Goal: Task Accomplishment & Management: Manage account settings

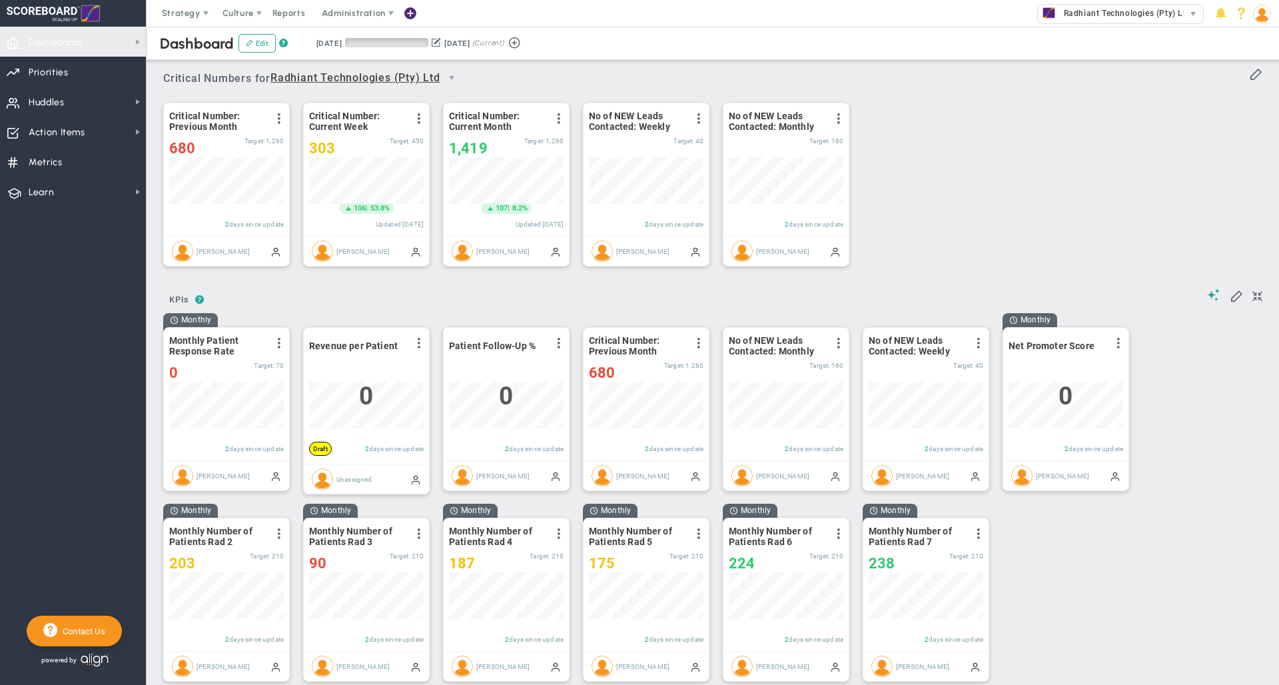
click at [94, 45] on span "Dashboards Dashboards" at bounding box center [73, 42] width 146 height 30
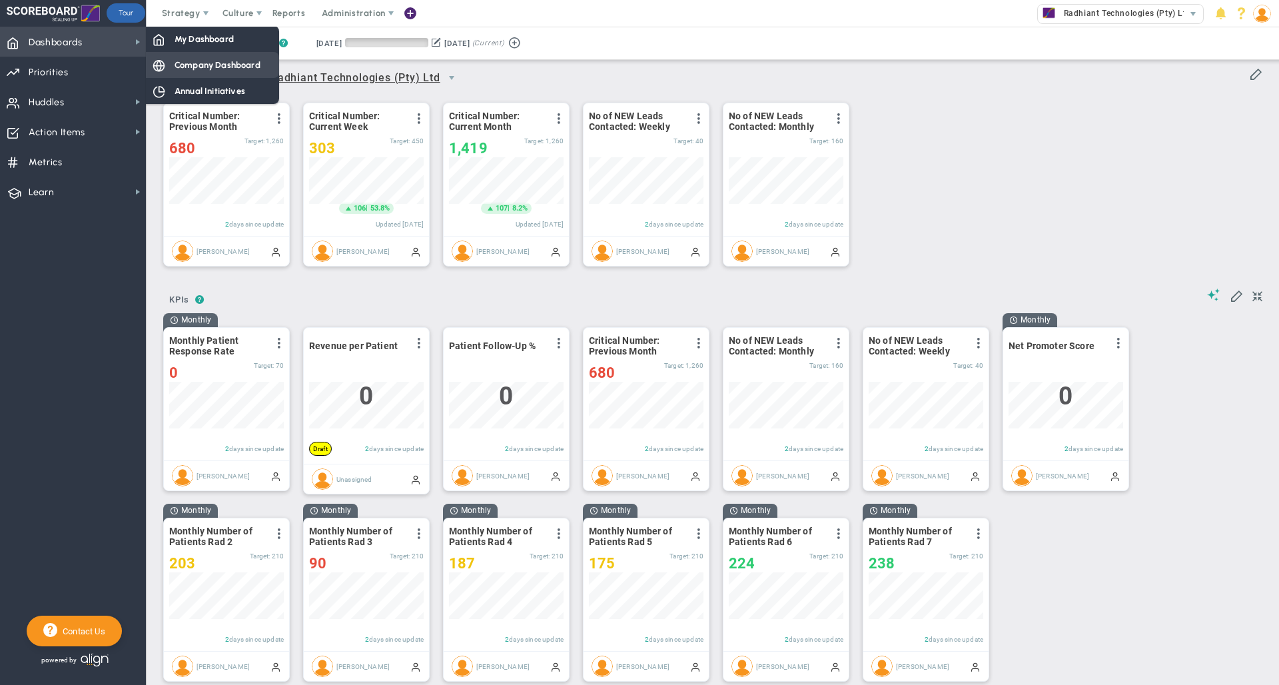
click at [212, 67] on span "Company Dashboard" at bounding box center [218, 65] width 86 height 13
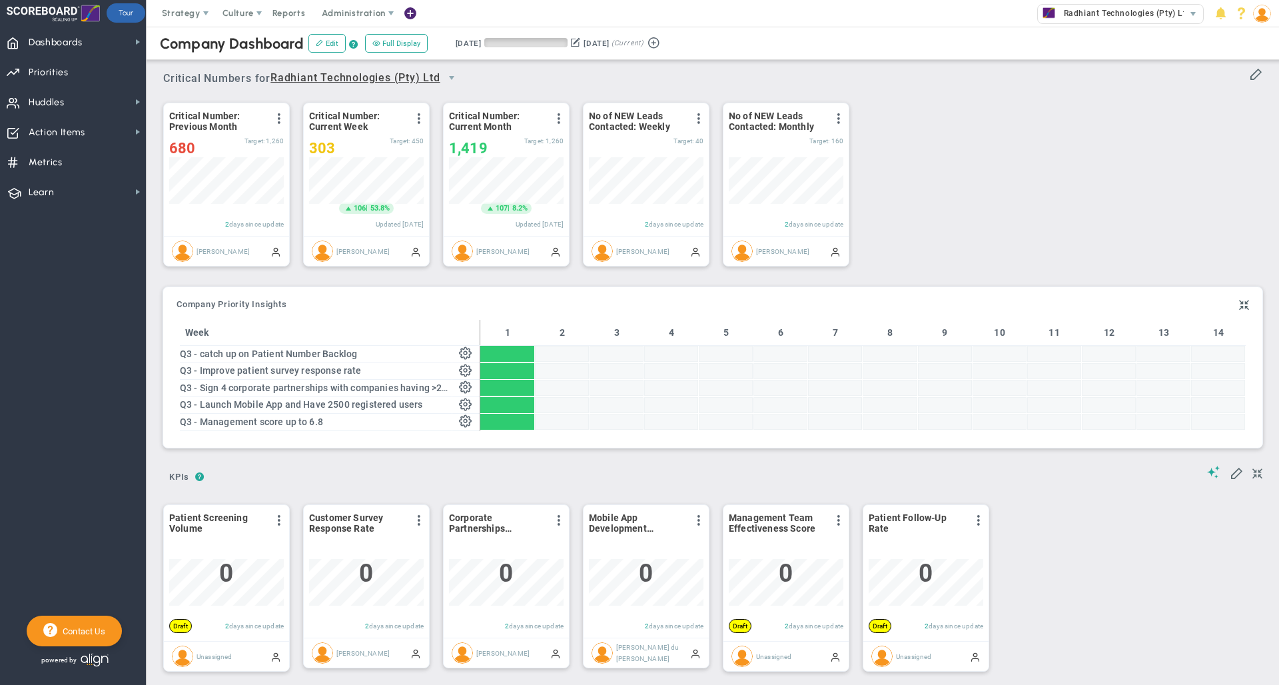
click at [788, 45] on div "Company Dashboard Edit ? Full Display Retrieving period... [DATE] [DATE] (Curre…" at bounding box center [712, 43] width 1159 height 33
click at [186, 14] on span "Strategy" at bounding box center [181, 13] width 39 height 10
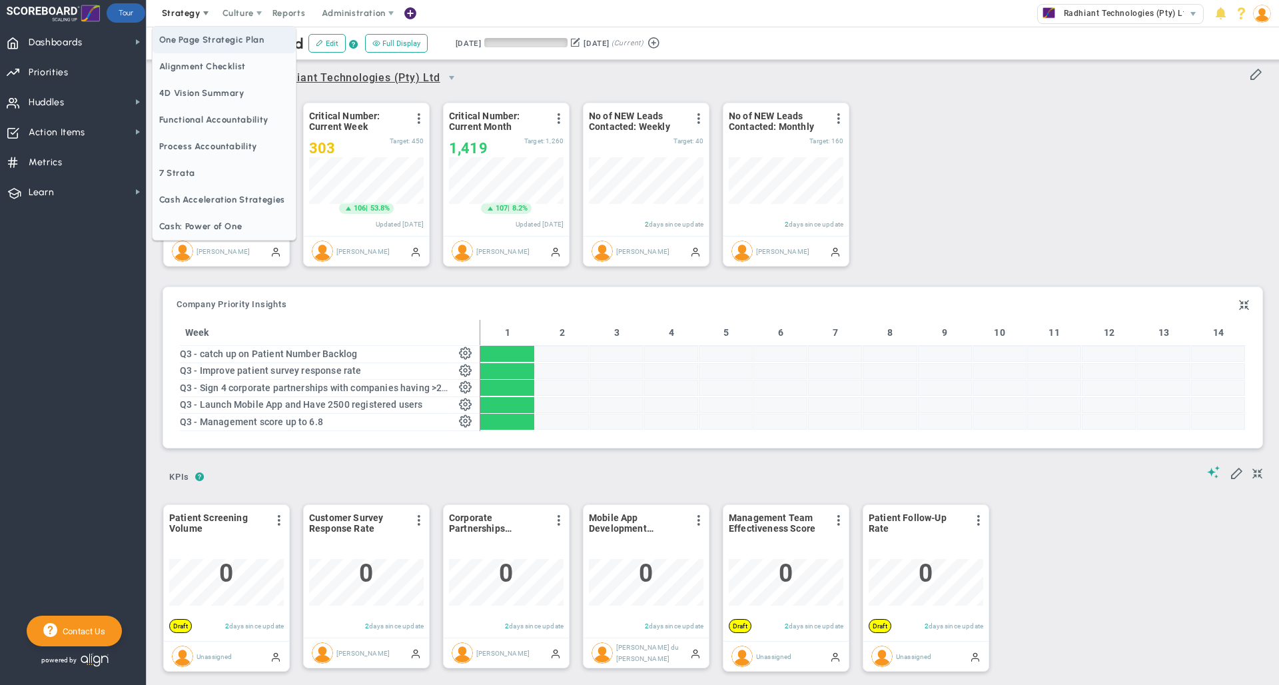
click at [196, 39] on span "One Page Strategic Plan" at bounding box center [224, 40] width 143 height 27
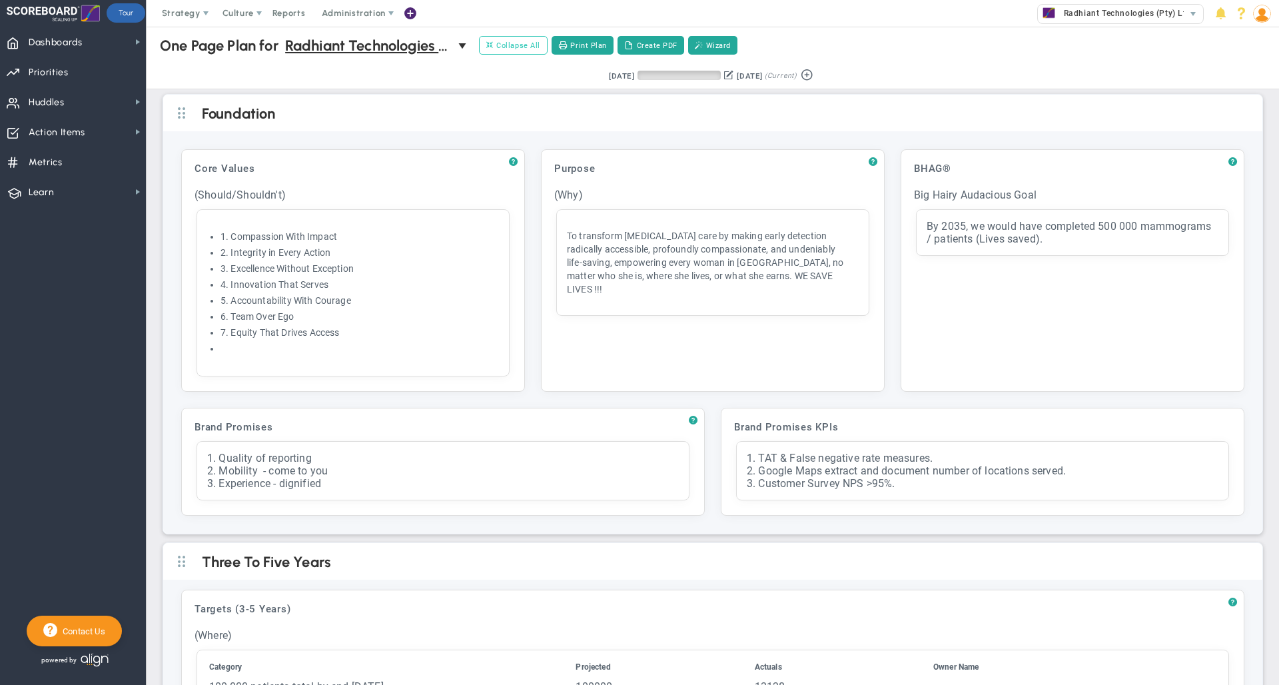
click at [508, 49] on span "Collapse All" at bounding box center [513, 45] width 54 height 12
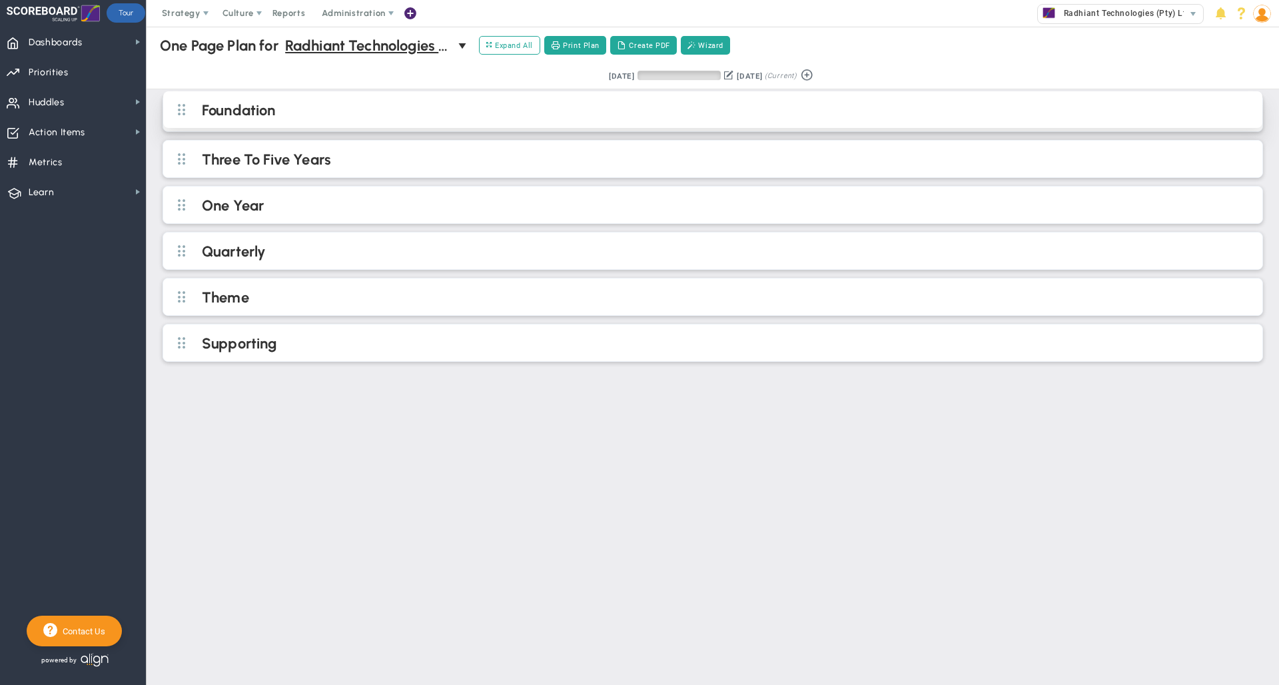
click at [494, 121] on h2 "Foundation" at bounding box center [724, 111] width 1044 height 20
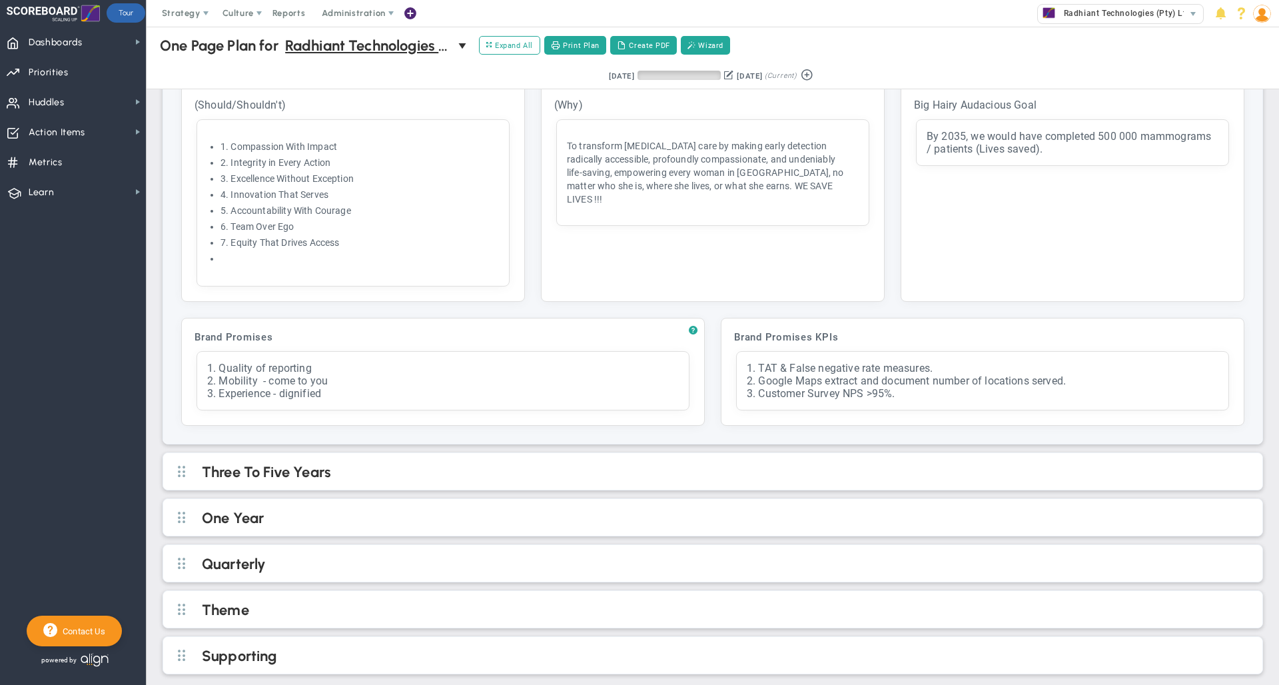
scroll to position [99, 0]
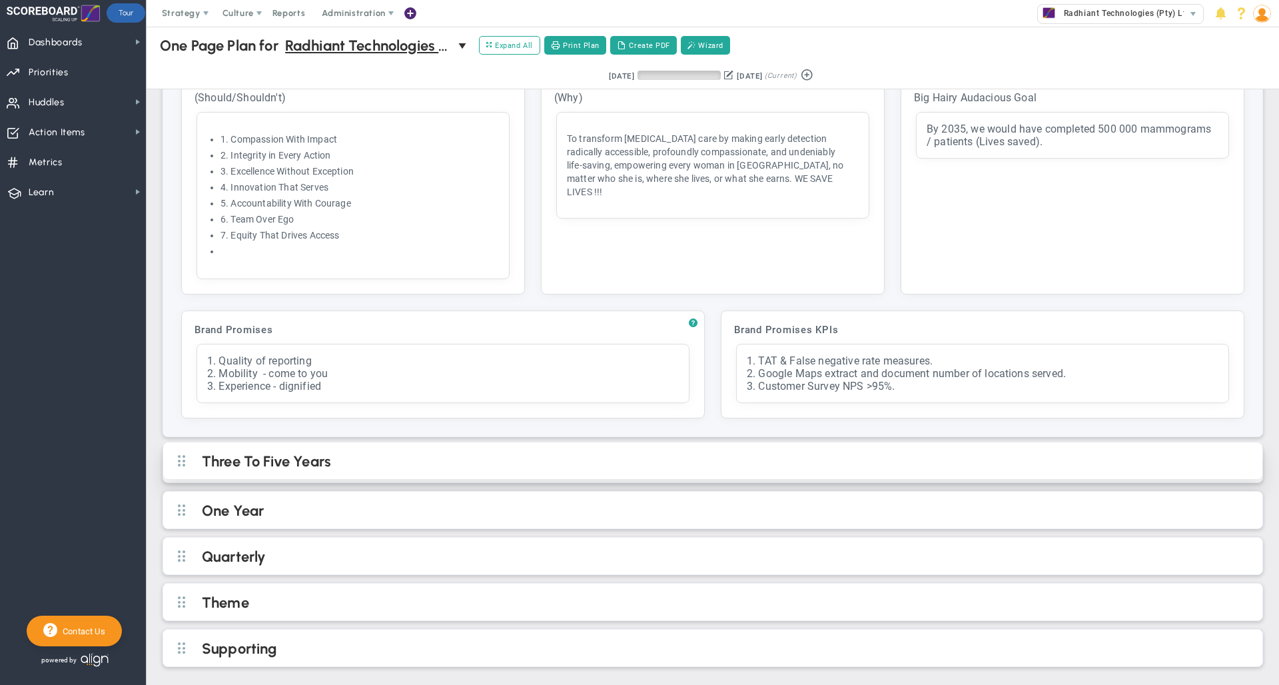
click at [546, 461] on h2 "Three To Five Years" at bounding box center [724, 462] width 1044 height 20
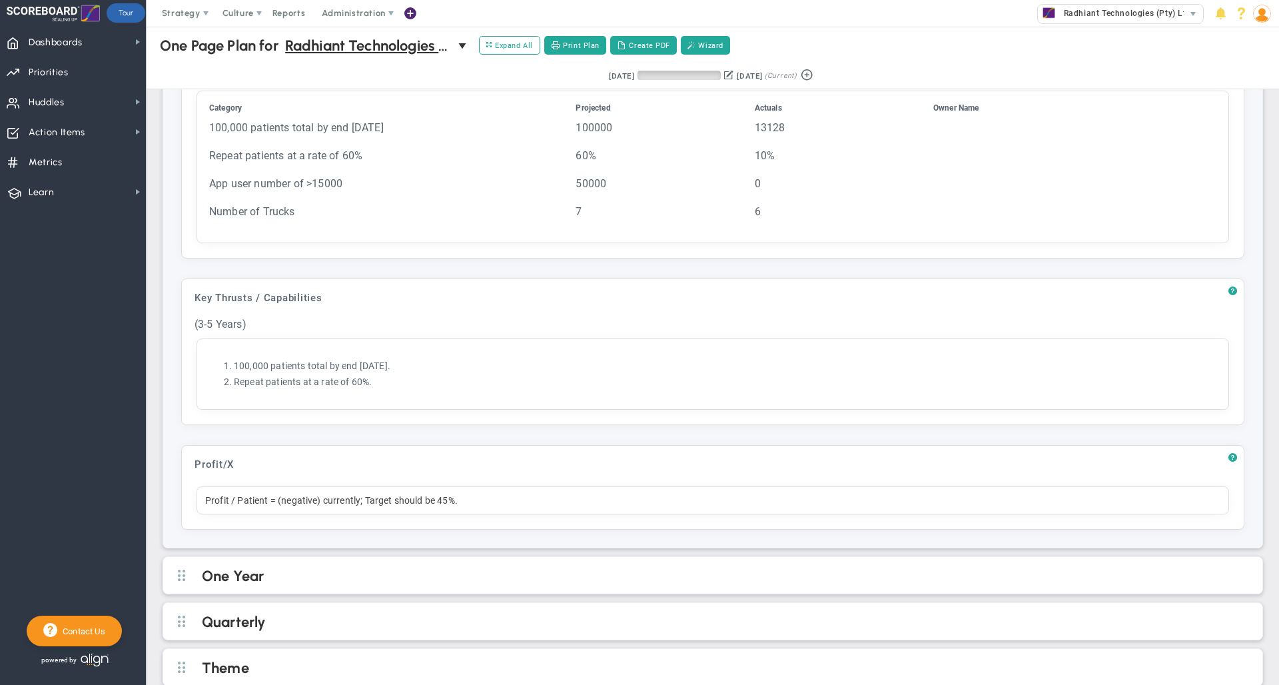
scroll to position [626, 0]
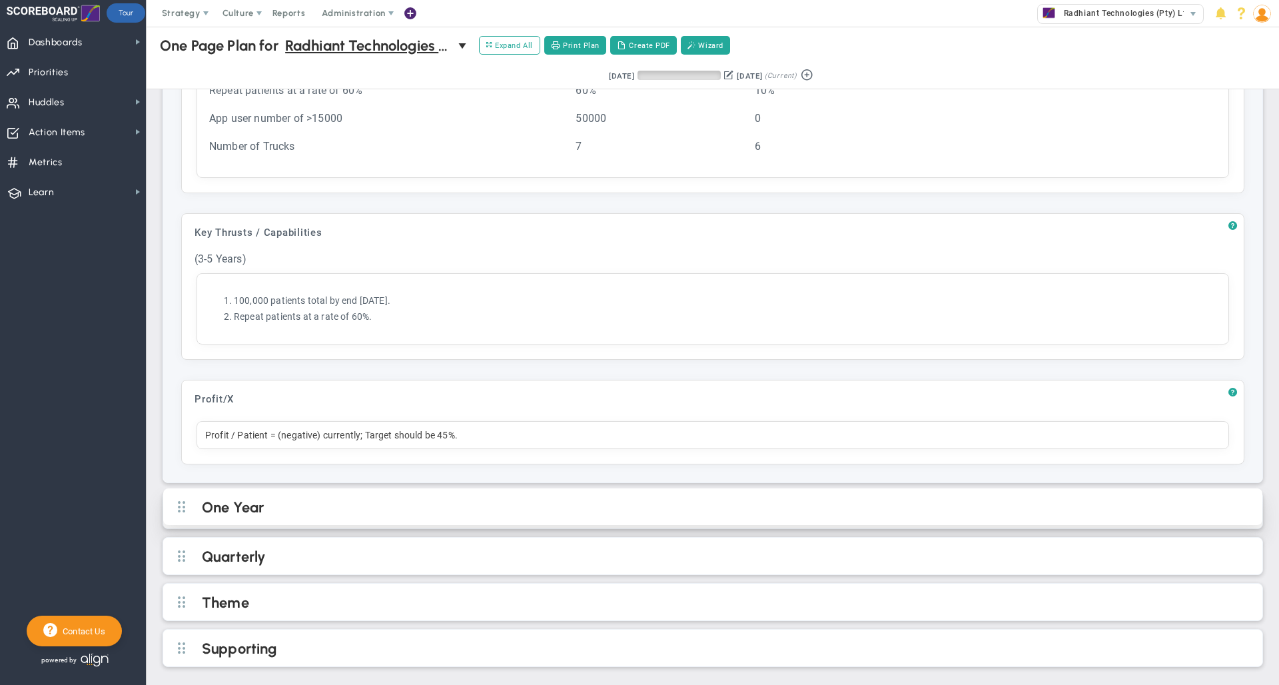
click at [818, 506] on h2 "One Year" at bounding box center [724, 508] width 1044 height 20
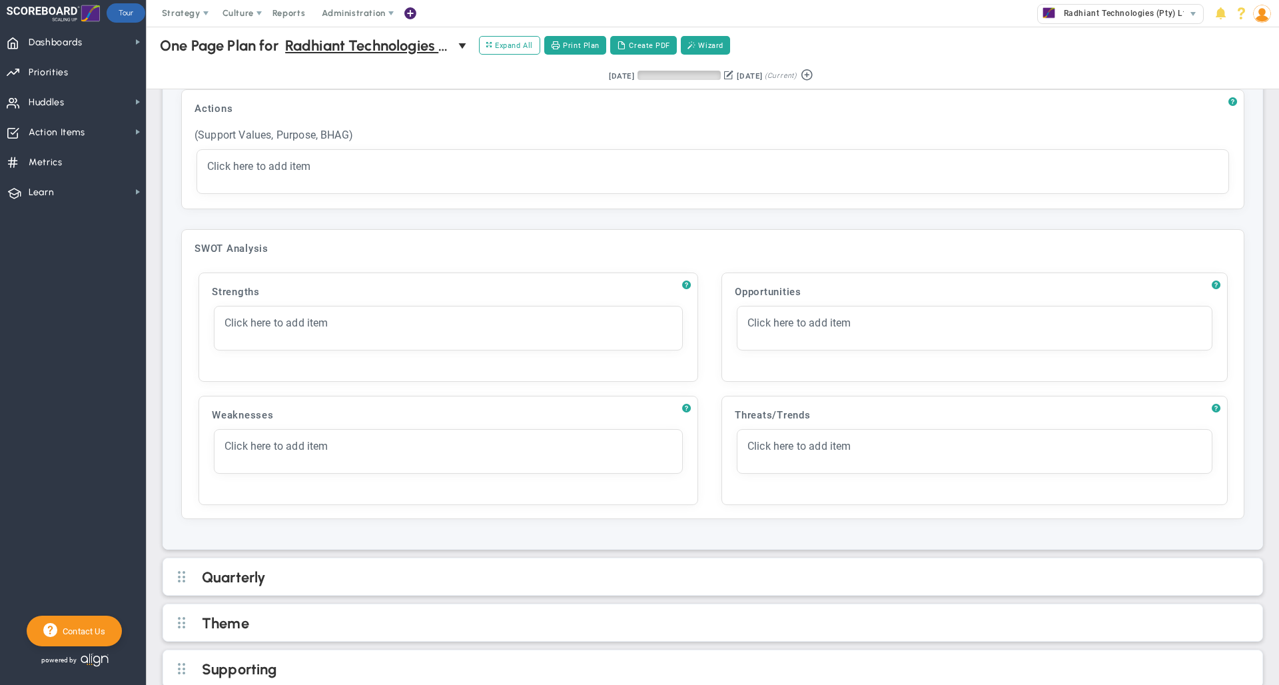
scroll to position [1498, 0]
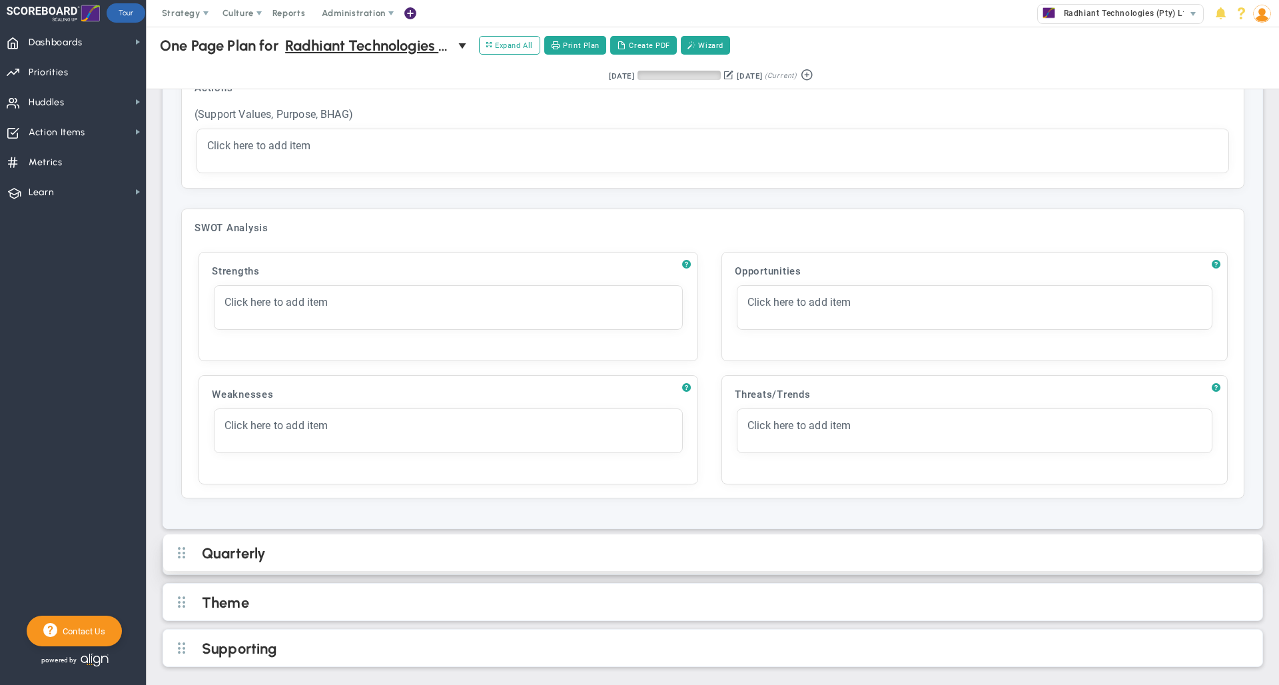
click at [749, 558] on h2 "Quarterly" at bounding box center [724, 554] width 1044 height 20
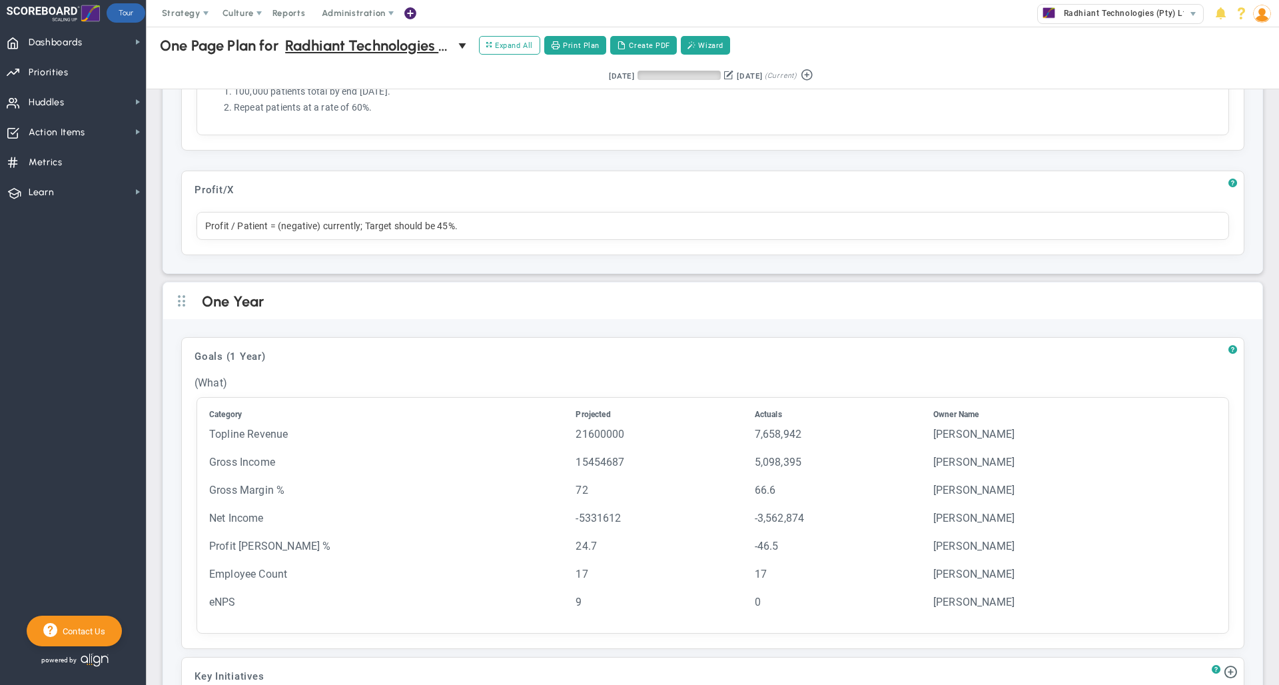
scroll to position [0, 0]
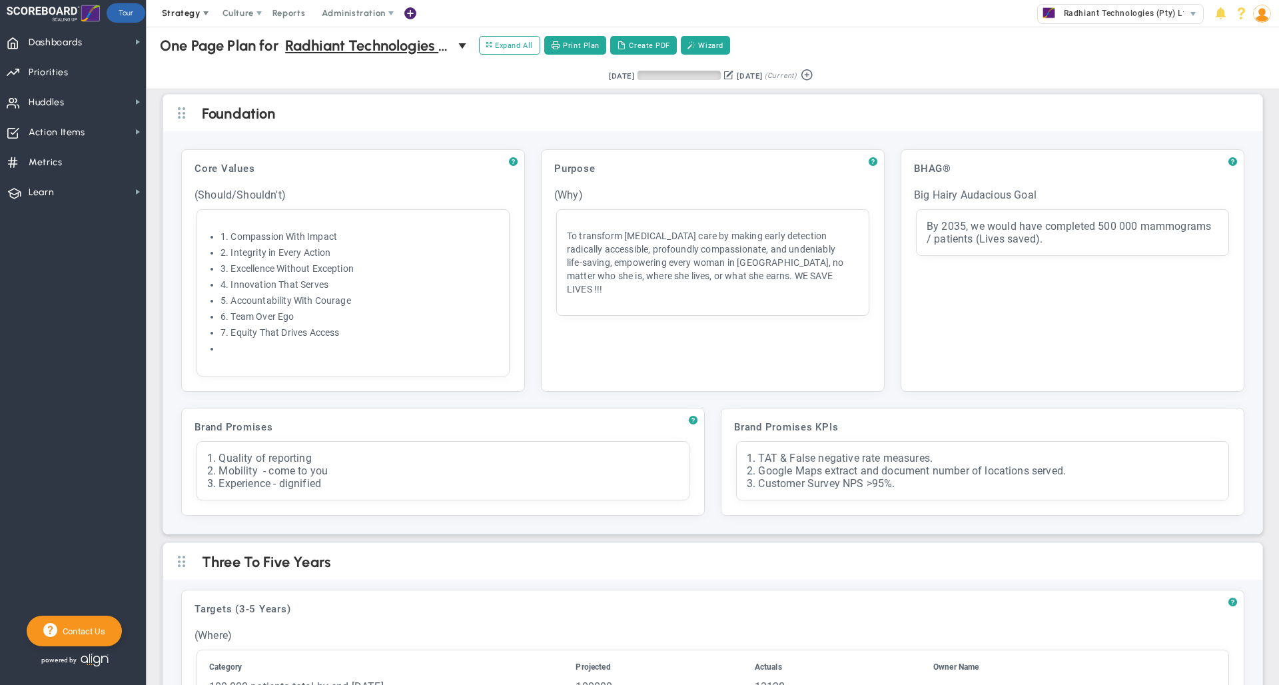
click at [184, 16] on span "Strategy" at bounding box center [181, 13] width 39 height 10
click at [376, 74] on div "Retrieving period... [DATE] [DATE] (Current)" at bounding box center [712, 76] width 1159 height 26
click at [506, 48] on span "Expand All" at bounding box center [509, 45] width 47 height 12
click at [508, 46] on span "Collapse All" at bounding box center [513, 45] width 54 height 12
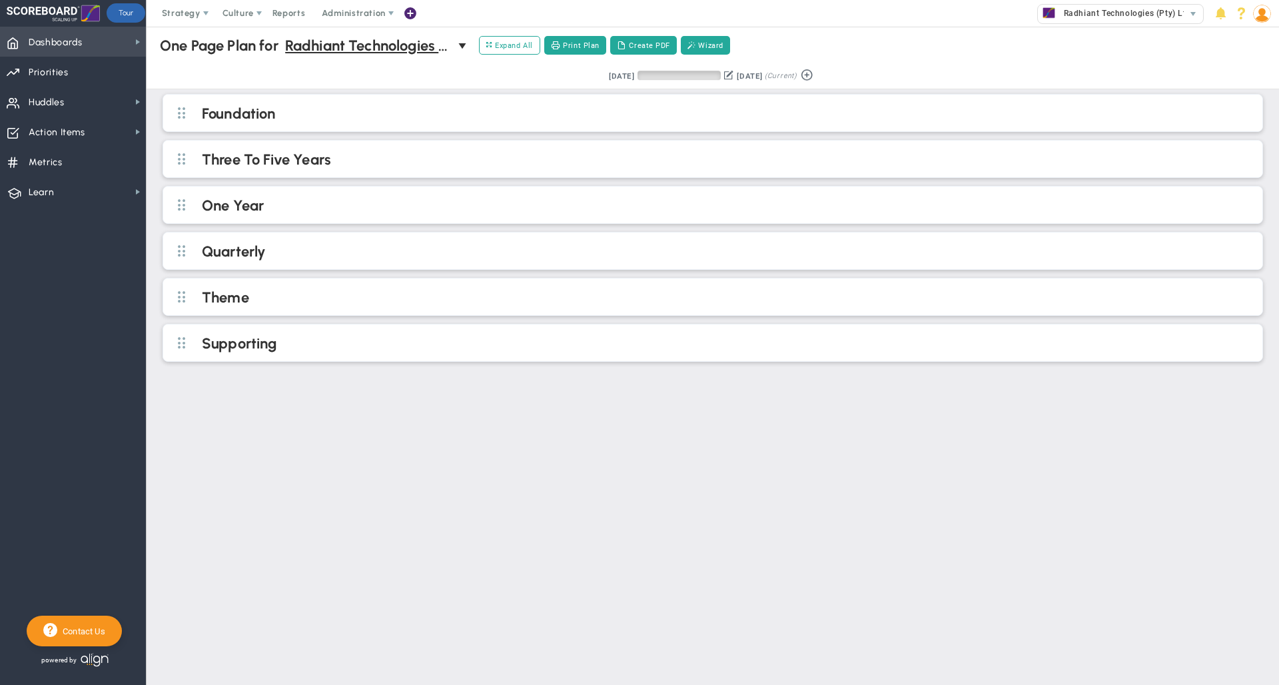
click at [109, 45] on span "Dashboards Dashboards" at bounding box center [73, 42] width 146 height 30
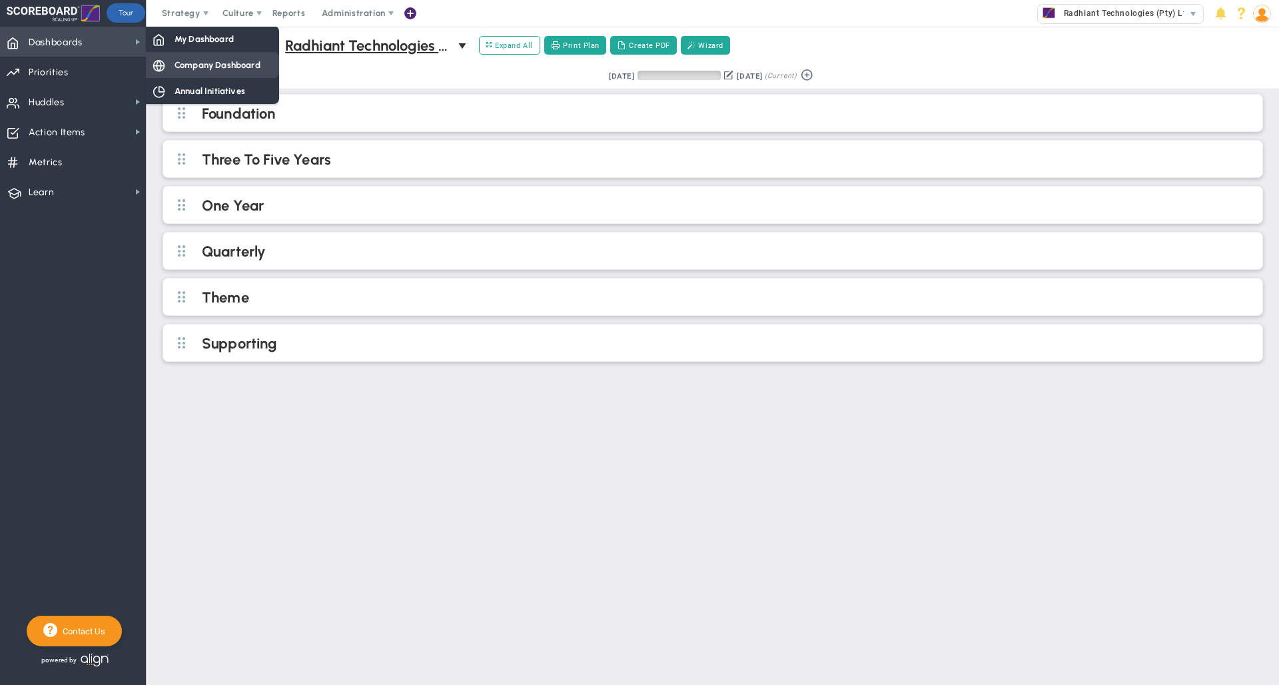
click at [199, 62] on span "Company Dashboard" at bounding box center [218, 65] width 86 height 13
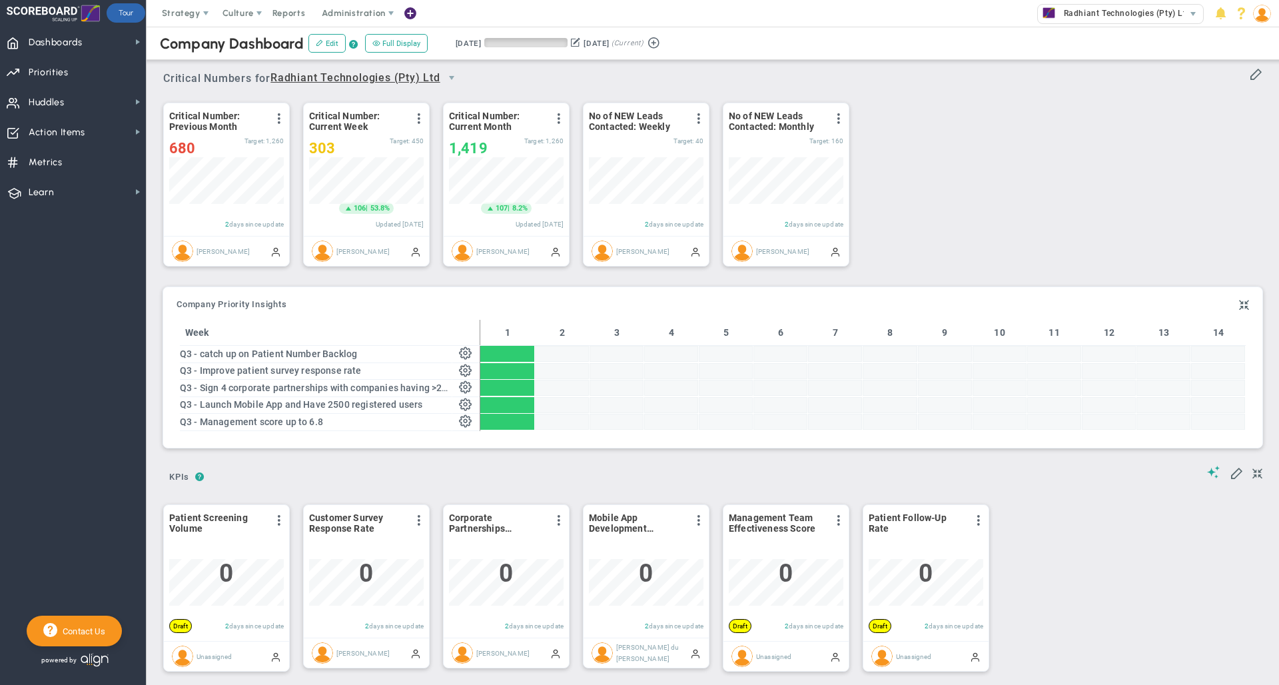
scroll to position [47, 115]
click at [59, 43] on span "Dashboards" at bounding box center [56, 43] width 54 height 28
click at [344, 145] on div "303" at bounding box center [349, 148] width 81 height 17
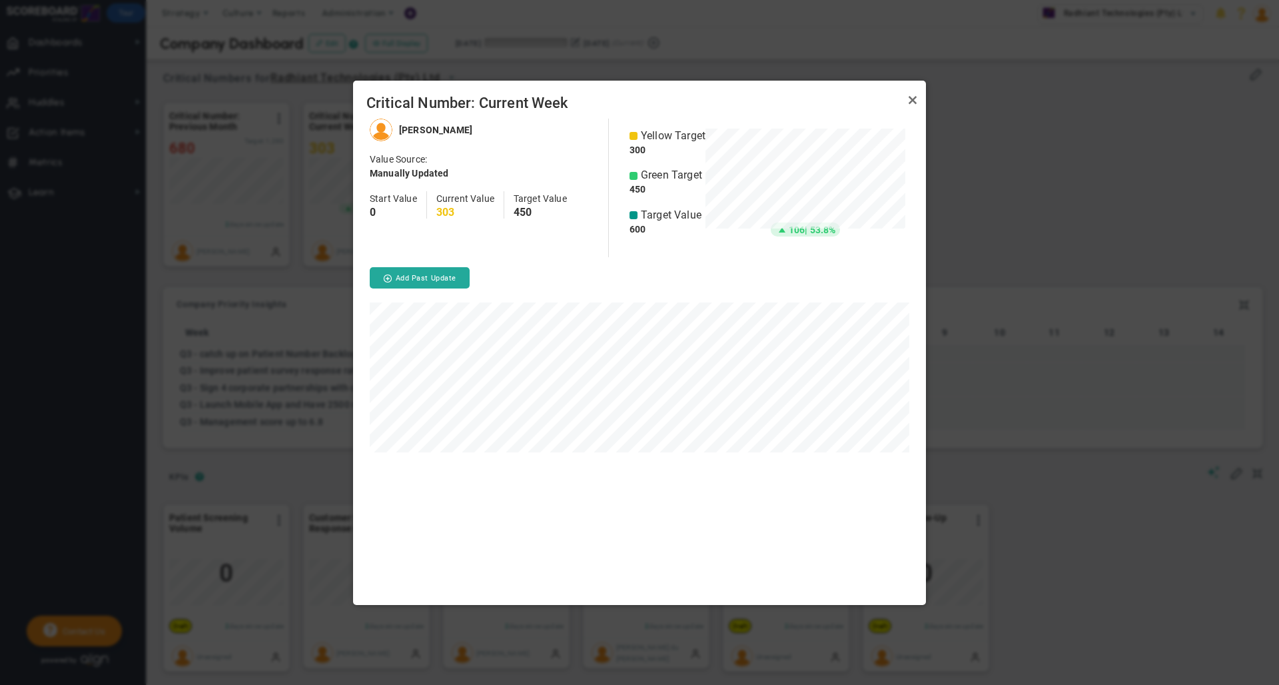
scroll to position [486, 573]
click at [909, 99] on link "Close" at bounding box center [913, 101] width 16 height 16
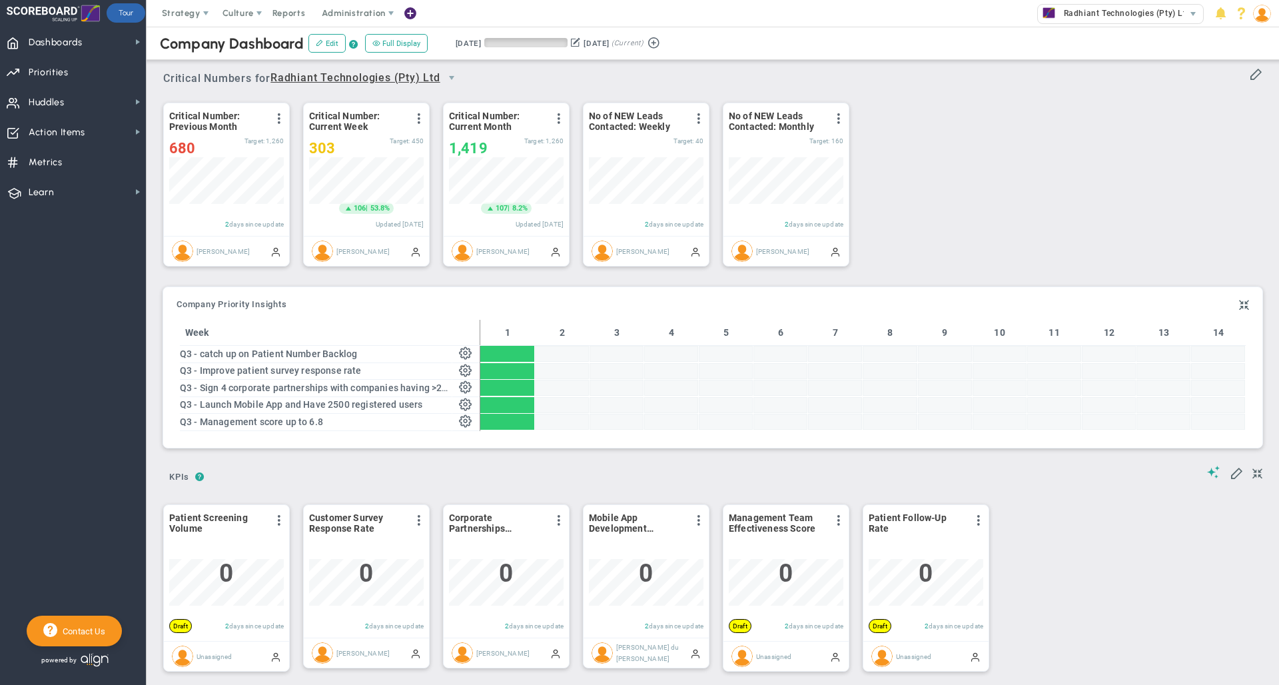
click at [885, 169] on div "Critical Number: Previous Month View Historical Graph Edit Make "No Change" Upd…" at bounding box center [708, 184] width 1116 height 187
click at [758, 147] on div at bounding box center [769, 148] width 81 height 17
click at [948, 159] on div "Critical Number: Previous Month View Historical Graph Edit Make "No Change" Upd…" at bounding box center [708, 184] width 1116 height 187
click at [77, 71] on span "Priorities OKR Tree Priorities OKRs" at bounding box center [73, 72] width 146 height 30
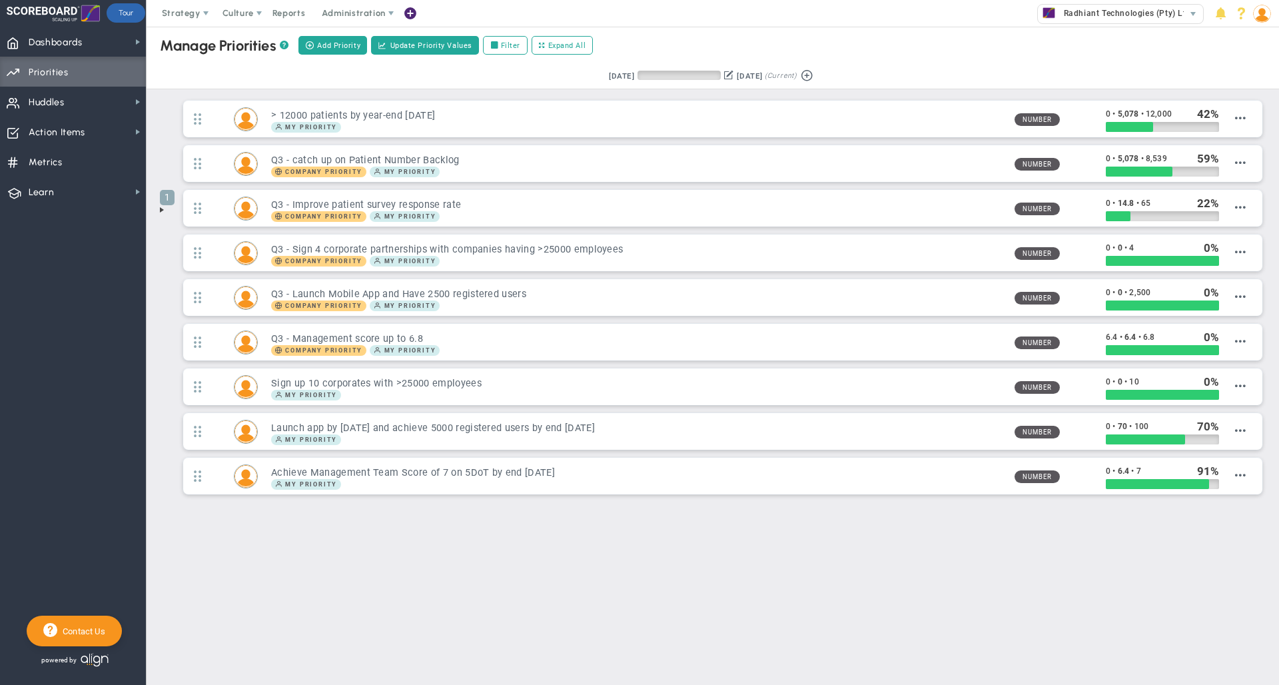
click at [1057, 65] on div "Retrieving period... [DATE] [DATE] (Current)" at bounding box center [712, 76] width 1159 height 26
click at [88, 45] on span "Dashboards Dashboards" at bounding box center [73, 42] width 146 height 30
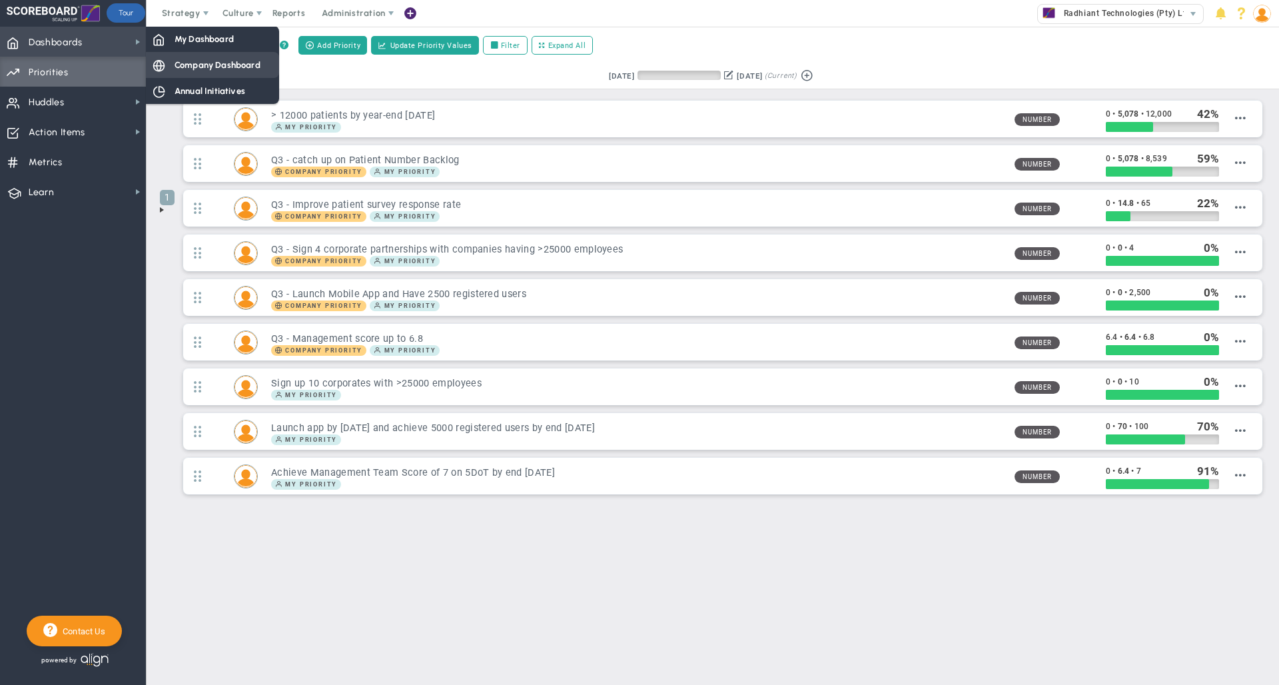
click at [183, 70] on span "Company Dashboard" at bounding box center [218, 65] width 86 height 13
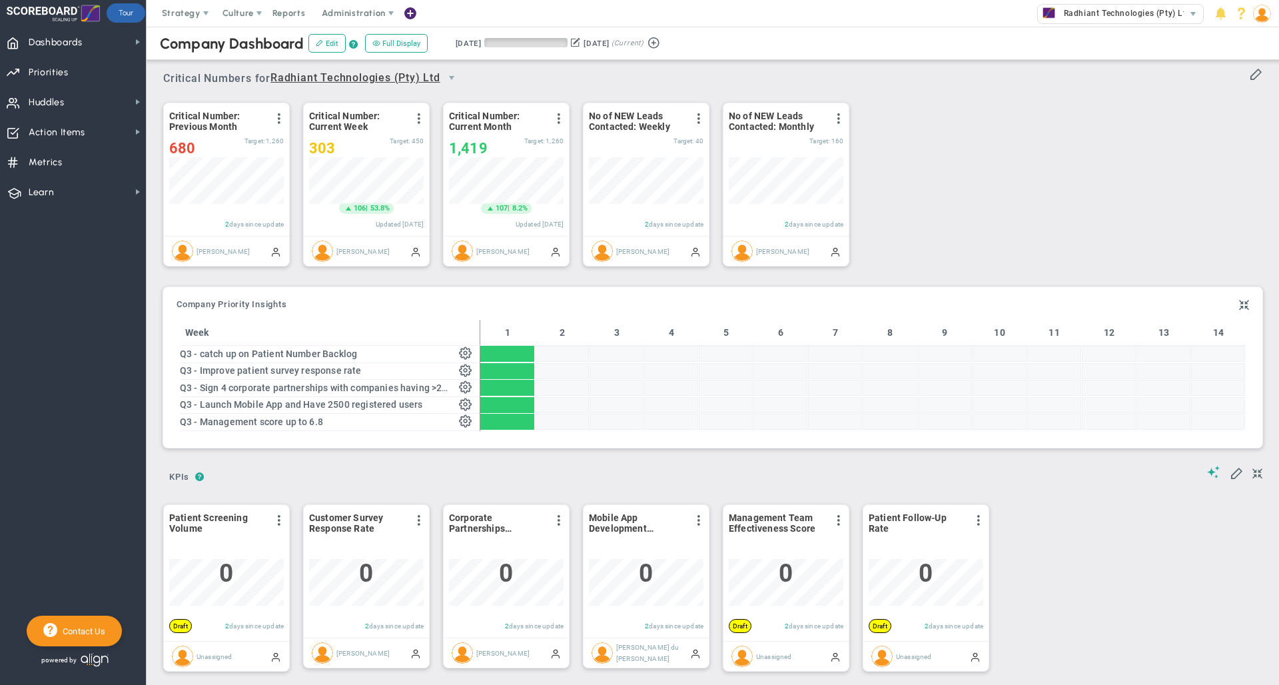
scroll to position [47, 115]
click at [718, 300] on div "Company OKR Insights Company Priority Insights" at bounding box center [713, 305] width 1073 height 16
click at [676, 464] on div "? ? KPIs KPIs KPIs" at bounding box center [712, 473] width 1099 height 34
click at [468, 289] on div "Company OKR Insights Company Priority Insights Add Company Objective or Key Res…" at bounding box center [712, 367] width 1099 height 161
click at [89, 43] on span "Dashboards Dashboards" at bounding box center [73, 42] width 146 height 30
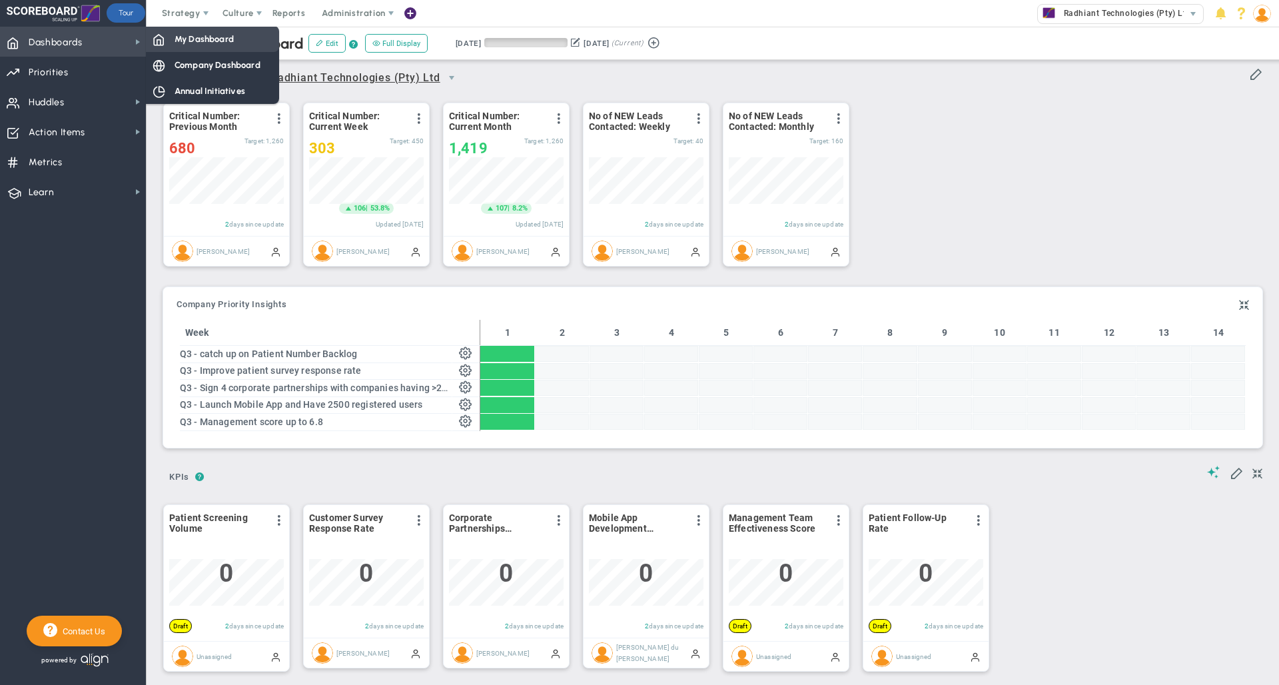
click at [205, 43] on span "My Dashboard" at bounding box center [204, 39] width 59 height 13
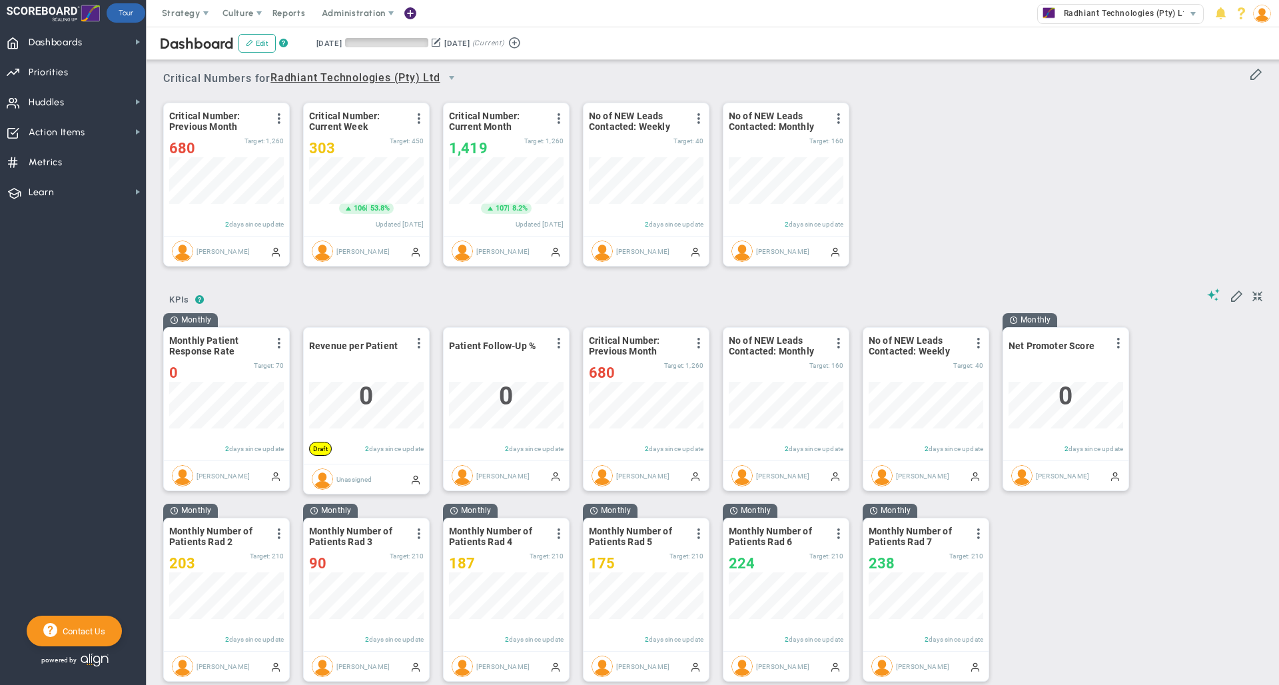
scroll to position [47, 115]
click at [105, 47] on span "Dashboards Dashboards" at bounding box center [73, 42] width 146 height 30
click at [257, 47] on button "Edit" at bounding box center [257, 43] width 37 height 19
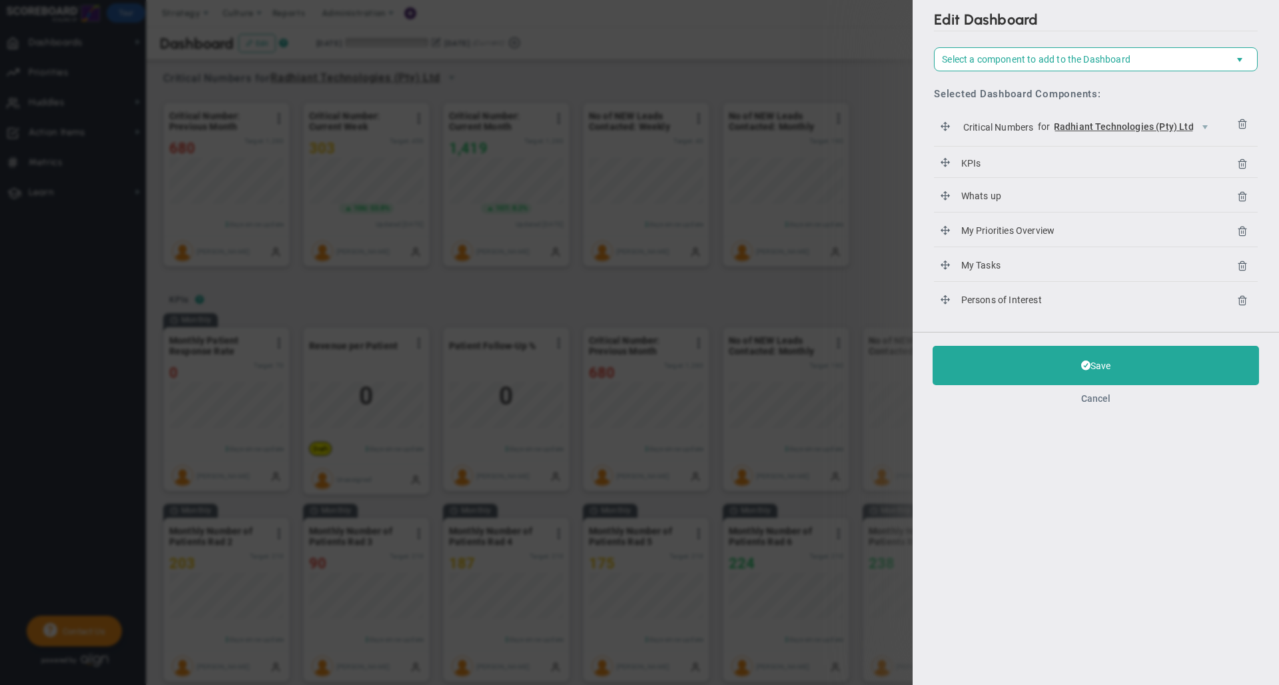
click at [1107, 402] on button "Cancel" at bounding box center [1095, 398] width 29 height 11
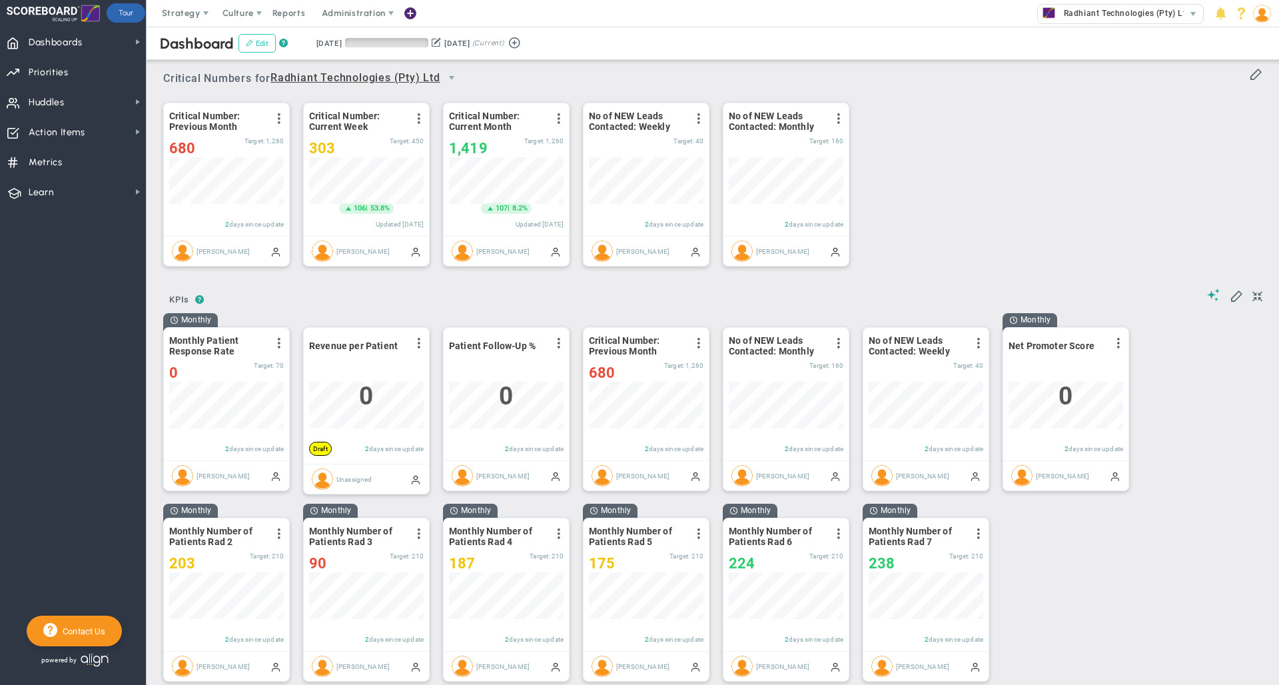
click at [257, 45] on button "Edit" at bounding box center [257, 43] width 37 height 19
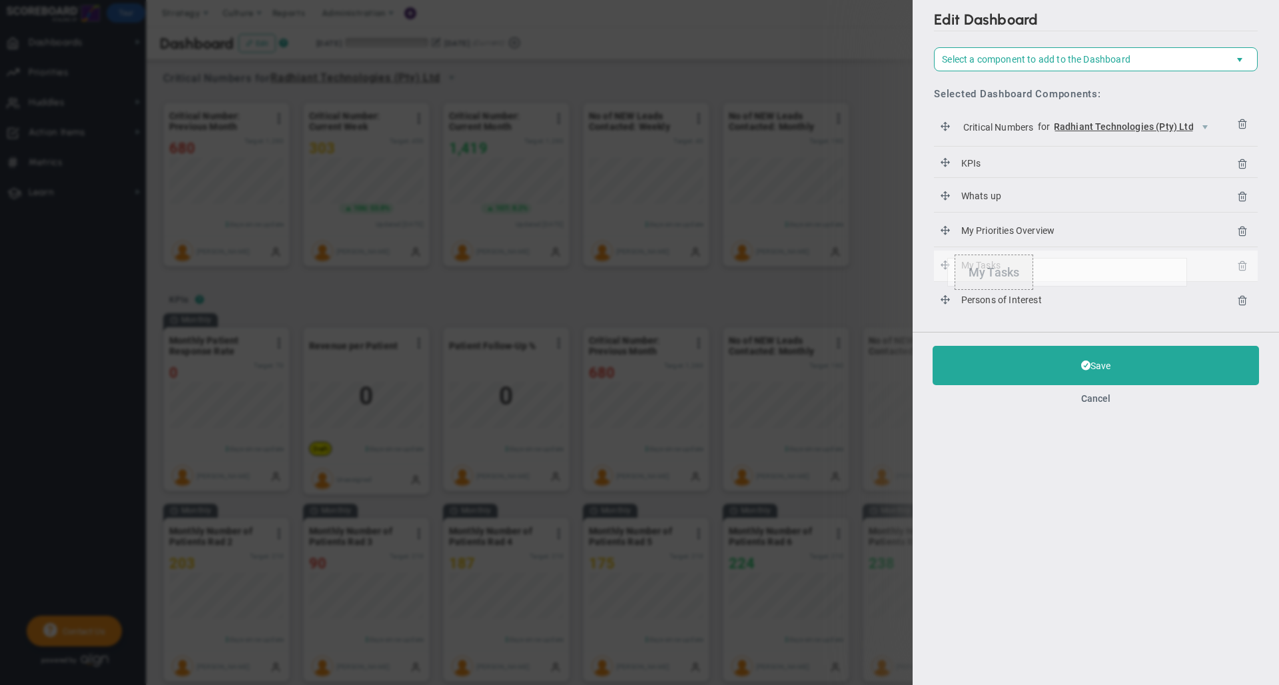
drag, startPoint x: 946, startPoint y: 265, endPoint x: 947, endPoint y: 258, distance: 6.8
click at [1097, 399] on button "Cancel" at bounding box center [1095, 398] width 29 height 11
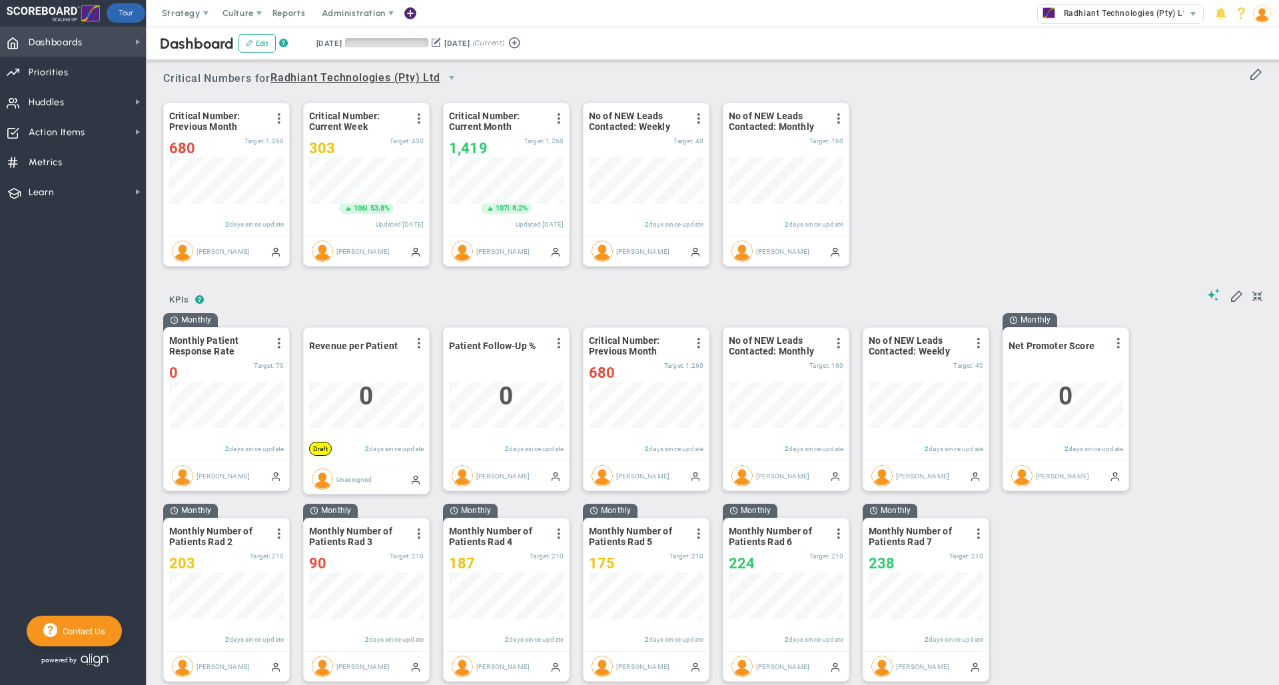
click at [79, 40] on span "Dashboards" at bounding box center [56, 43] width 54 height 28
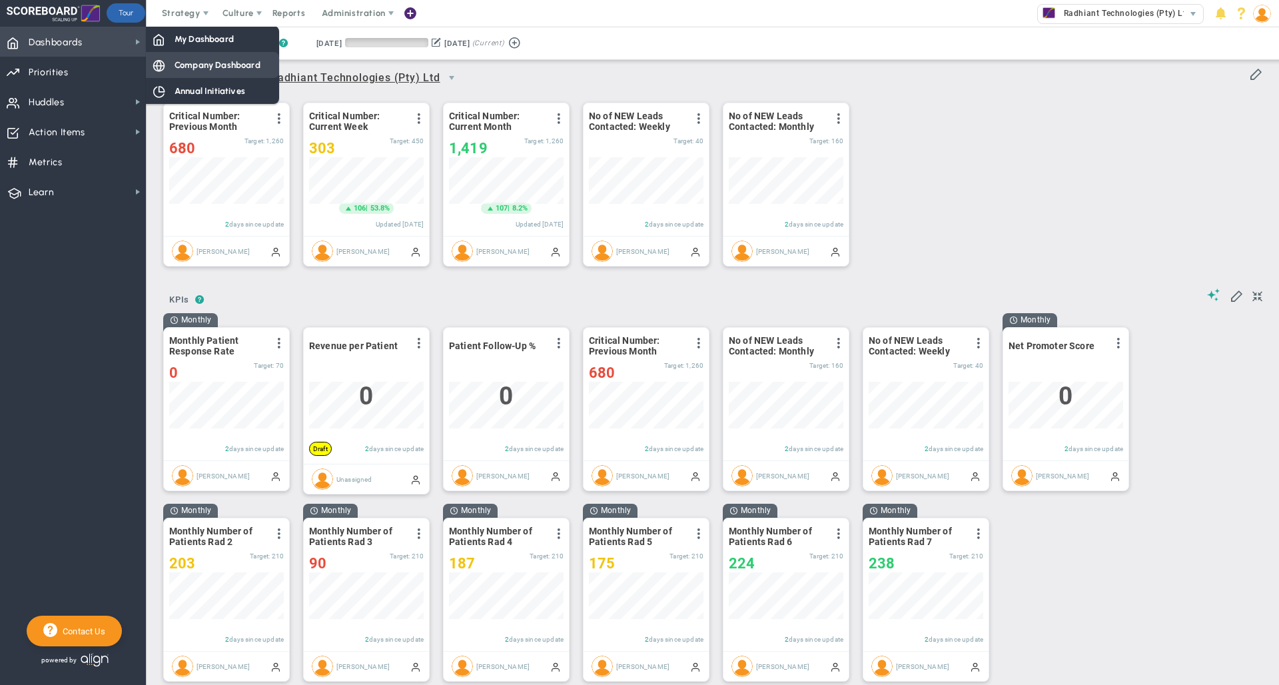
click at [233, 61] on span "Company Dashboard" at bounding box center [218, 65] width 86 height 13
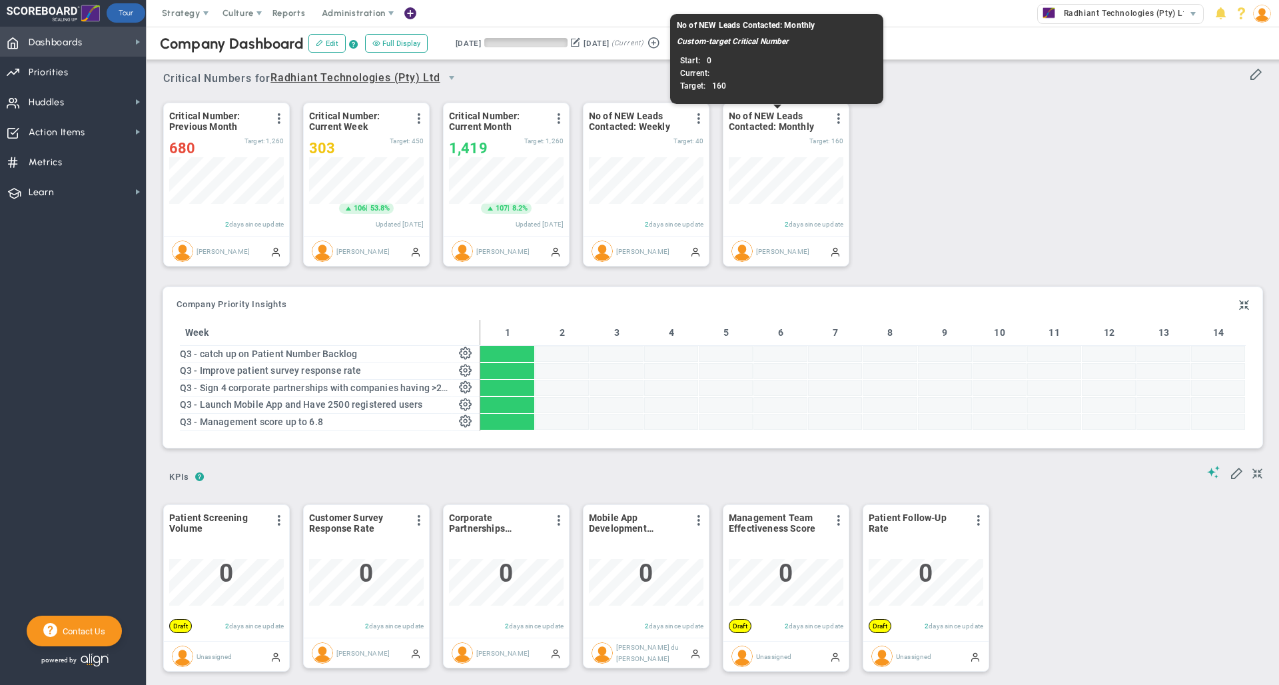
scroll to position [47, 115]
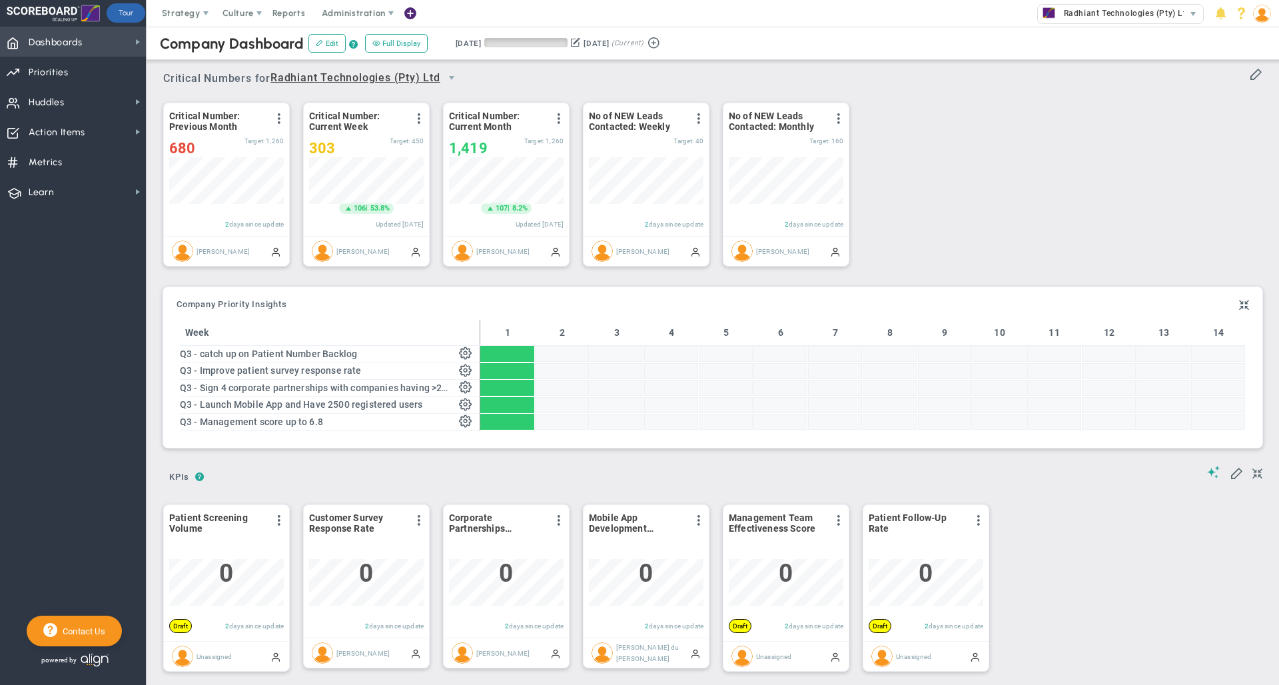
click at [63, 47] on span "Dashboards" at bounding box center [56, 43] width 54 height 28
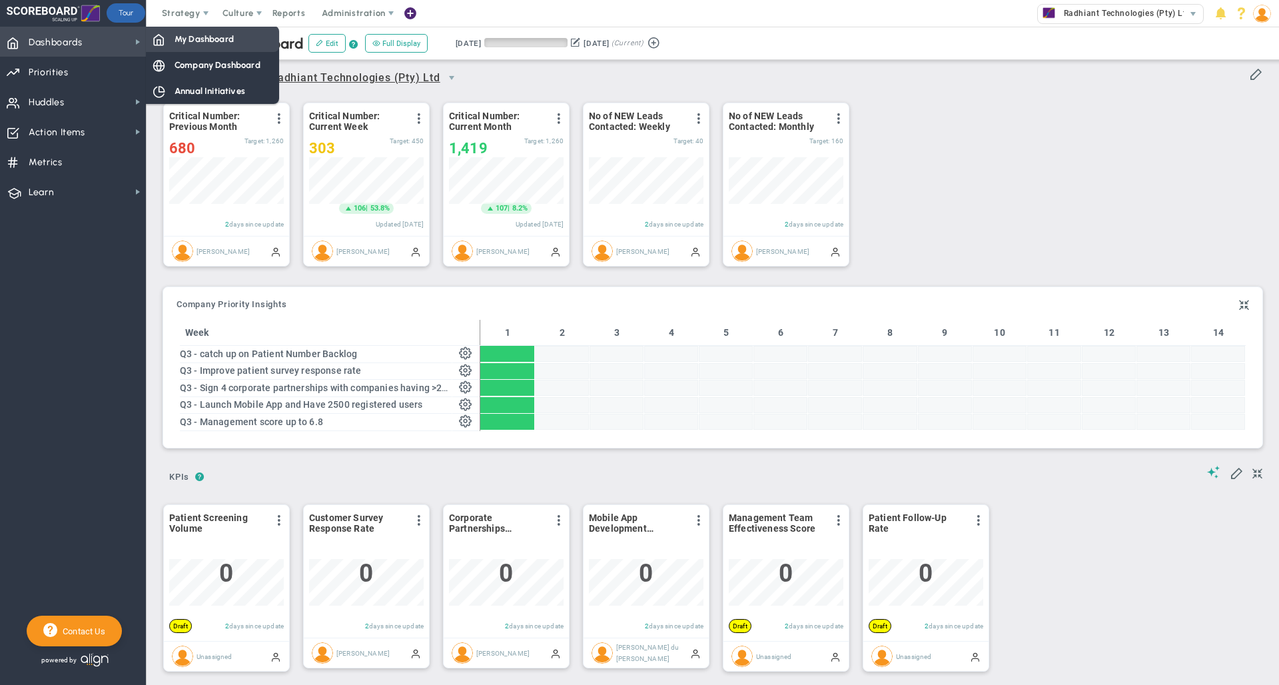
click at [172, 41] on div "My Dashboard" at bounding box center [212, 39] width 133 height 26
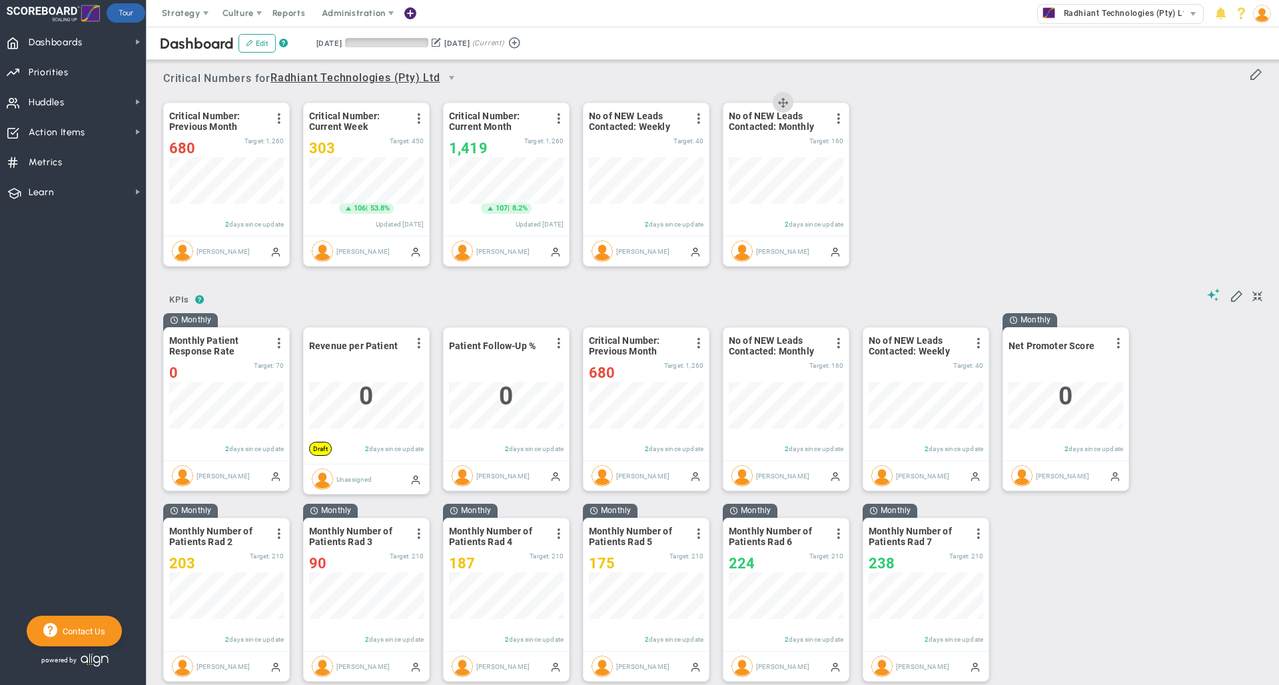
scroll to position [47, 115]
click at [638, 42] on div "Dashboard Edit ? Retrieving period... [DATE] [DATE] (Current)" at bounding box center [712, 43] width 1159 height 33
click at [85, 45] on span "Dashboards Dashboards" at bounding box center [73, 42] width 146 height 30
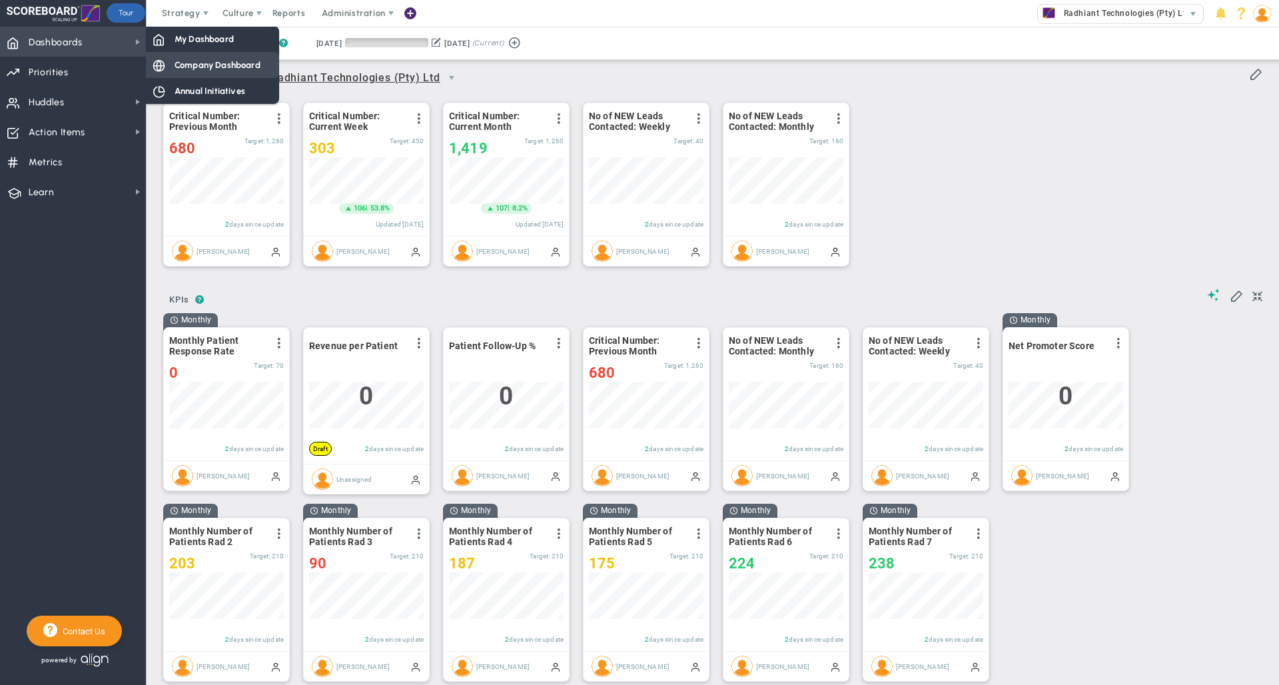
click at [169, 69] on div "Company Dashboard" at bounding box center [212, 65] width 133 height 26
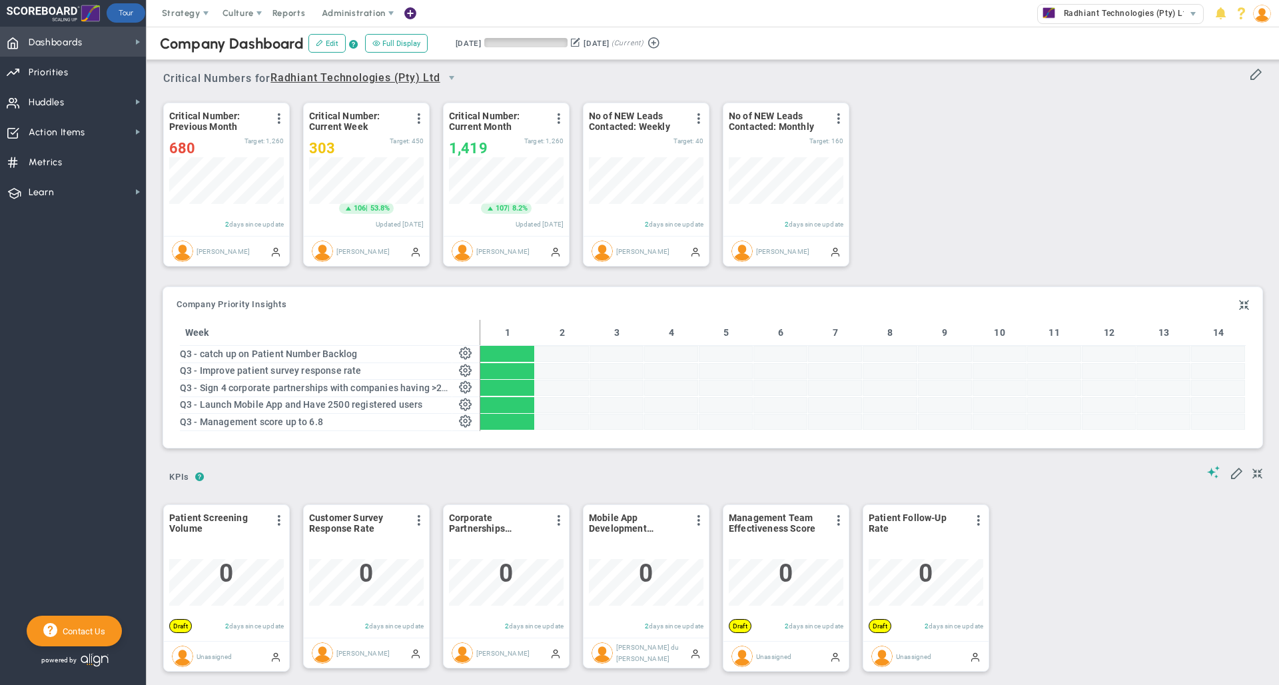
click at [94, 34] on span "Dashboards Dashboards" at bounding box center [73, 42] width 146 height 30
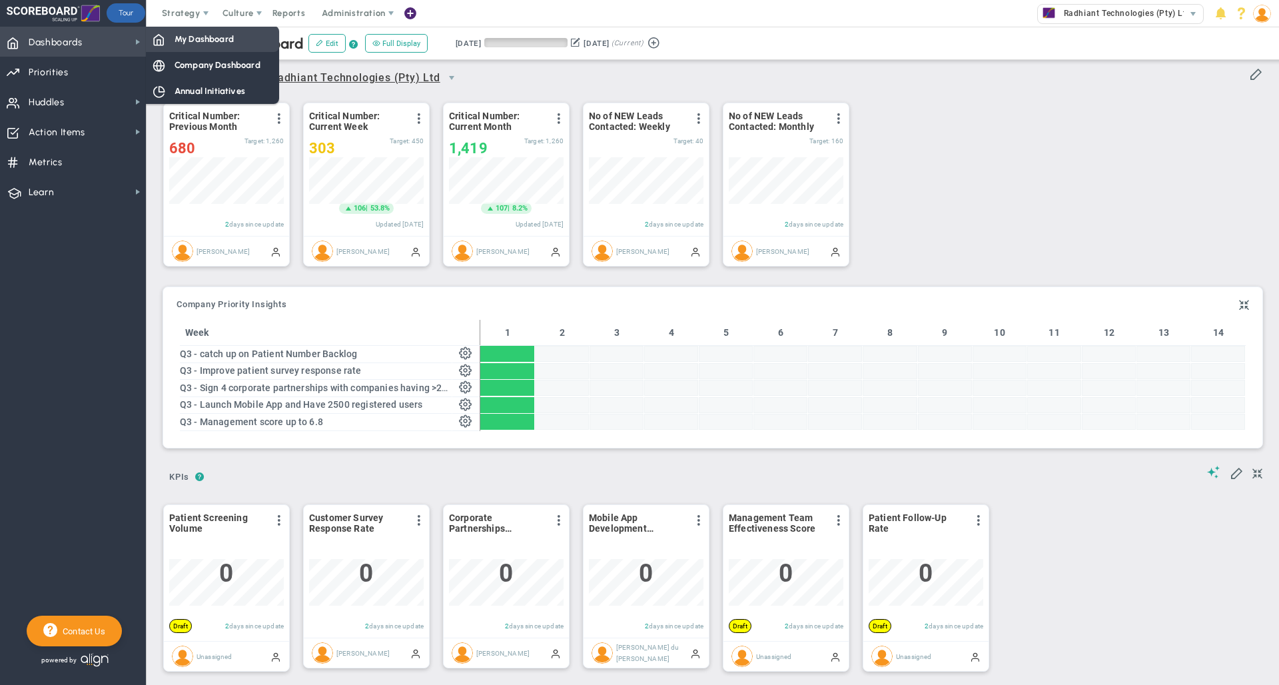
click at [204, 37] on span "My Dashboard" at bounding box center [204, 39] width 59 height 13
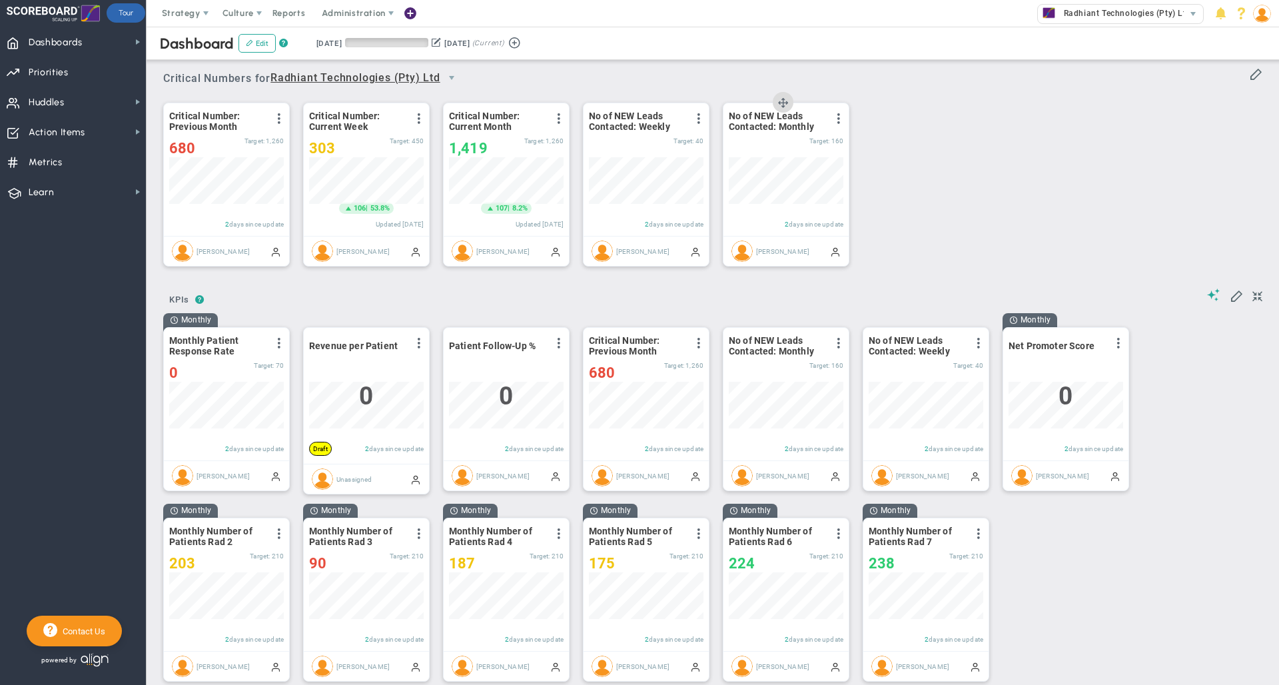
scroll to position [47, 115]
click at [658, 51] on div "Dashboard Edit ? Retrieving period... [DATE] [DATE] (Current)" at bounding box center [712, 43] width 1159 height 33
click at [57, 106] on span "Huddles" at bounding box center [47, 103] width 36 height 28
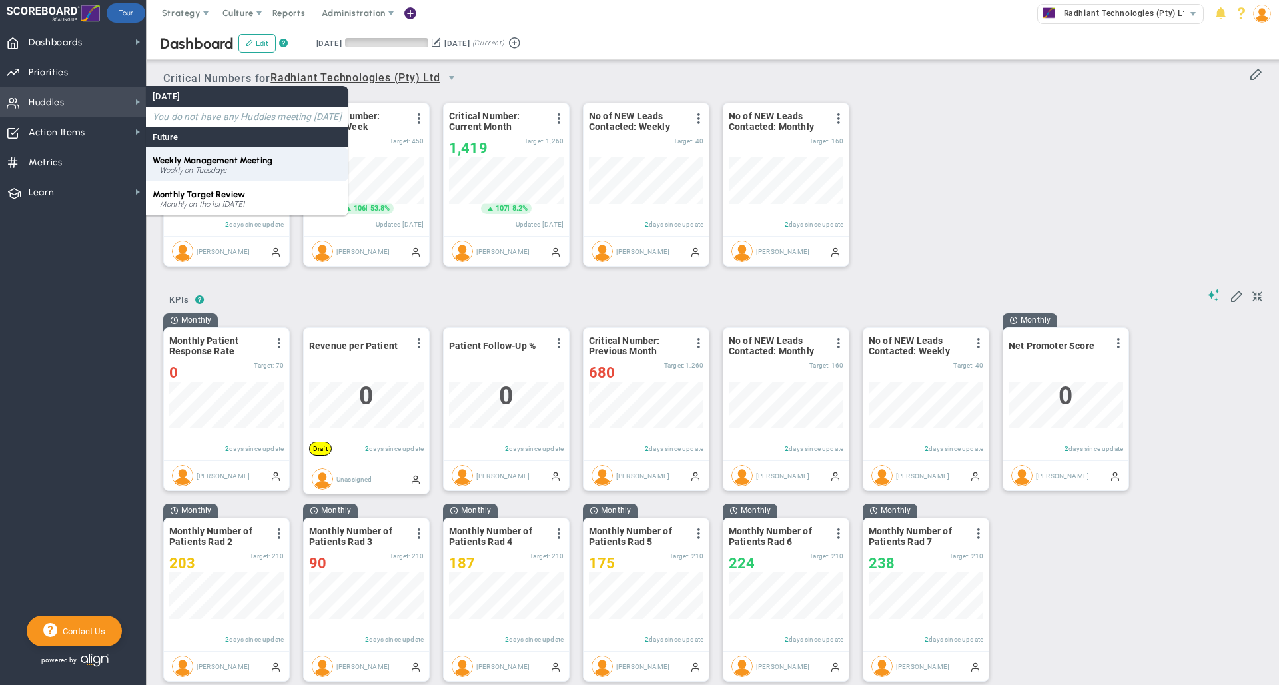
click at [200, 167] on div "Weekly on Tuesdays" at bounding box center [251, 171] width 182 height 8
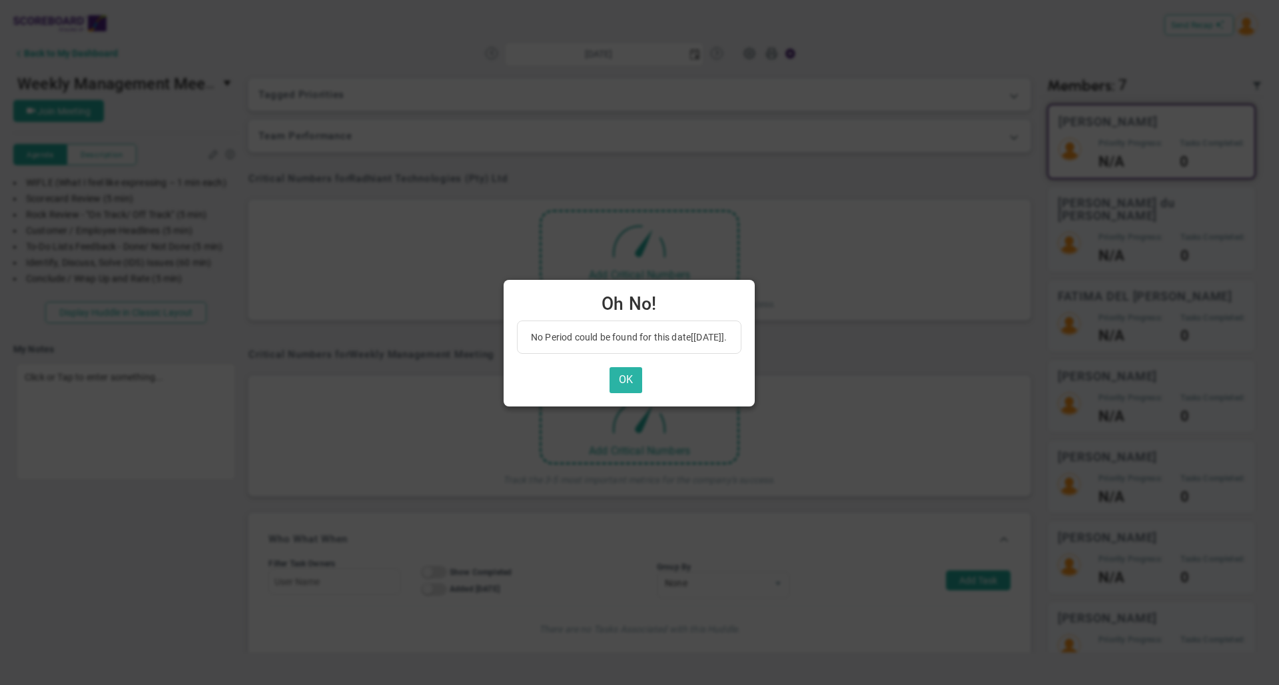
click at [636, 374] on button "OK" at bounding box center [626, 380] width 33 height 26
click at [642, 381] on button "OK" at bounding box center [626, 380] width 33 height 26
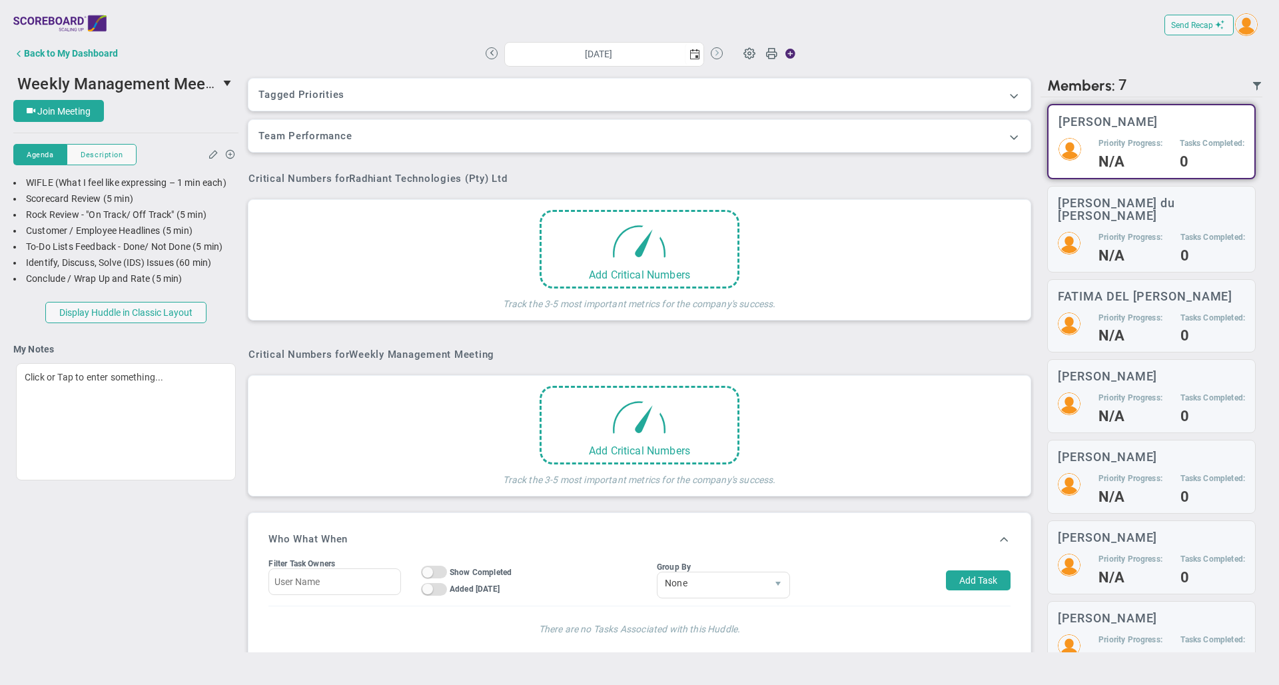
click at [712, 55] on button at bounding box center [717, 53] width 12 height 12
type input "[DATE]"
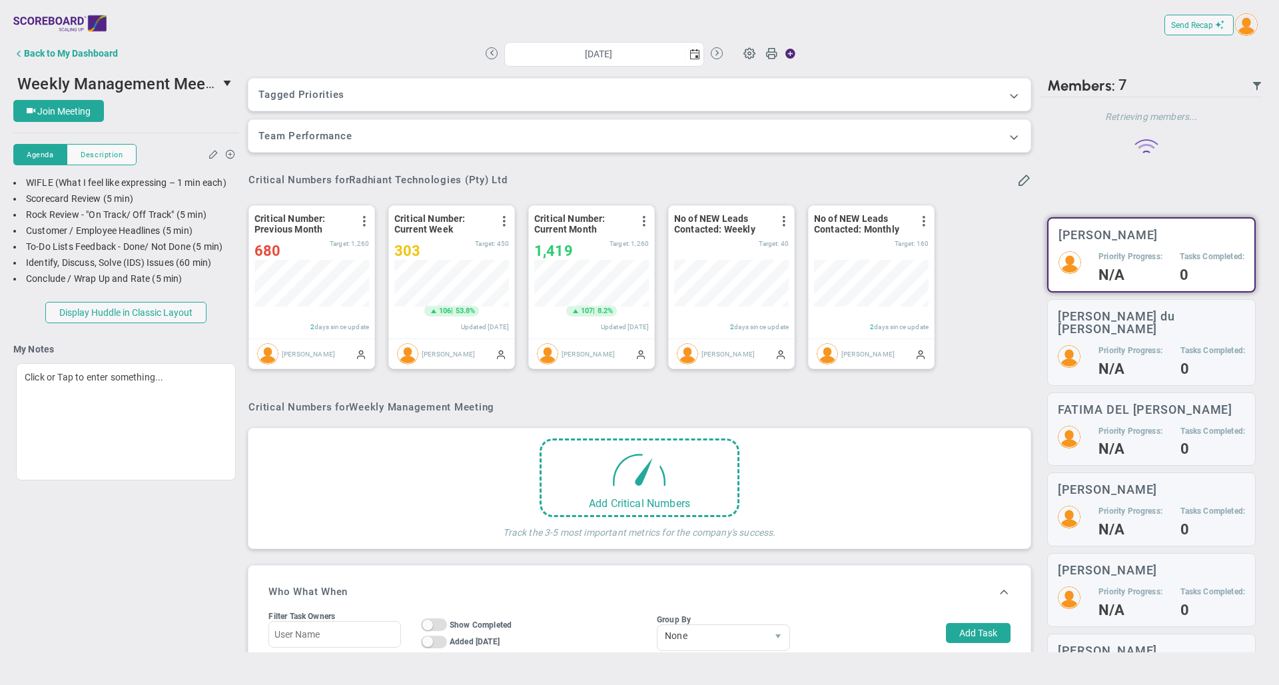
scroll to position [47, 115]
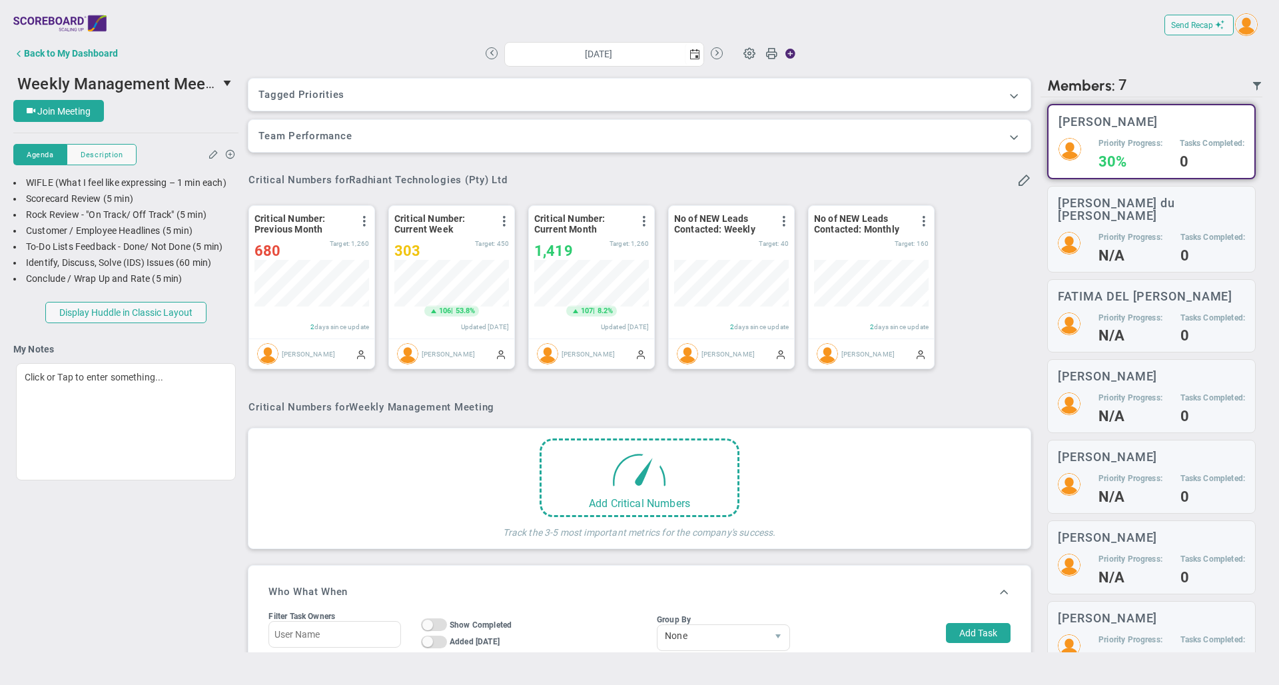
click at [673, 175] on div "Critical Numbers for Radhiant Technologies (Pty) Ltd" at bounding box center [640, 180] width 782 height 15
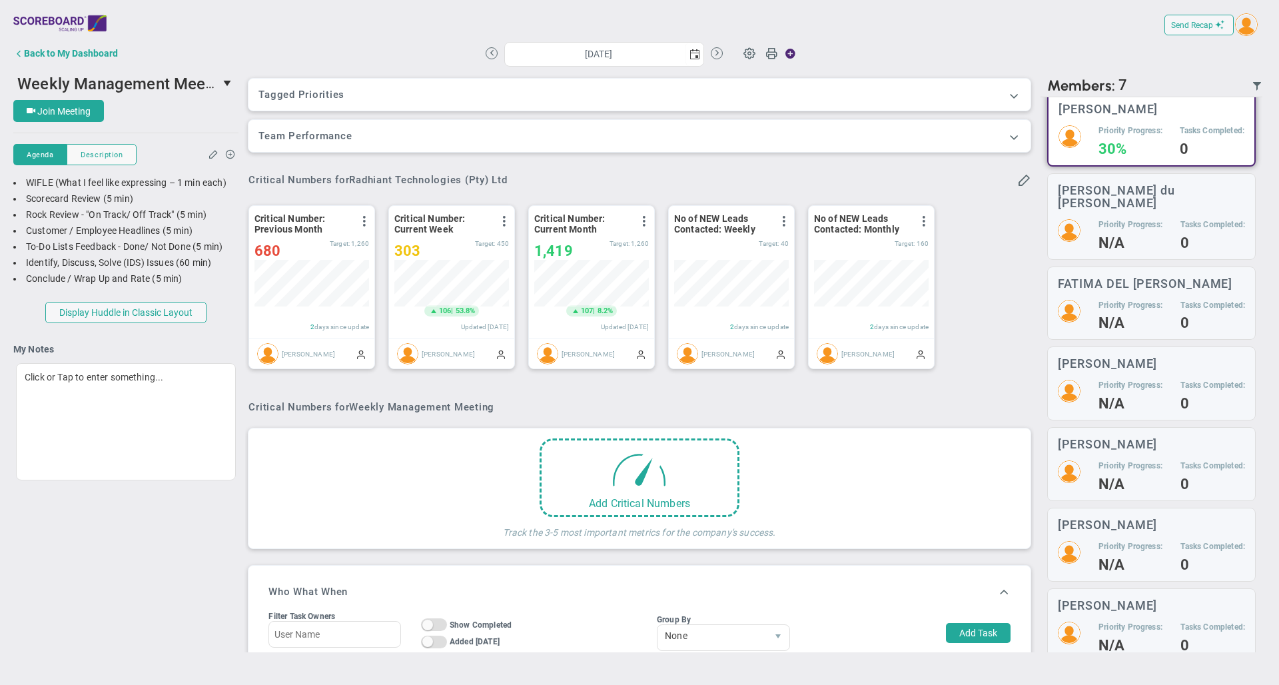
scroll to position [0, 0]
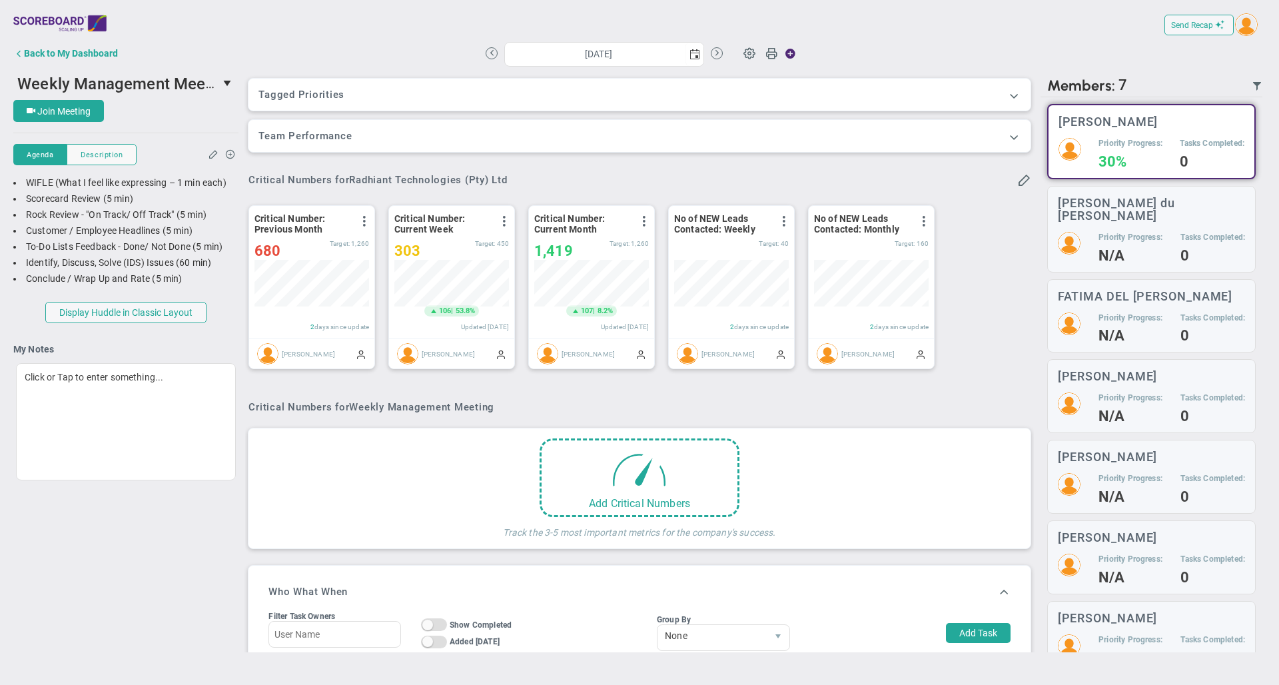
click at [602, 175] on div "Critical Numbers for Radhiant Technologies (Pty) Ltd" at bounding box center [640, 180] width 782 height 15
click at [641, 165] on div "Tagged OKRs Tagged Priorities This Huddle doesn’t have a tag. Tagged OKRs Tagge…" at bounding box center [639, 416] width 788 height 692
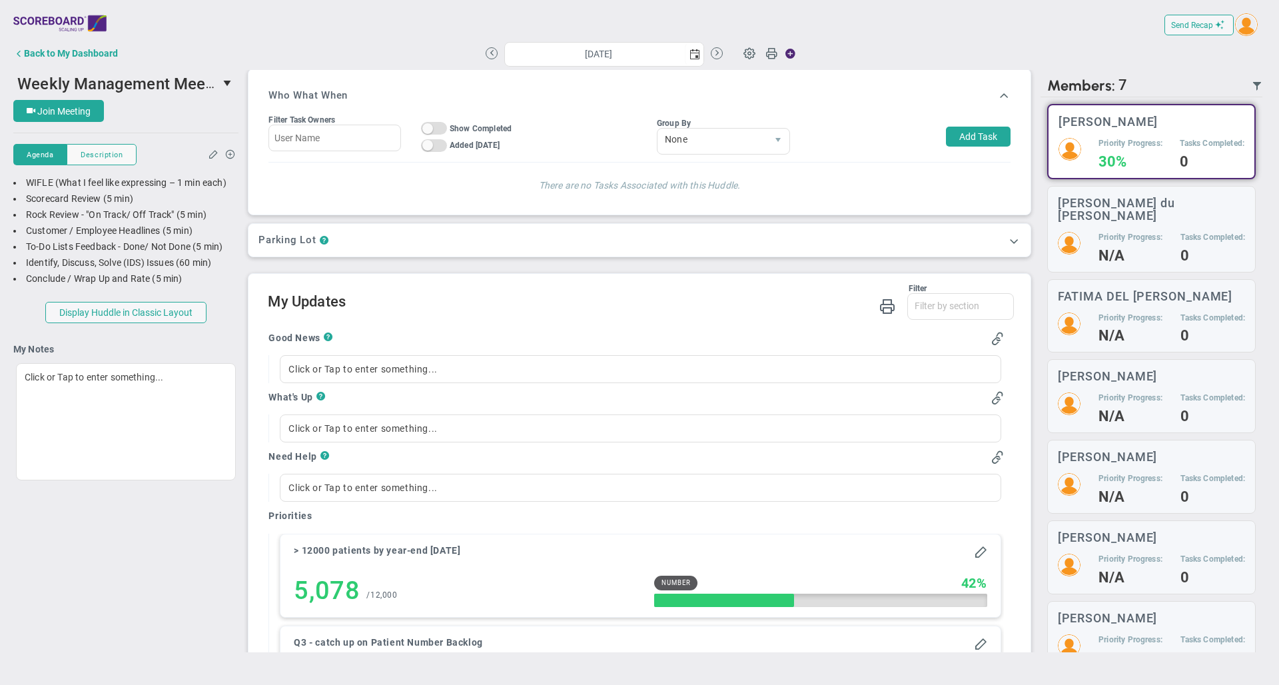
scroll to position [477, 0]
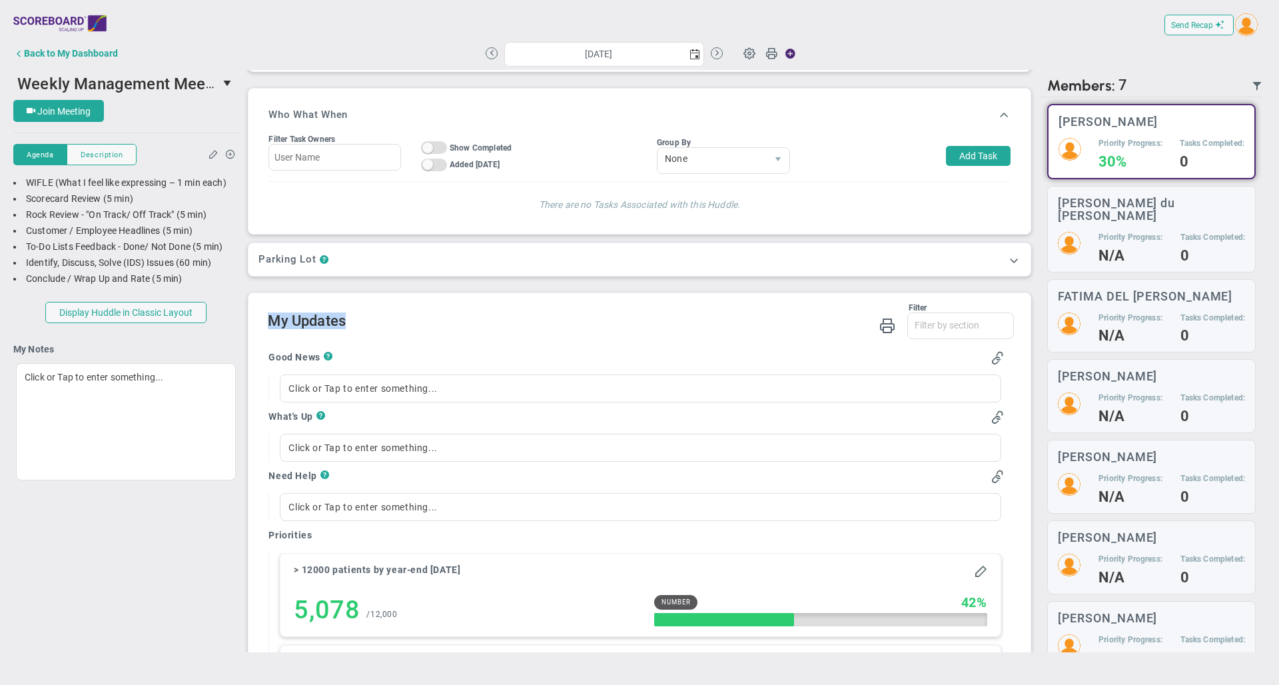
drag, startPoint x: 352, startPoint y: 323, endPoint x: 270, endPoint y: 322, distance: 82.6
click at [270, 322] on h2 "My Updates" at bounding box center [641, 321] width 746 height 19
click at [503, 322] on h2 "My Updates" at bounding box center [641, 321] width 746 height 19
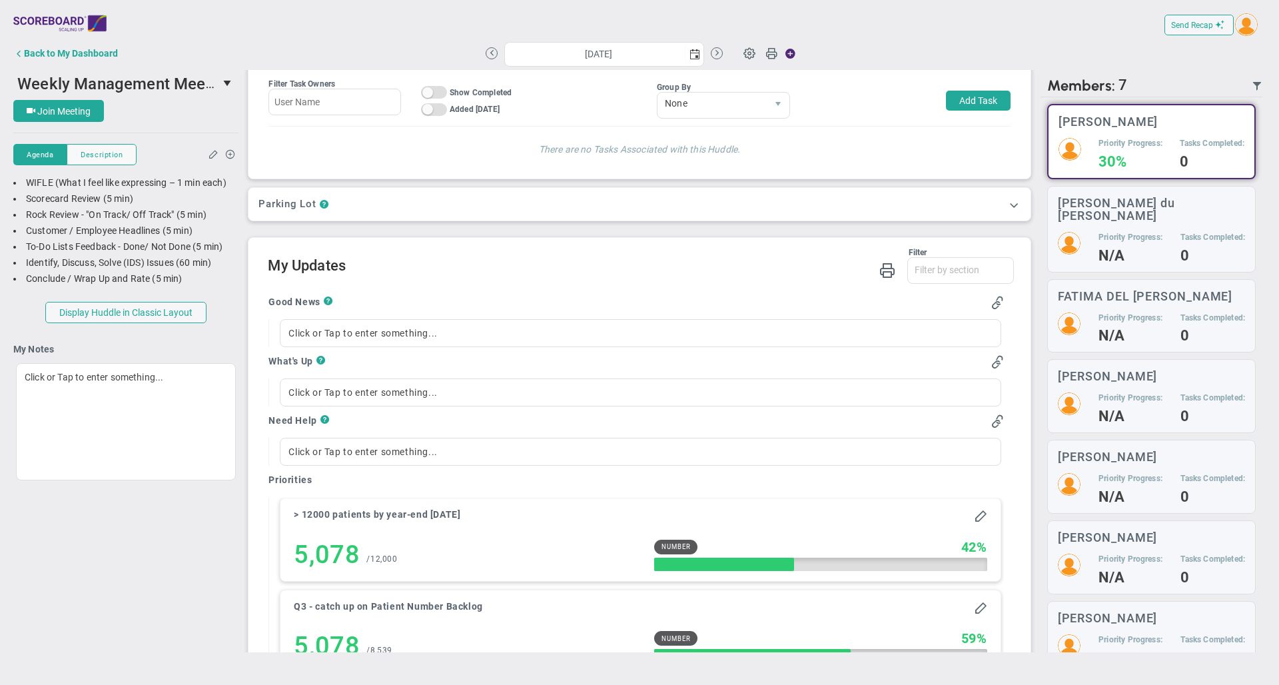
scroll to position [538, 0]
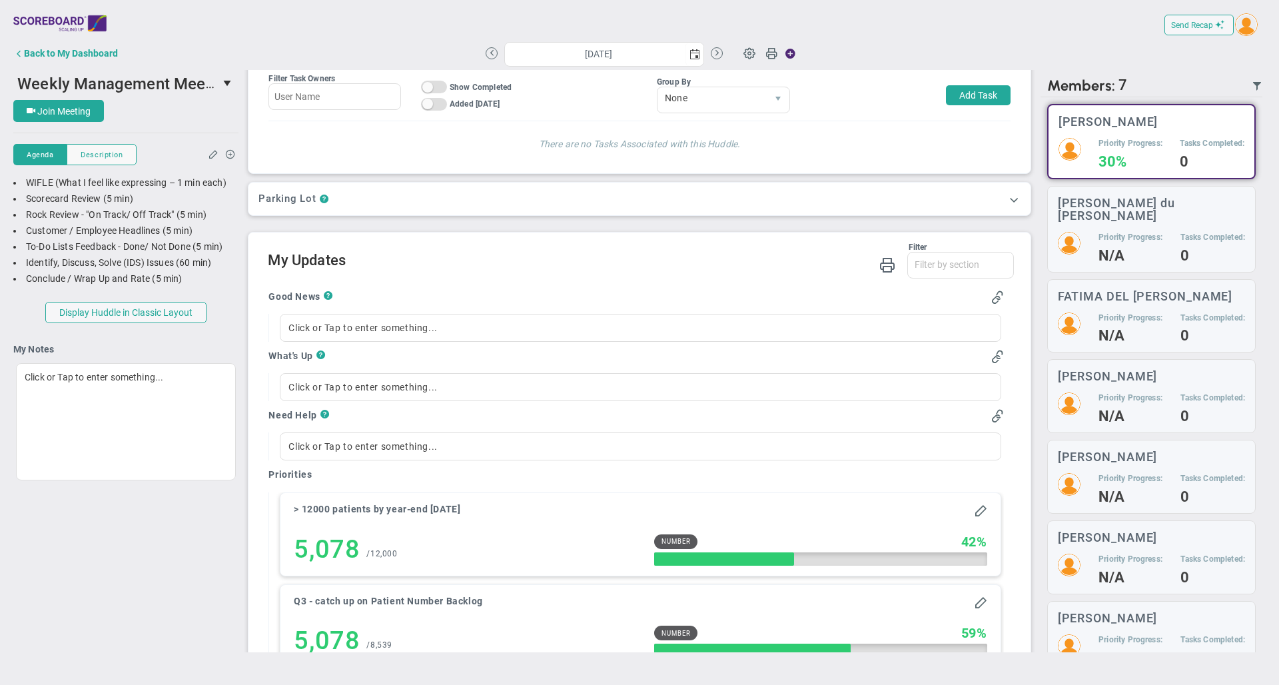
click at [578, 277] on div "Filter Good News What's Up Need Help Priority Progress Last Week's Top Tasks Th…" at bounding box center [641, 262] width 746 height 38
click at [1111, 211] on div "[PERSON_NAME] du [PERSON_NAME] Priority Progress: N/A Tasks Completed: 0" at bounding box center [1151, 229] width 209 height 87
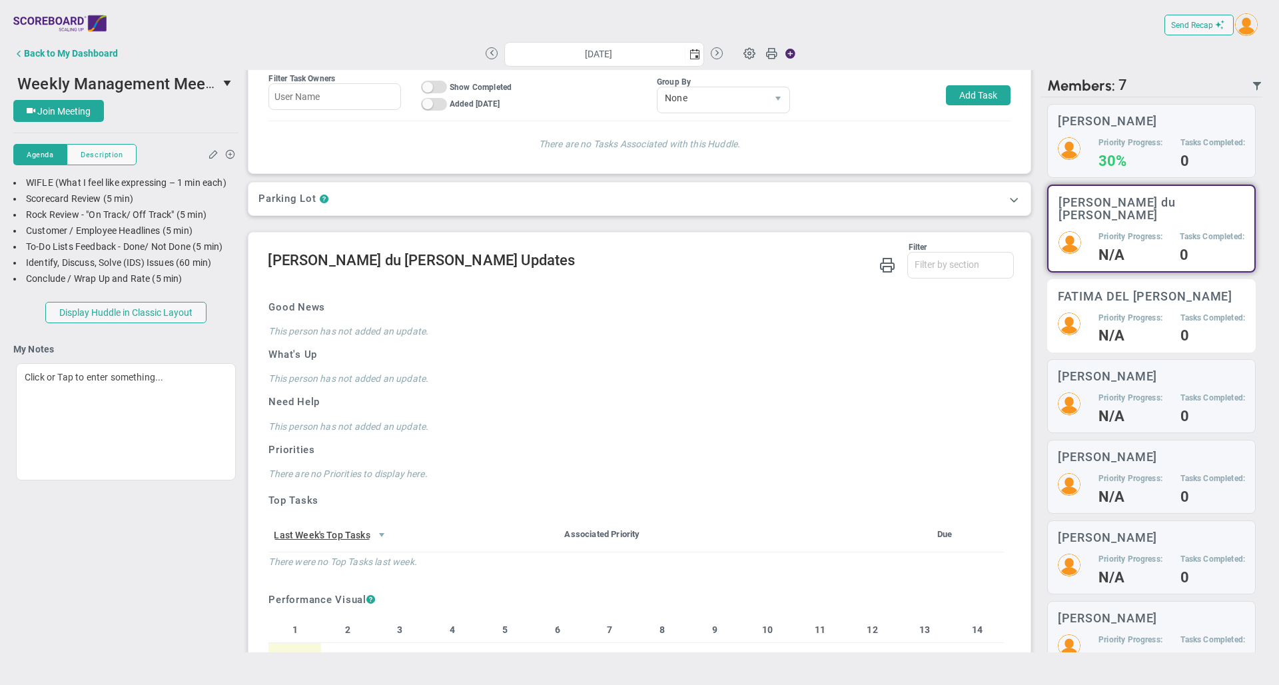
scroll to position [649, 0]
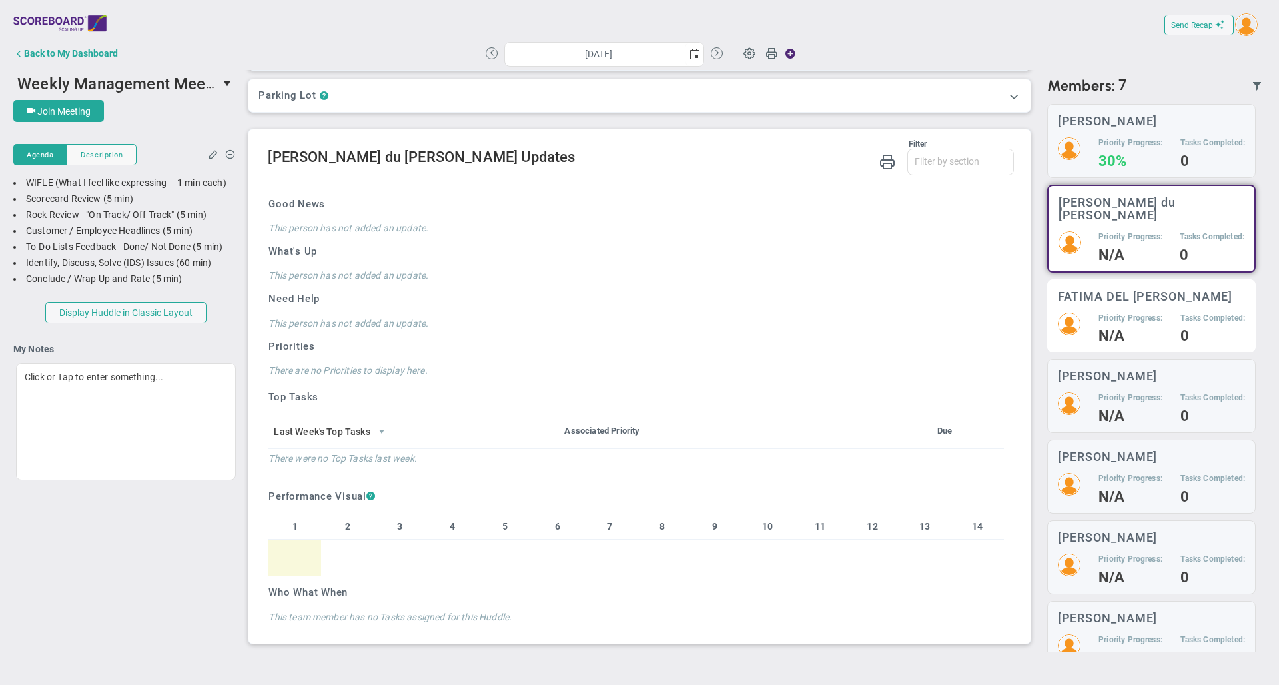
click at [1118, 330] on h4 "N/A" at bounding box center [1131, 336] width 64 height 12
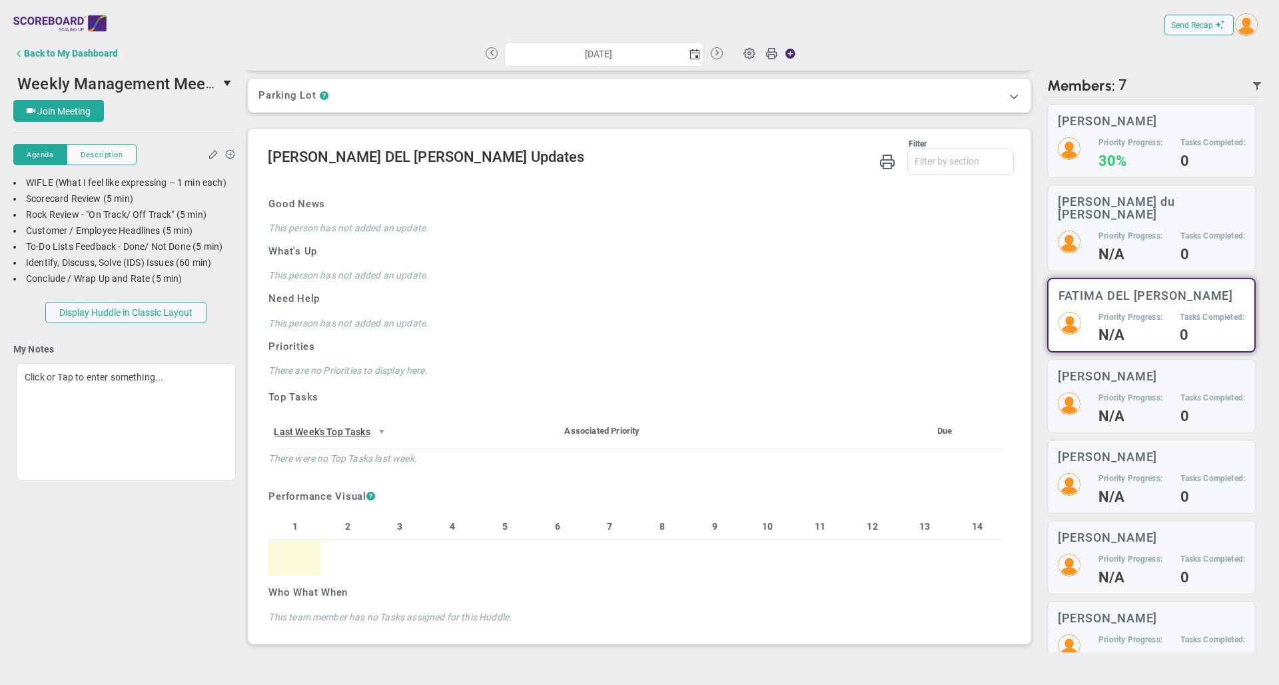
scroll to position [649, 0]
click at [1121, 392] on h5 "Priority Progress:" at bounding box center [1131, 397] width 64 height 11
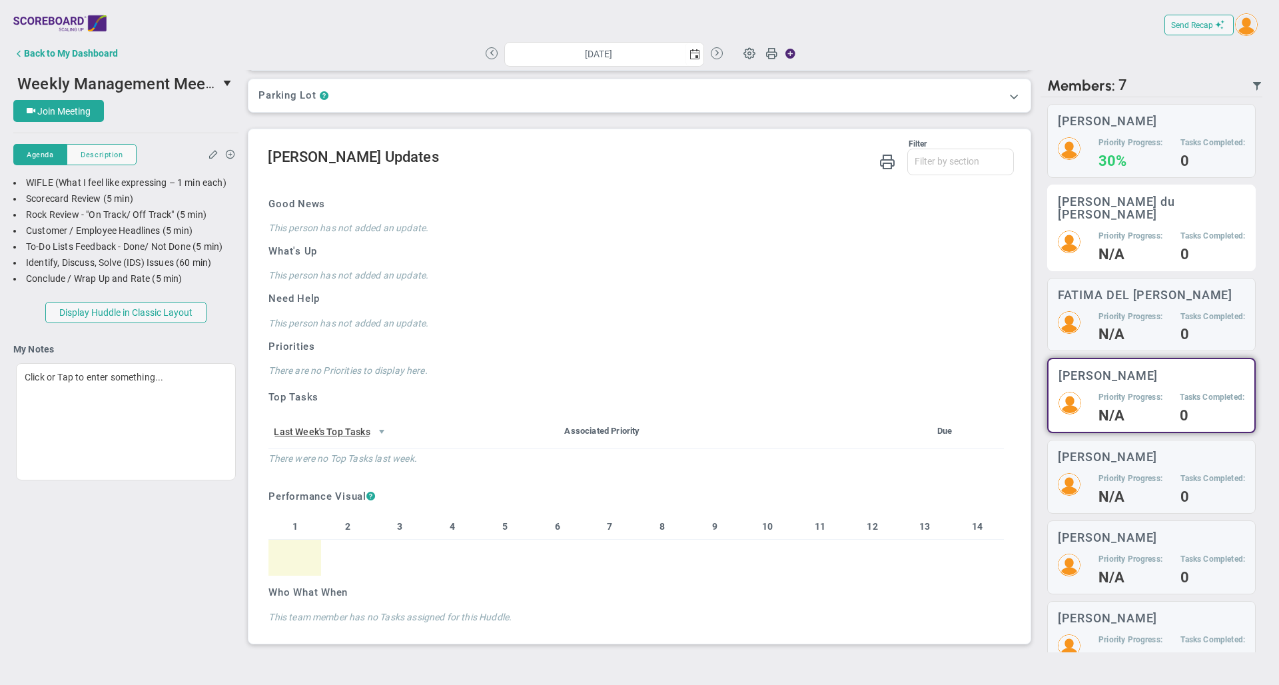
scroll to position [649, 0]
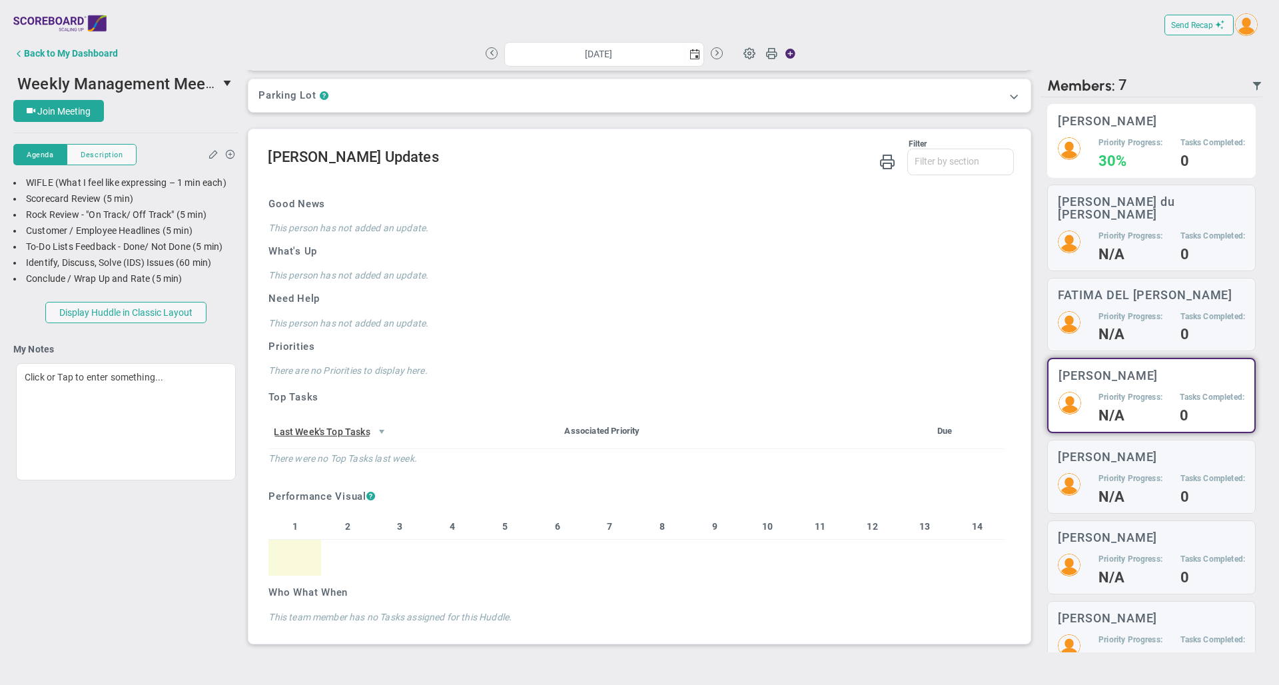
click at [1106, 167] on h4 "30%" at bounding box center [1131, 161] width 64 height 12
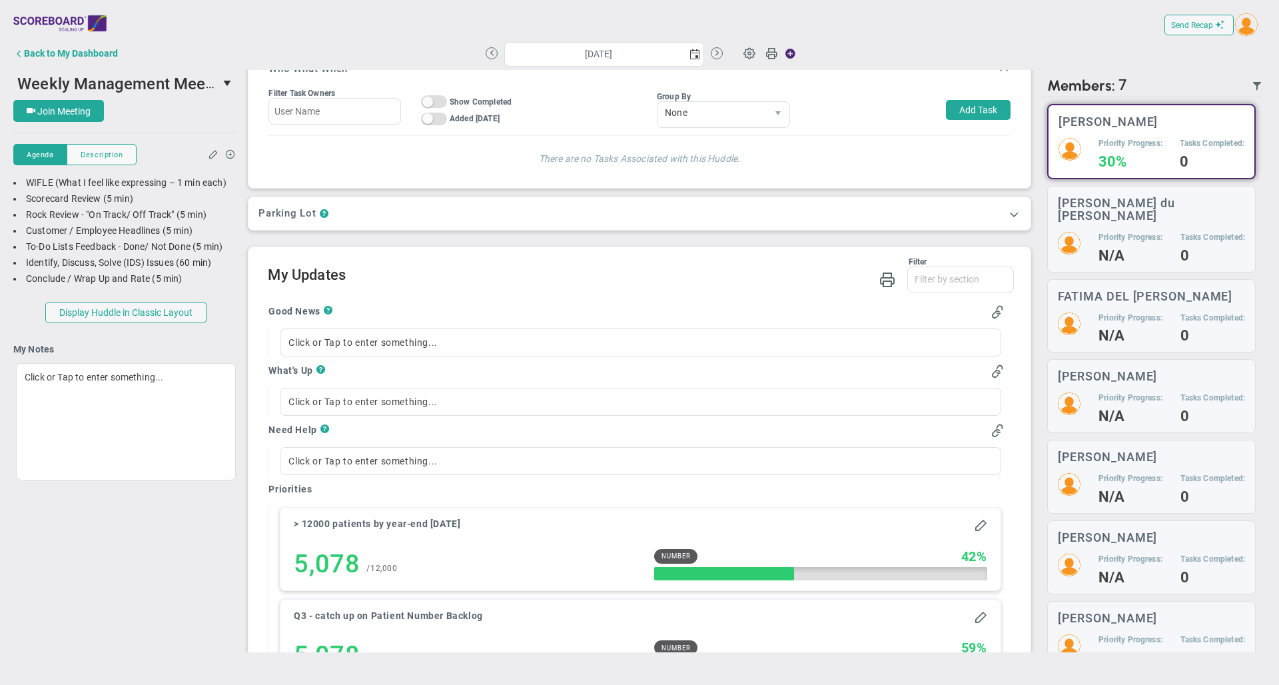
scroll to position [572, 0]
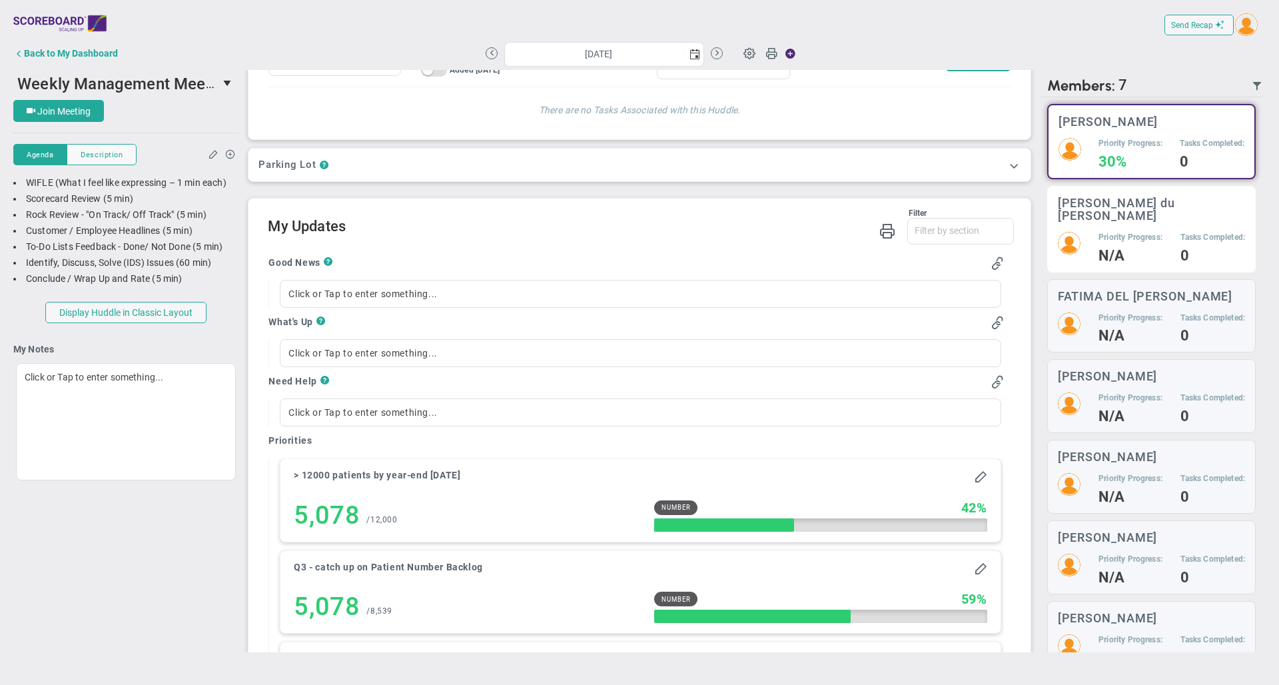
click at [1119, 232] on div "Priority Progress: N/A" at bounding box center [1131, 247] width 64 height 30
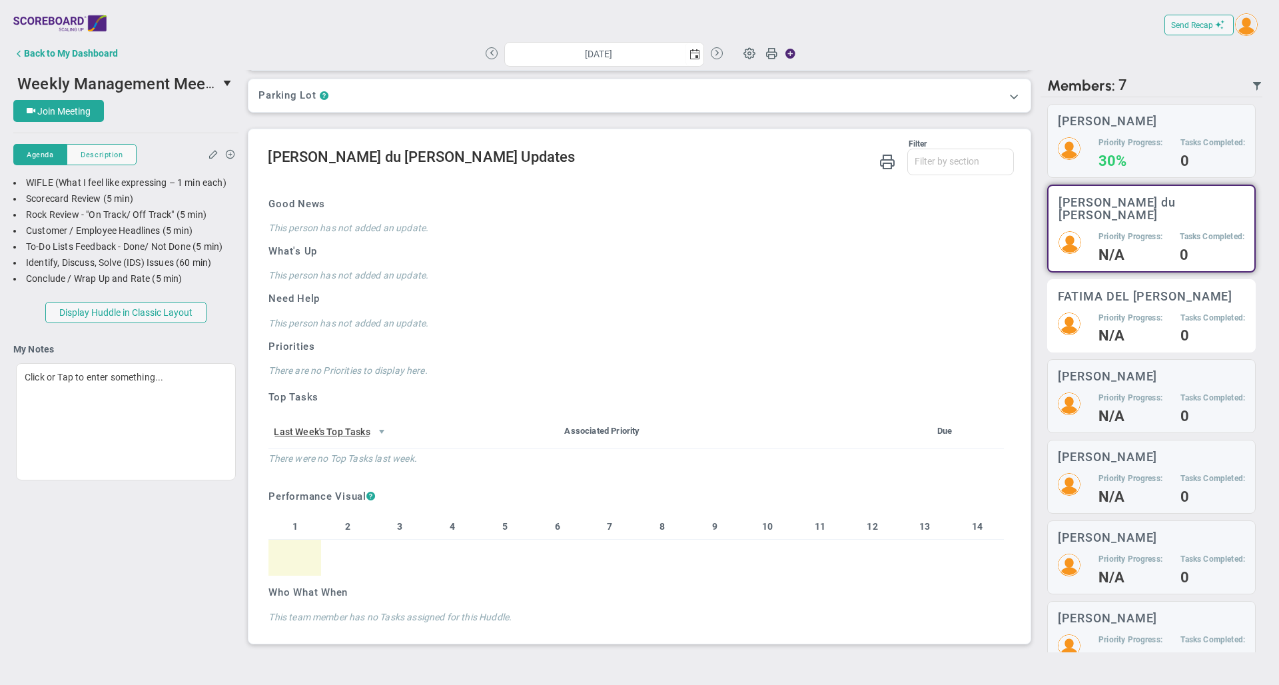
click at [1095, 295] on div "FATIMA DEL [PERSON_NAME] Priority Progress: N/A Tasks Completed: 0" at bounding box center [1151, 316] width 209 height 74
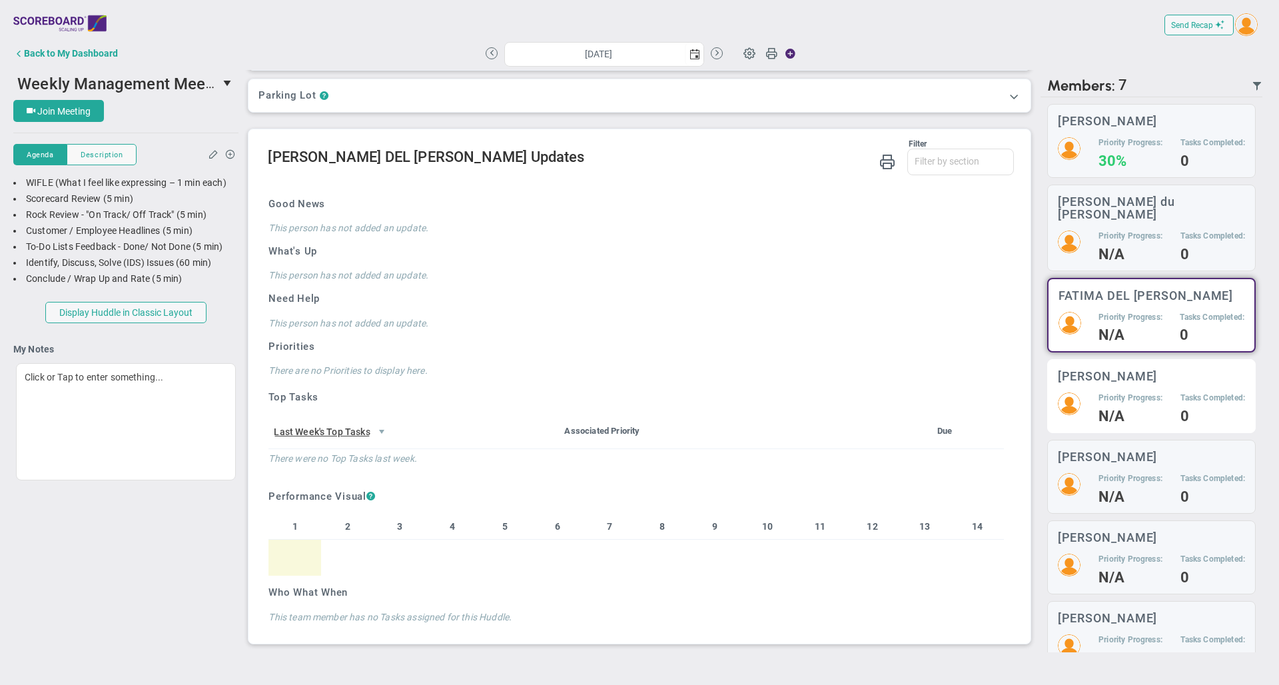
click at [1087, 392] on div "Priority Progress: N/A Tasks Completed: 0" at bounding box center [1151, 407] width 187 height 30
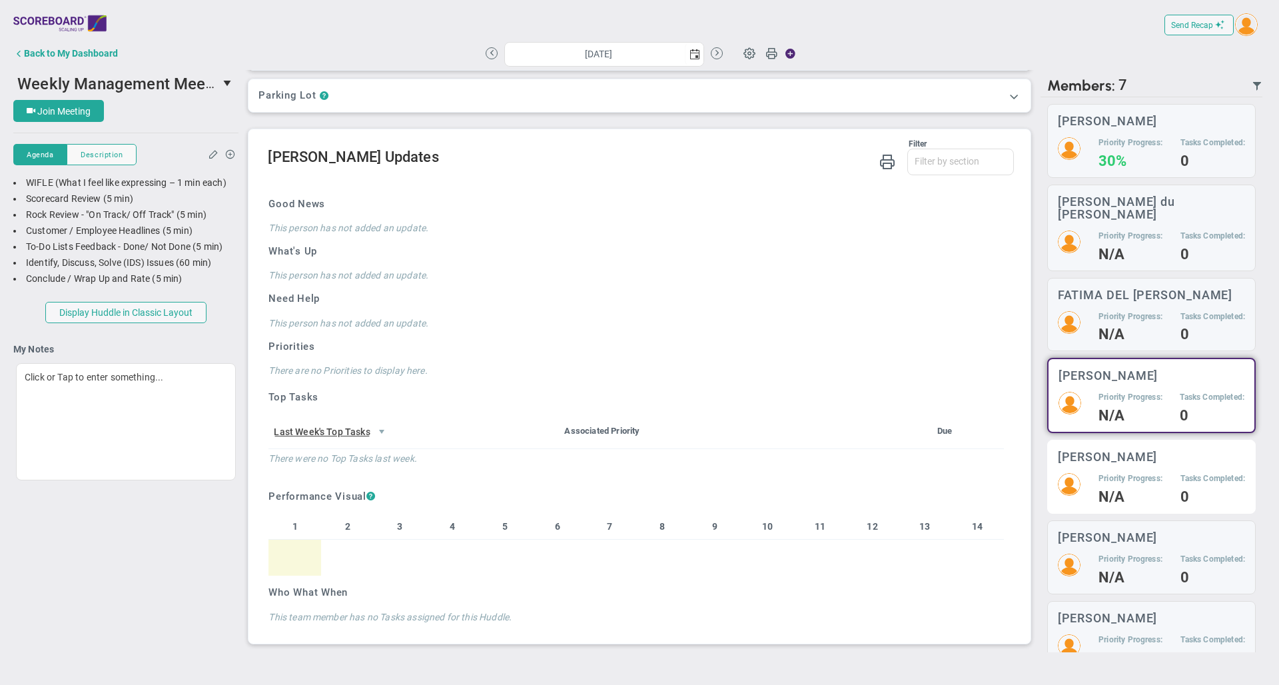
click at [1095, 458] on div "[PERSON_NAME] Priority Progress: N/A Tasks Completed: 0" at bounding box center [1151, 477] width 209 height 74
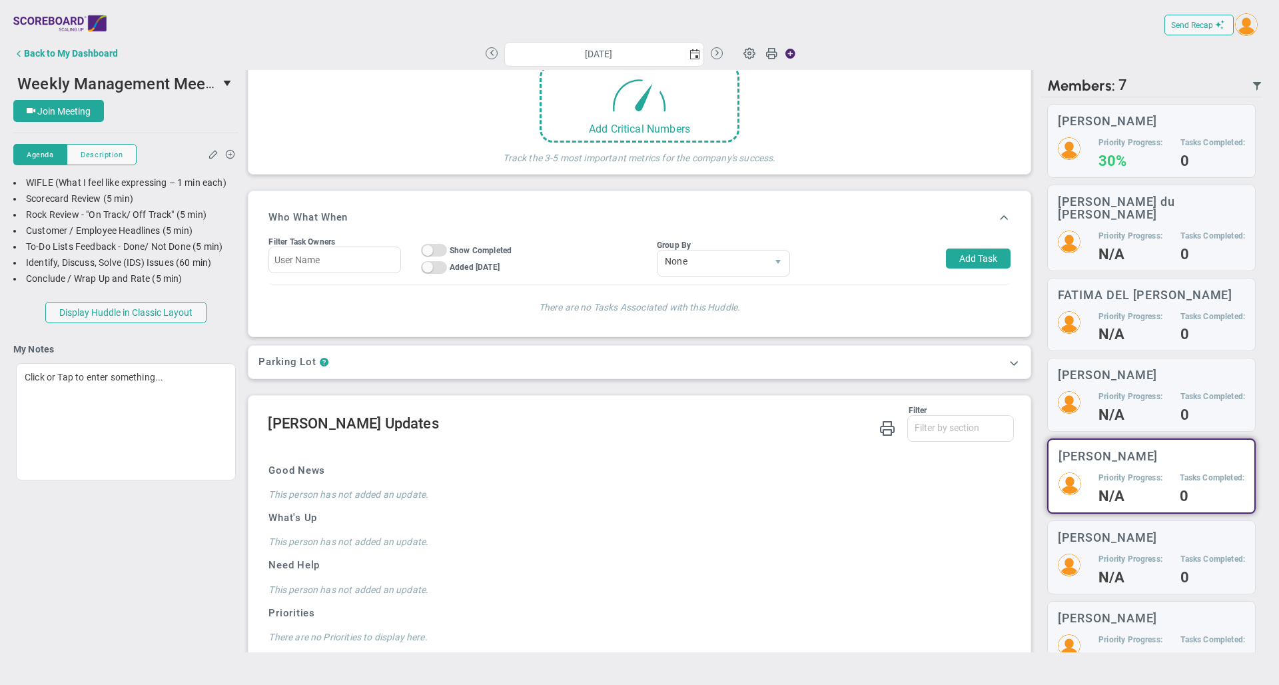
scroll to position [383, 0]
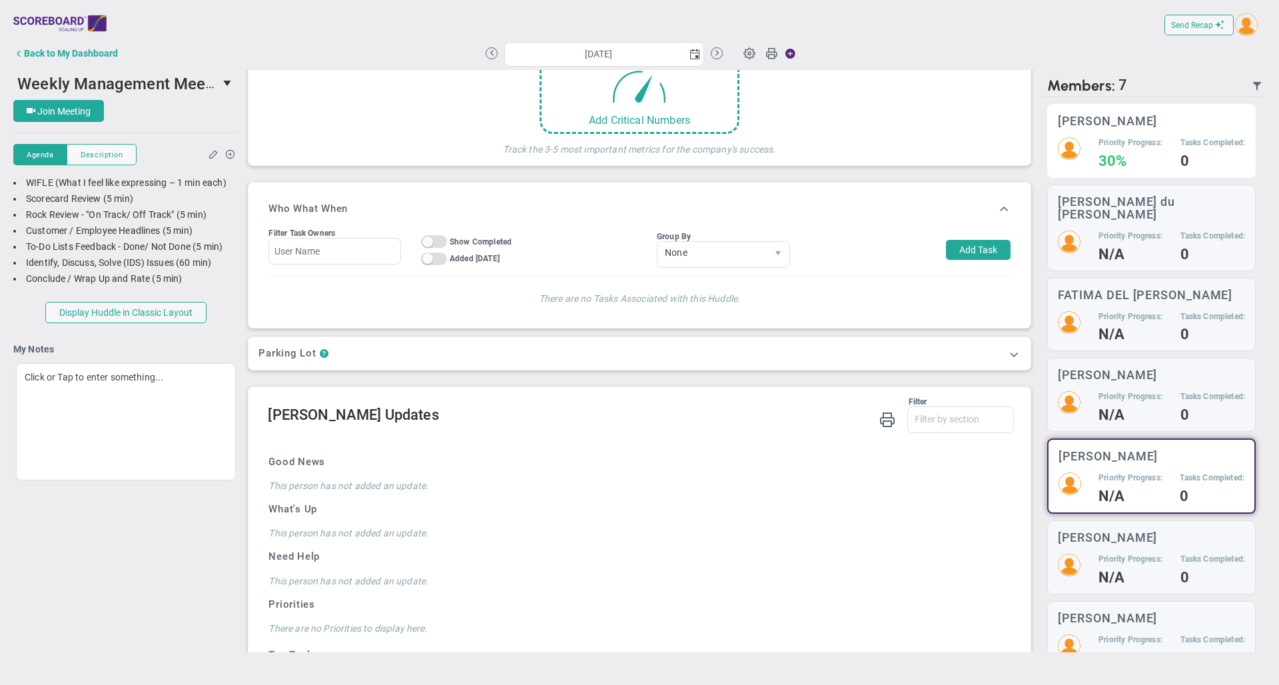
click at [1099, 143] on h5 "Priority Progress:" at bounding box center [1131, 142] width 64 height 11
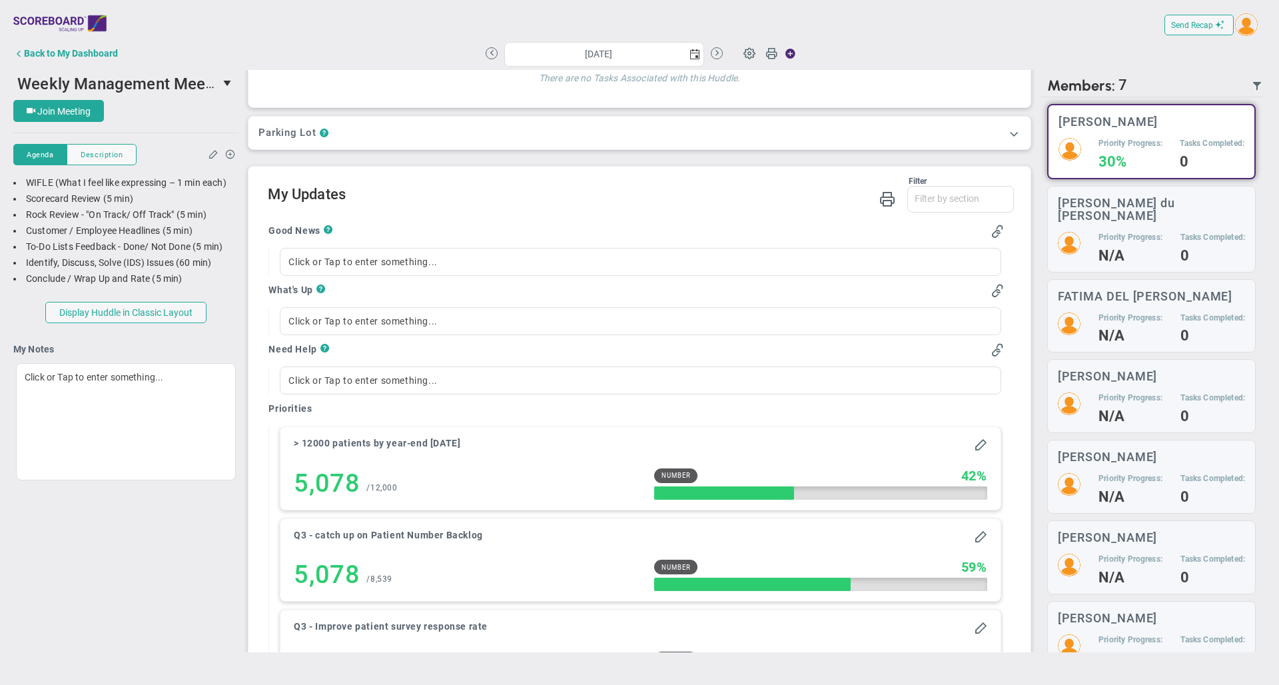
scroll to position [548, 0]
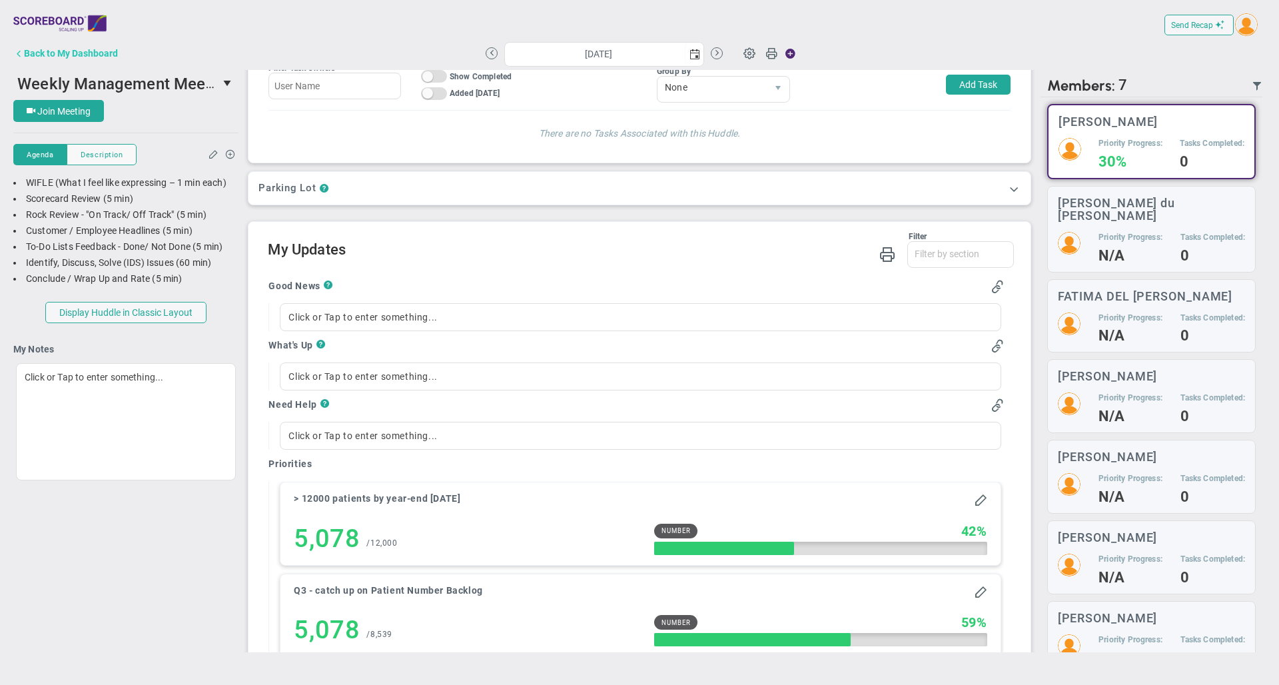
click at [97, 49] on div "Back to My Dashboard" at bounding box center [71, 53] width 94 height 11
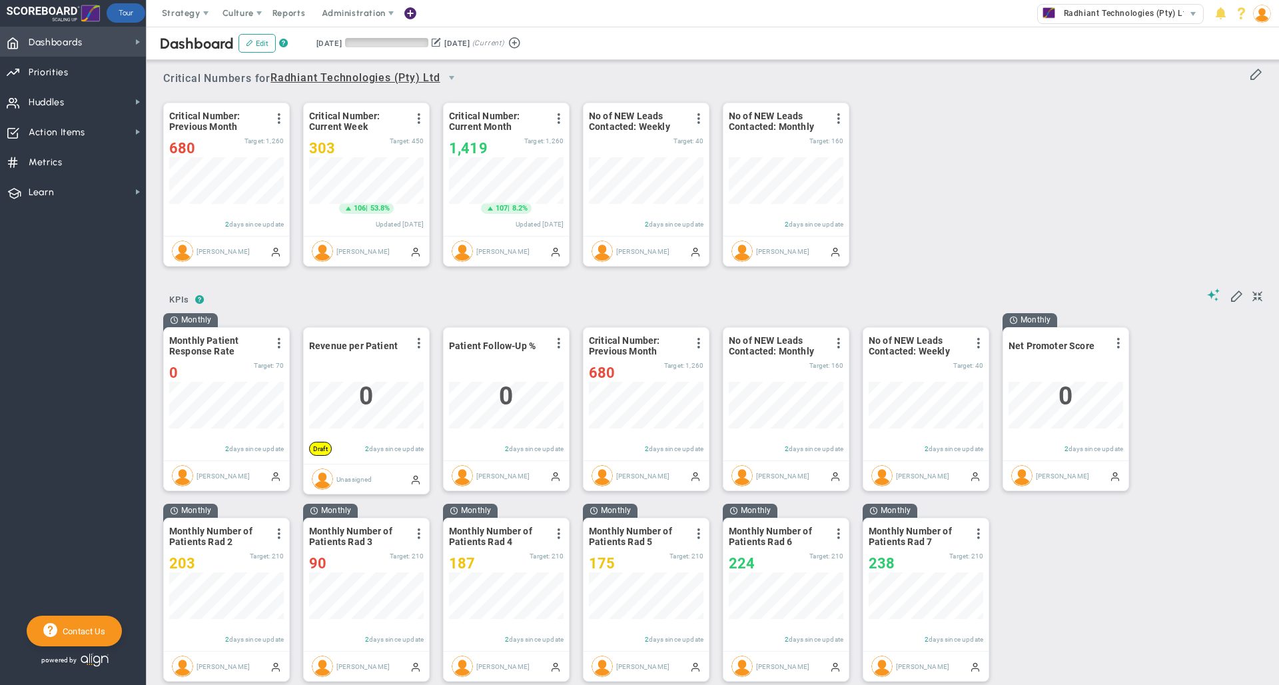
scroll to position [47, 115]
click at [123, 109] on span "Huddles Huddles" at bounding box center [73, 102] width 146 height 30
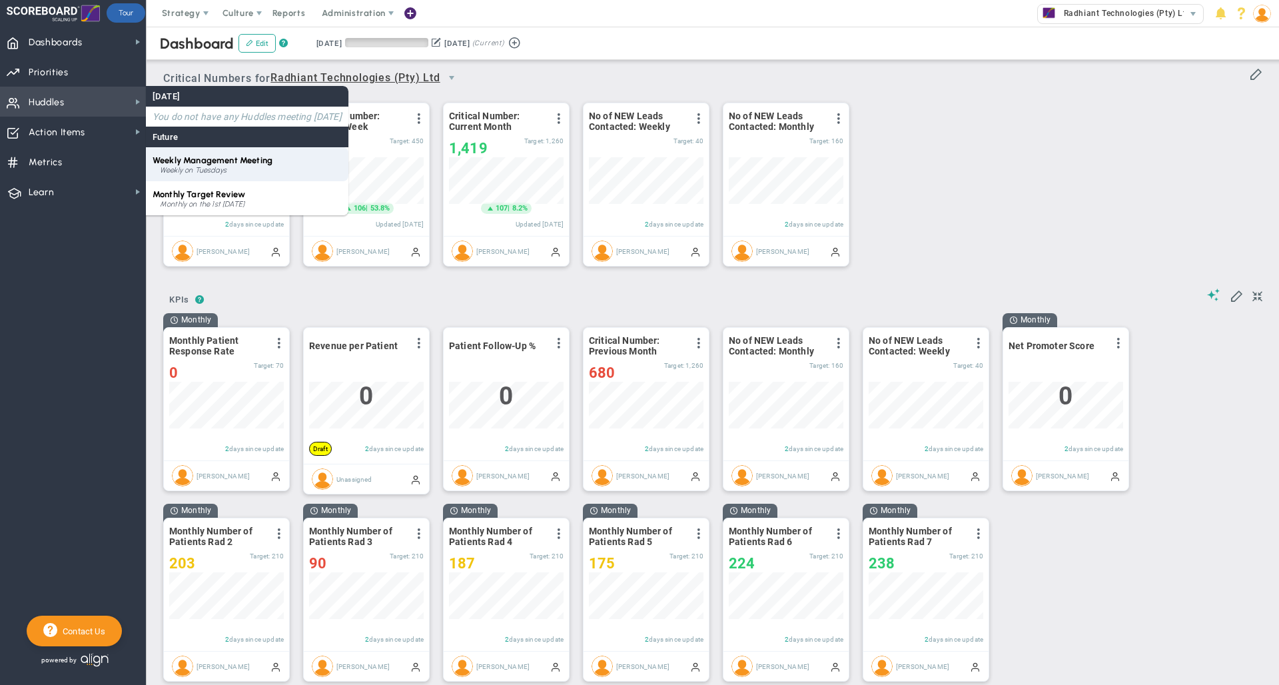
click at [235, 165] on div "Weekly Management Meeting Weekly on Tuesdays" at bounding box center [247, 164] width 203 height 34
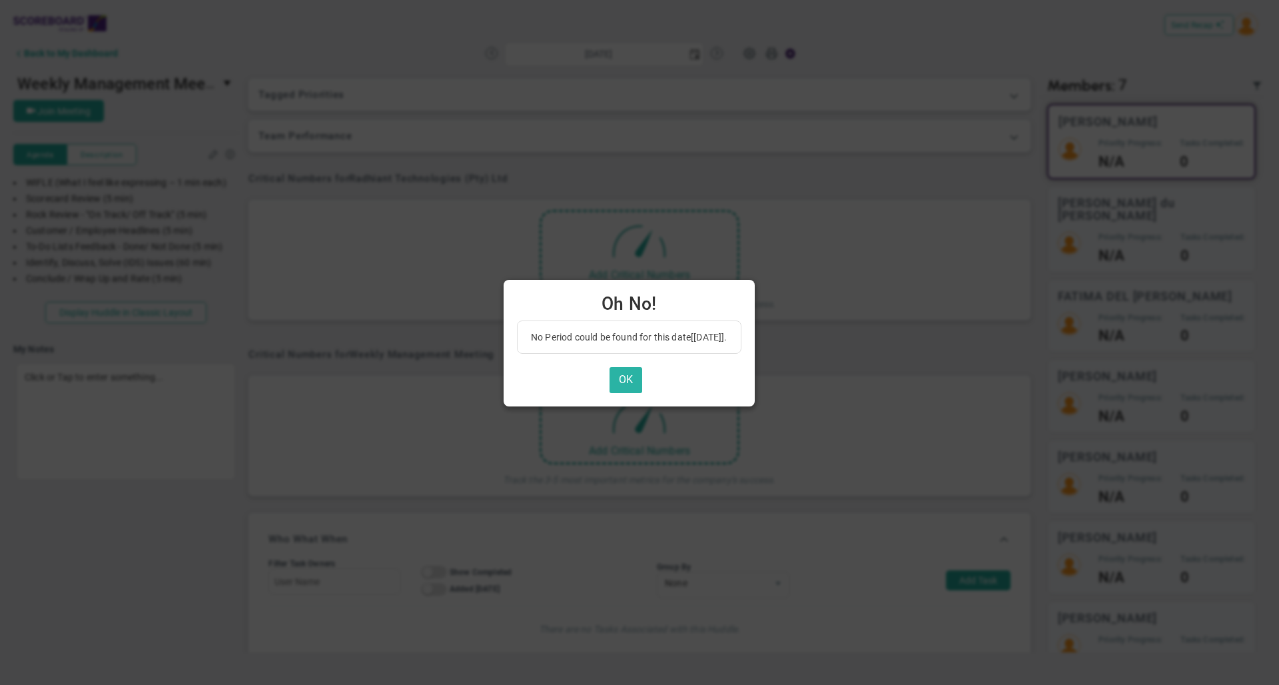
click at [636, 377] on button "OK" at bounding box center [626, 380] width 33 height 26
click at [639, 383] on button "OK" at bounding box center [626, 380] width 33 height 26
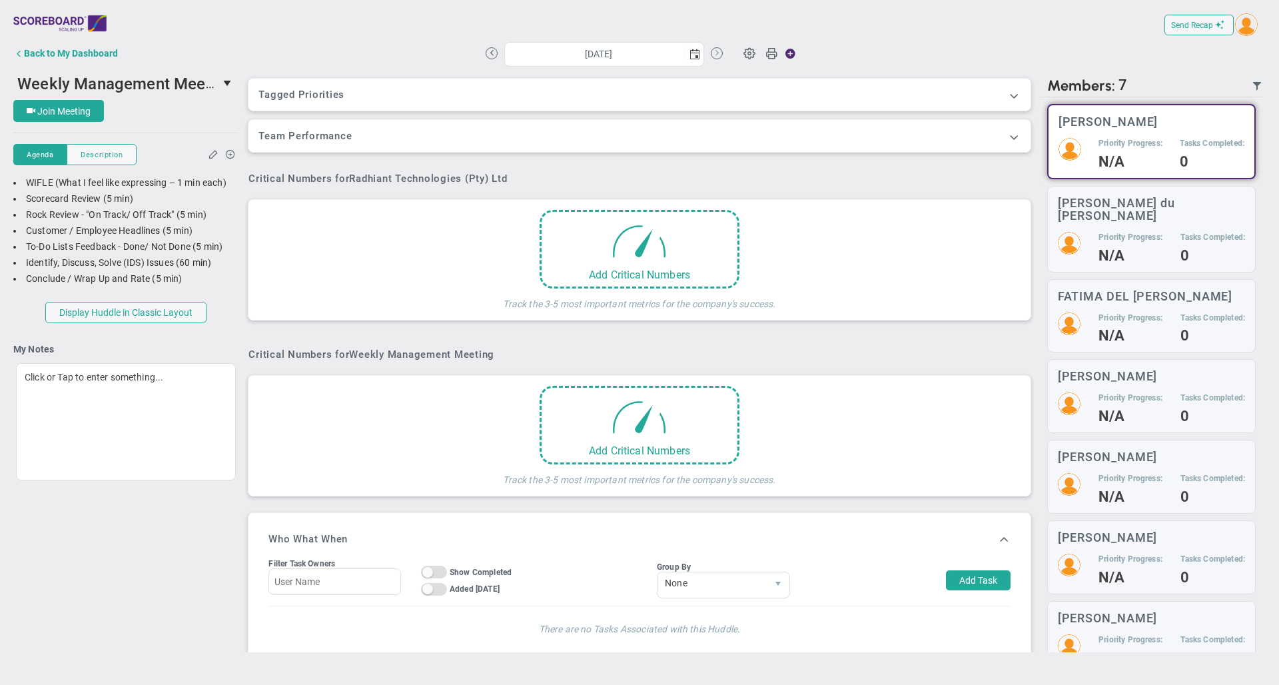
click at [717, 56] on button at bounding box center [717, 53] width 12 height 12
type input "[DATE]"
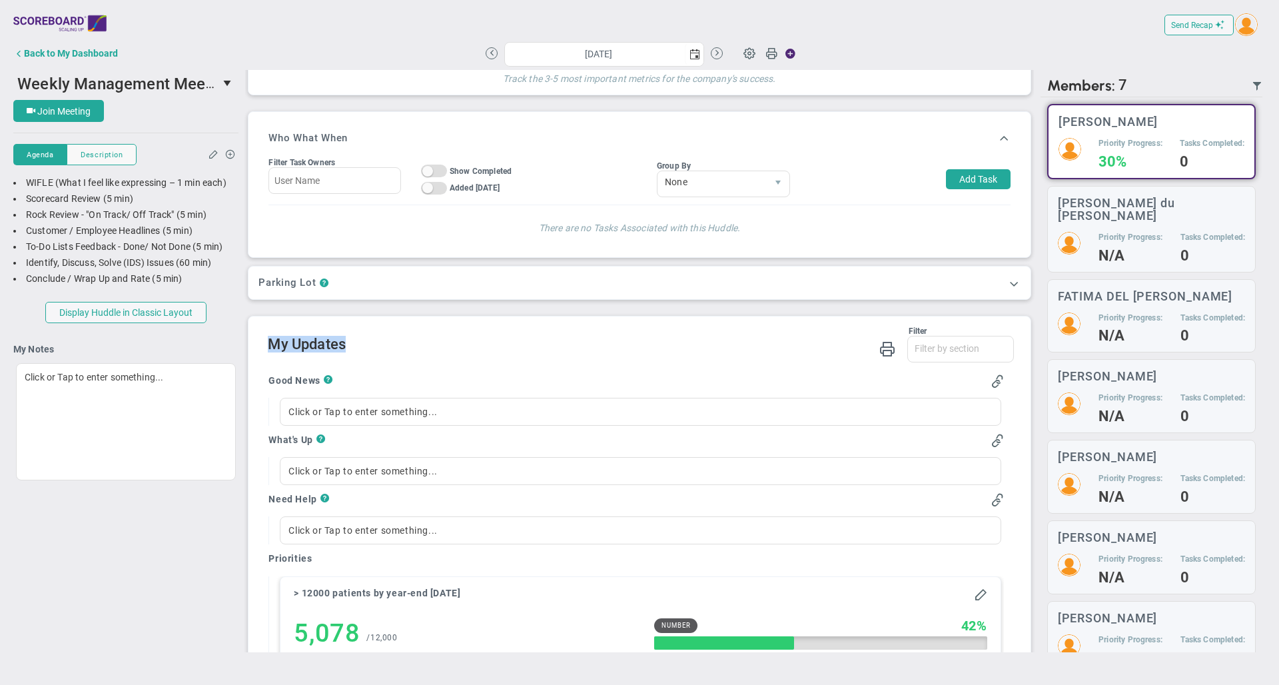
drag, startPoint x: 359, startPoint y: 352, endPoint x: 266, endPoint y: 348, distance: 93.4
click at [481, 364] on div "Filter Good News What's Up Need Help Priority Progress Last Week's Top Tasks Th…" at bounding box center [641, 345] width 746 height 38
click at [542, 355] on h2 "My Updates" at bounding box center [641, 345] width 746 height 19
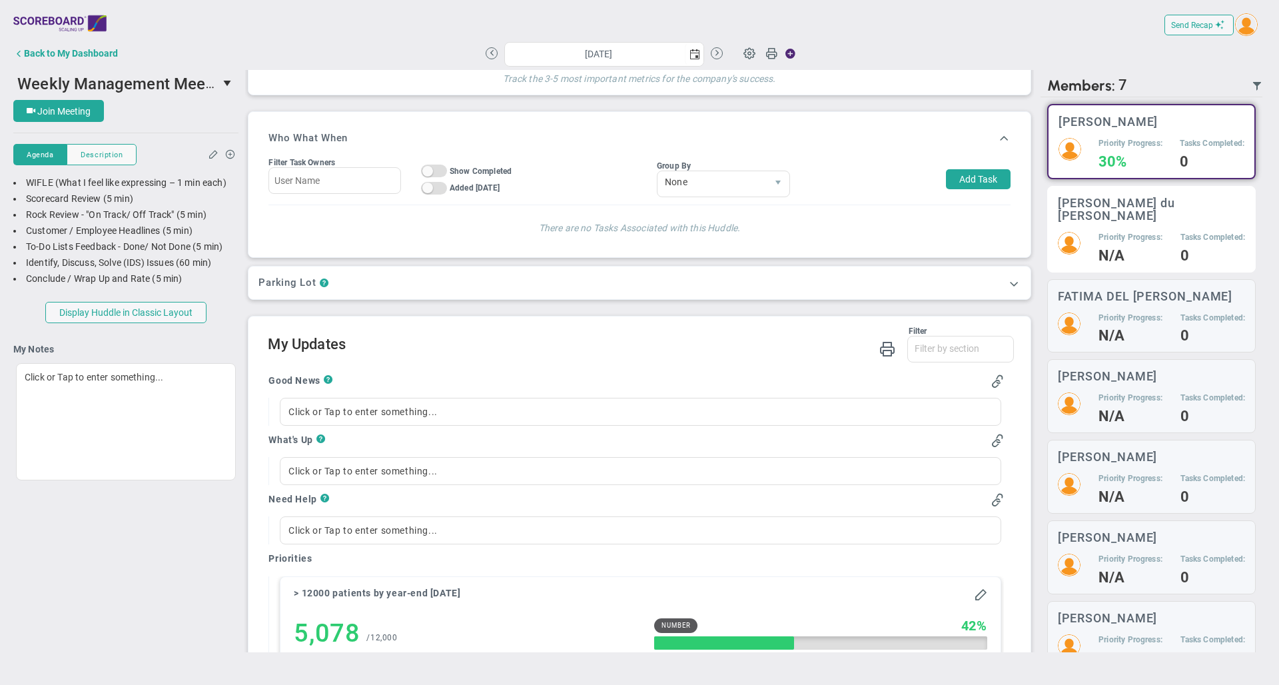
click at [1116, 232] on h5 "Priority Progress:" at bounding box center [1131, 237] width 64 height 11
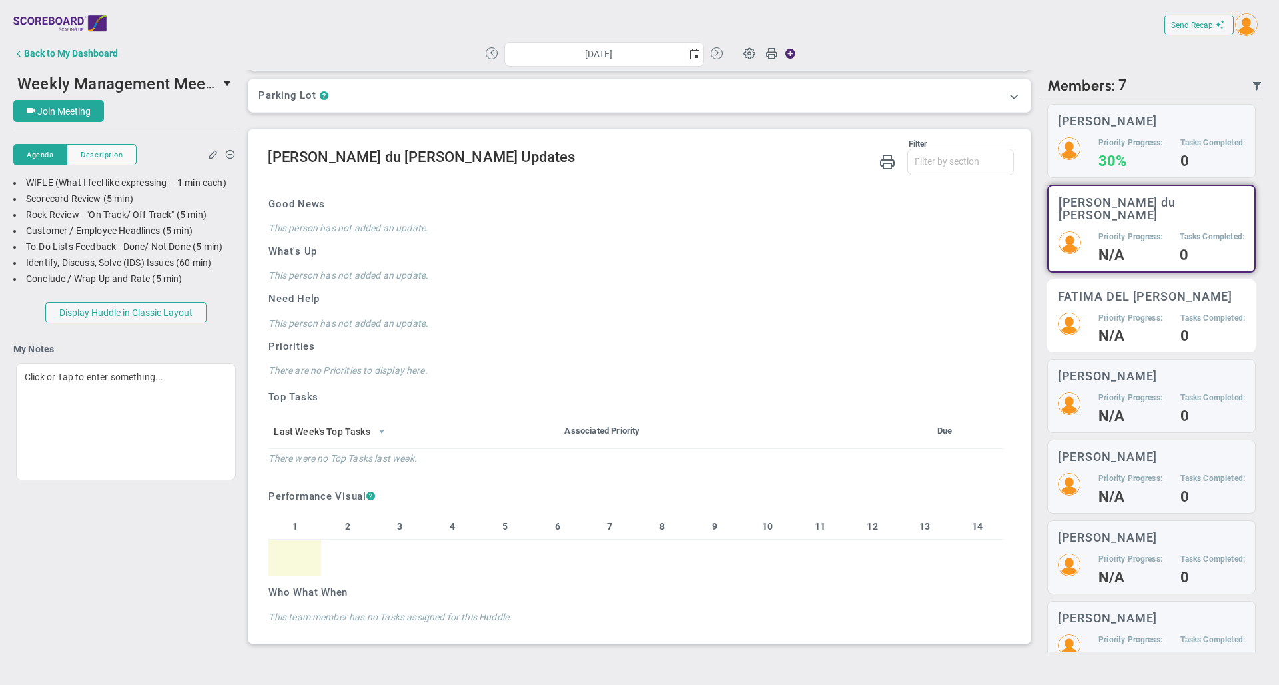
click at [1119, 312] on h5 "Priority Progress:" at bounding box center [1131, 317] width 64 height 11
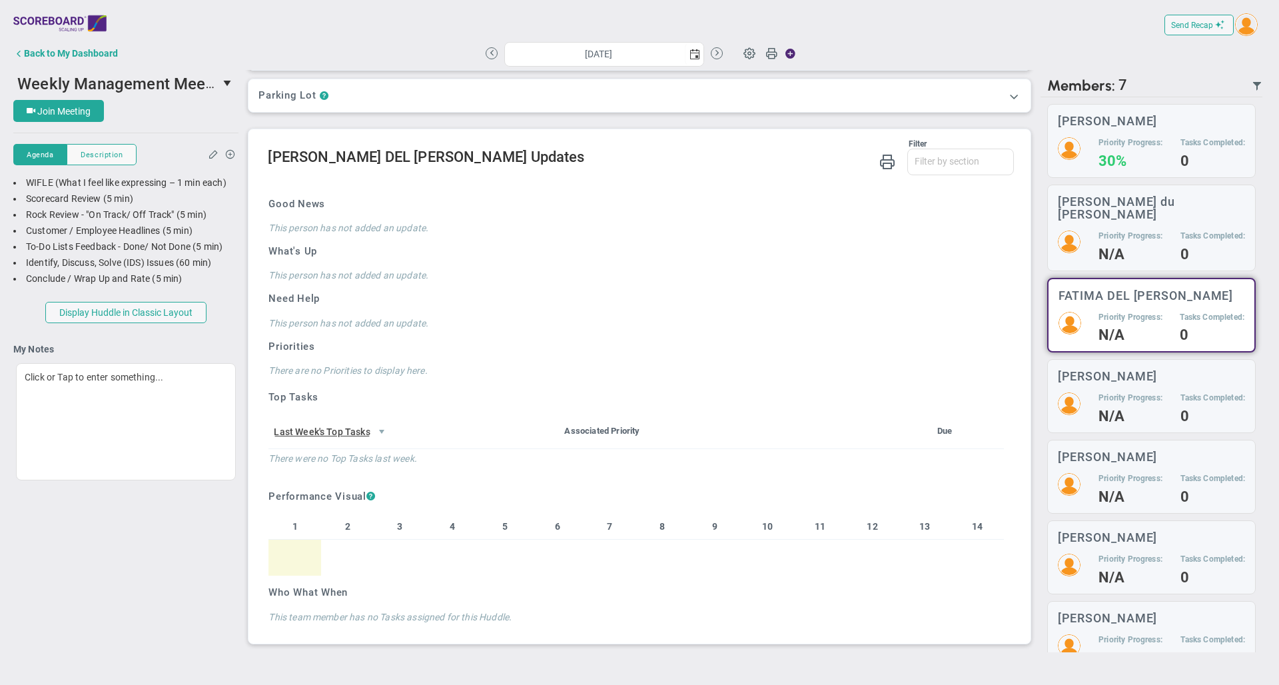
scroll to position [626, 0]
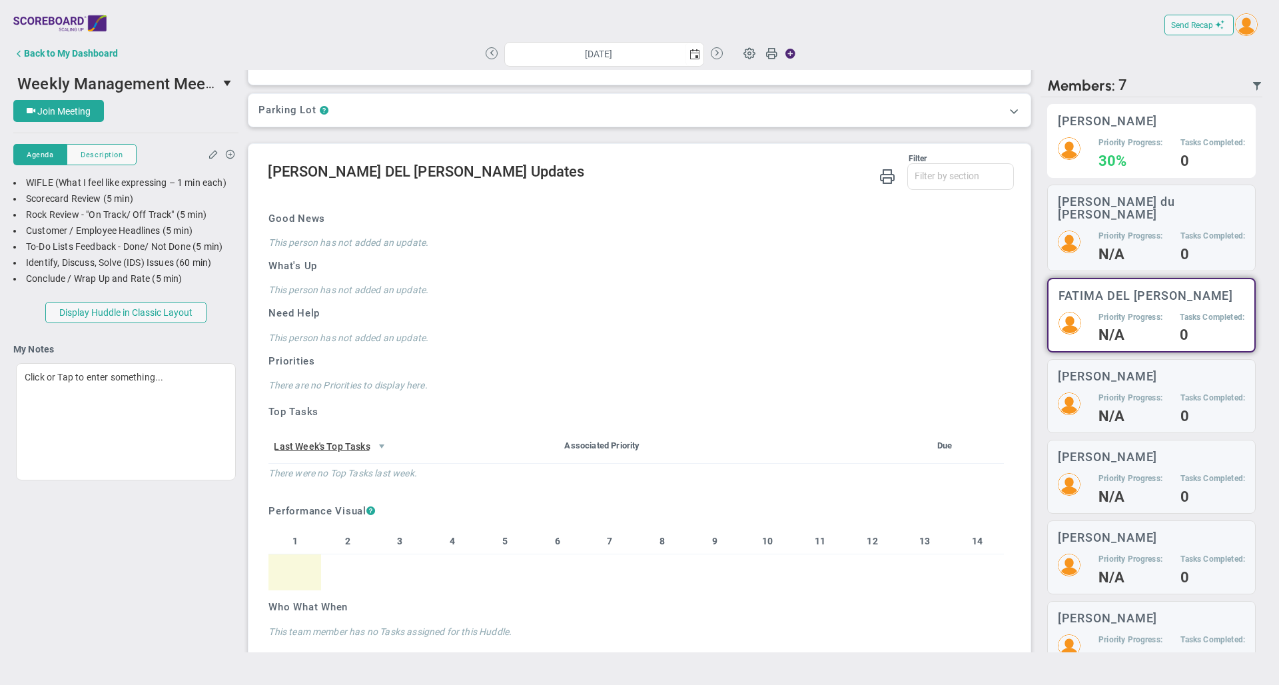
click at [1111, 151] on div "Priority Progress: 30%" at bounding box center [1131, 152] width 64 height 30
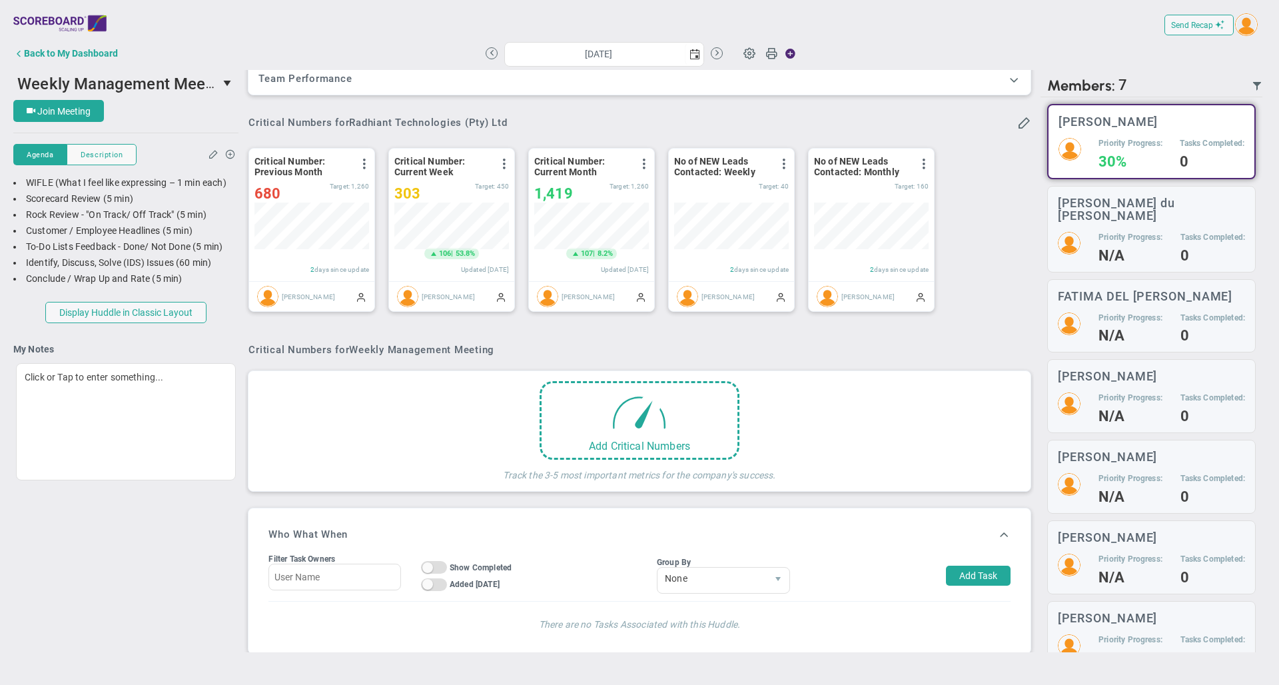
scroll to position [45, 0]
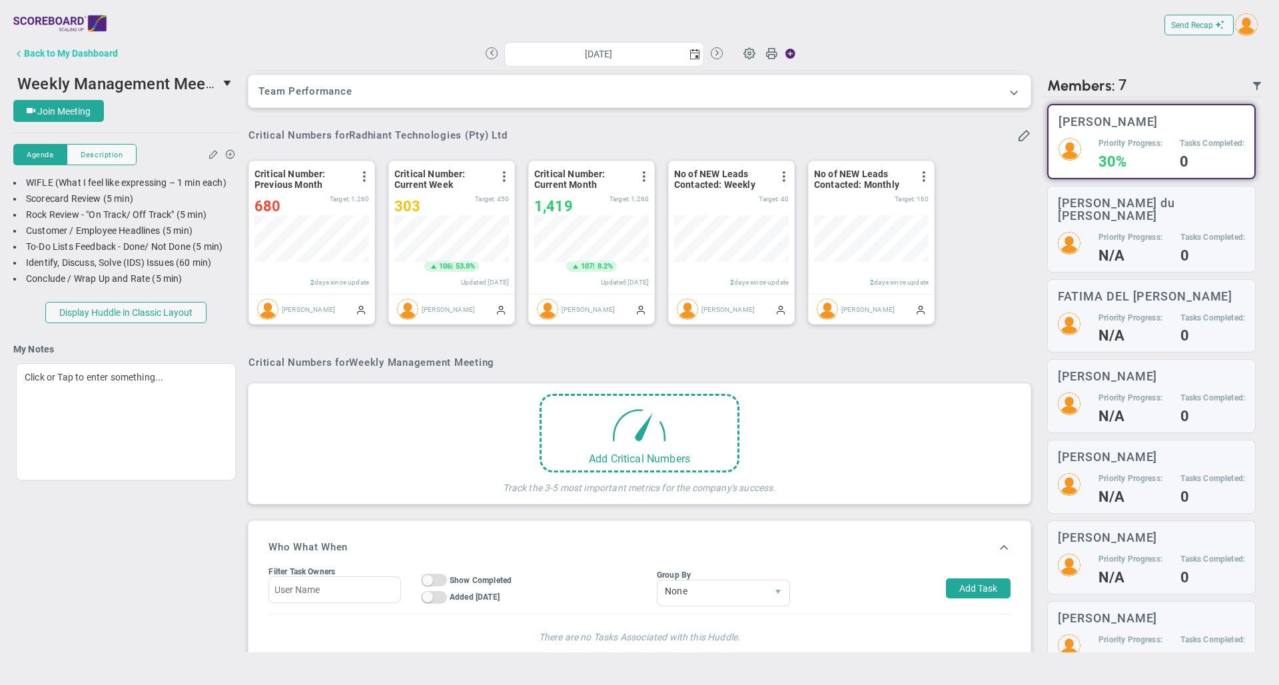
click at [84, 55] on div "Back to My Dashboard" at bounding box center [71, 53] width 94 height 11
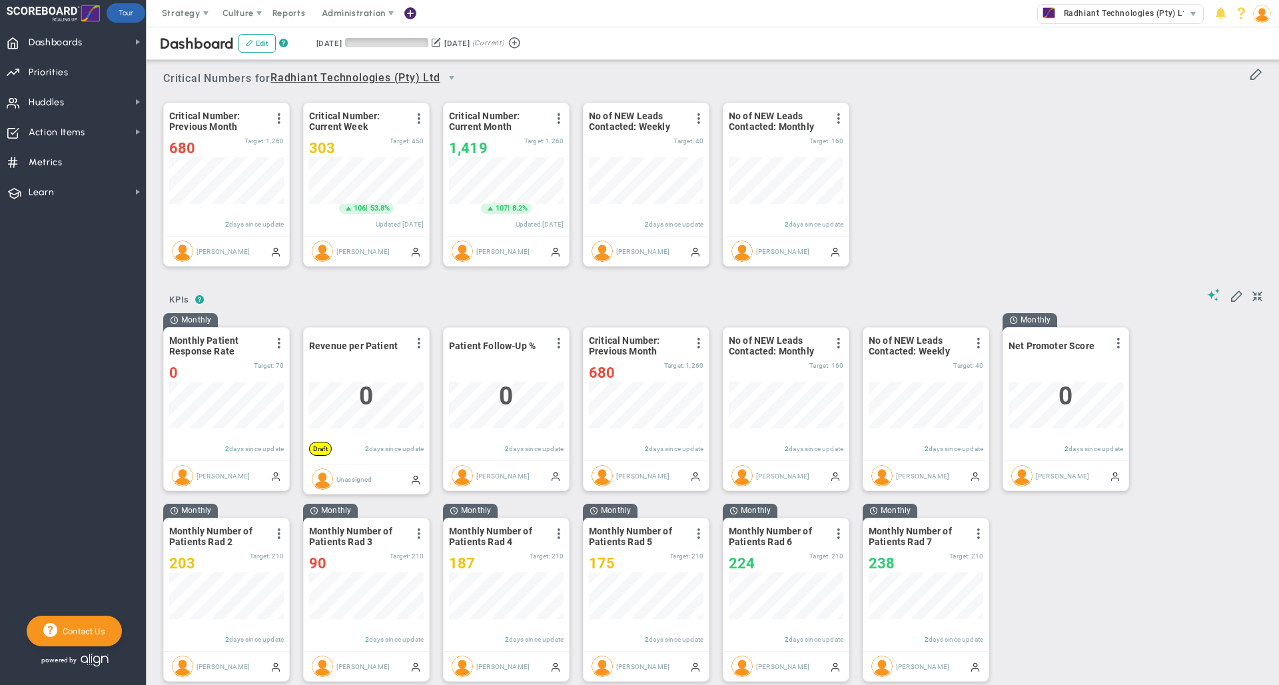
scroll to position [47, 115]
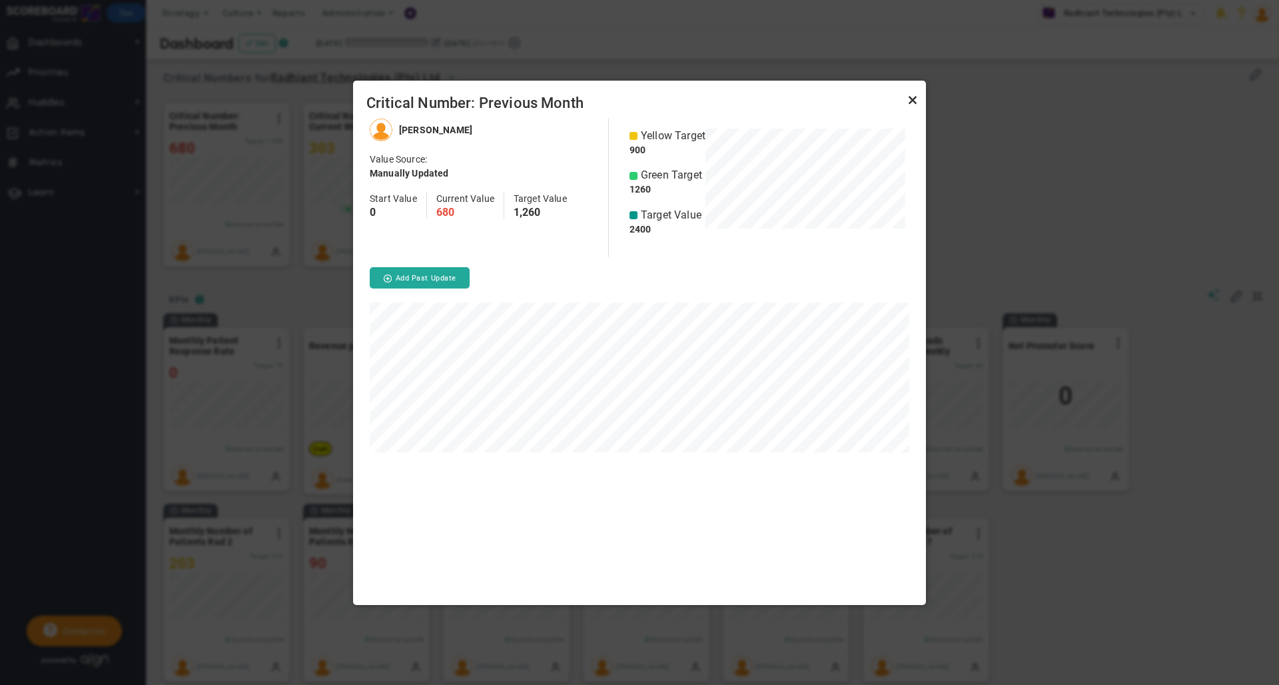
click at [914, 99] on link "Close" at bounding box center [913, 101] width 16 height 16
click at [911, 99] on link "Close" at bounding box center [913, 101] width 16 height 16
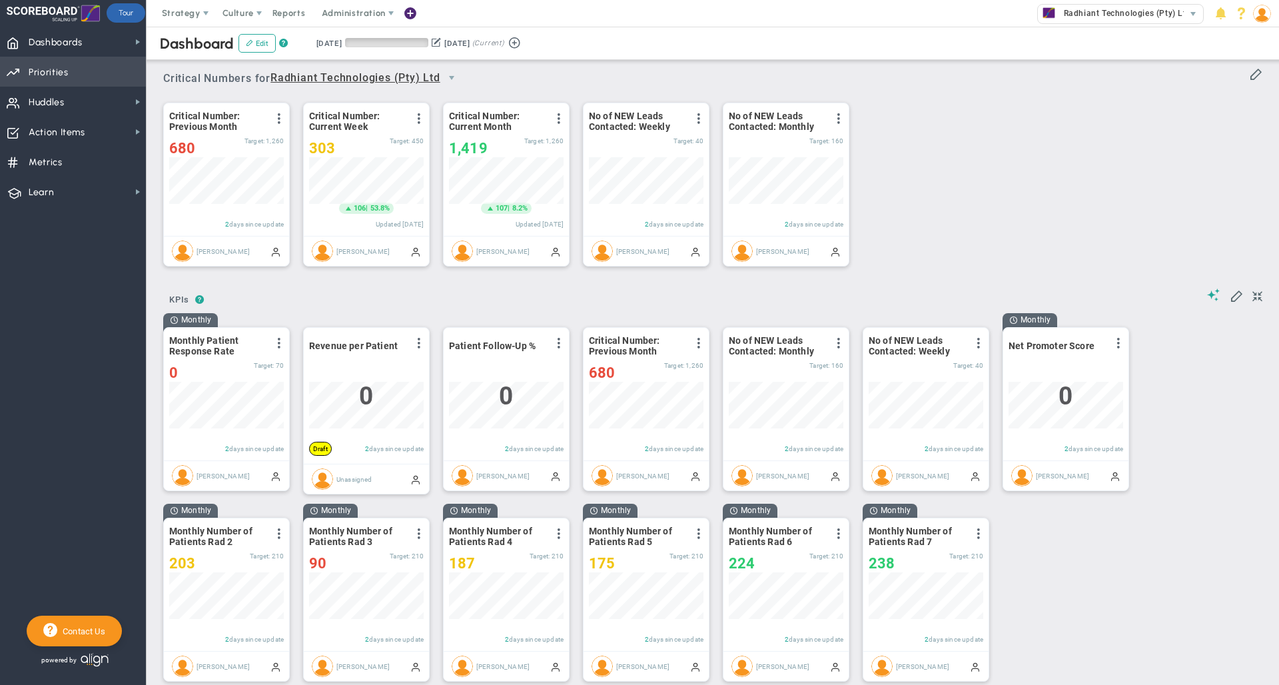
click at [79, 74] on span "Priorities OKR Tree Priorities OKRs" at bounding box center [73, 72] width 146 height 30
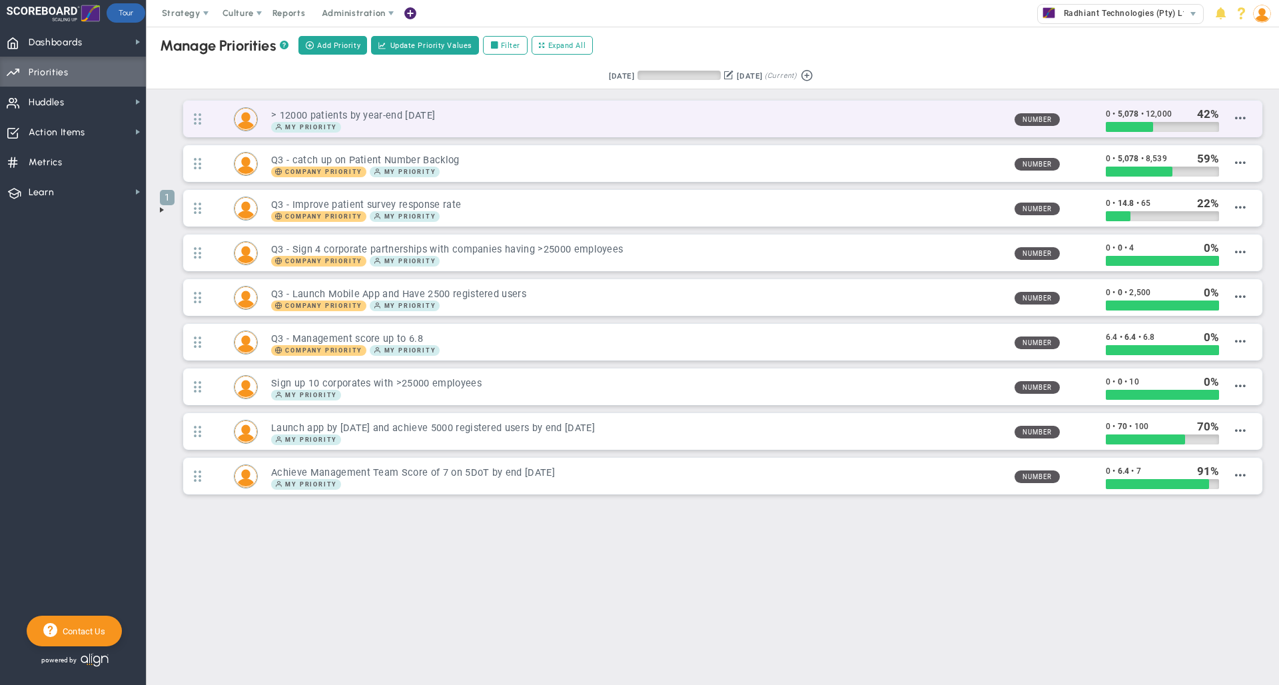
click at [565, 117] on h3 "> 12000 patients by year-end [DATE]" at bounding box center [637, 115] width 732 height 13
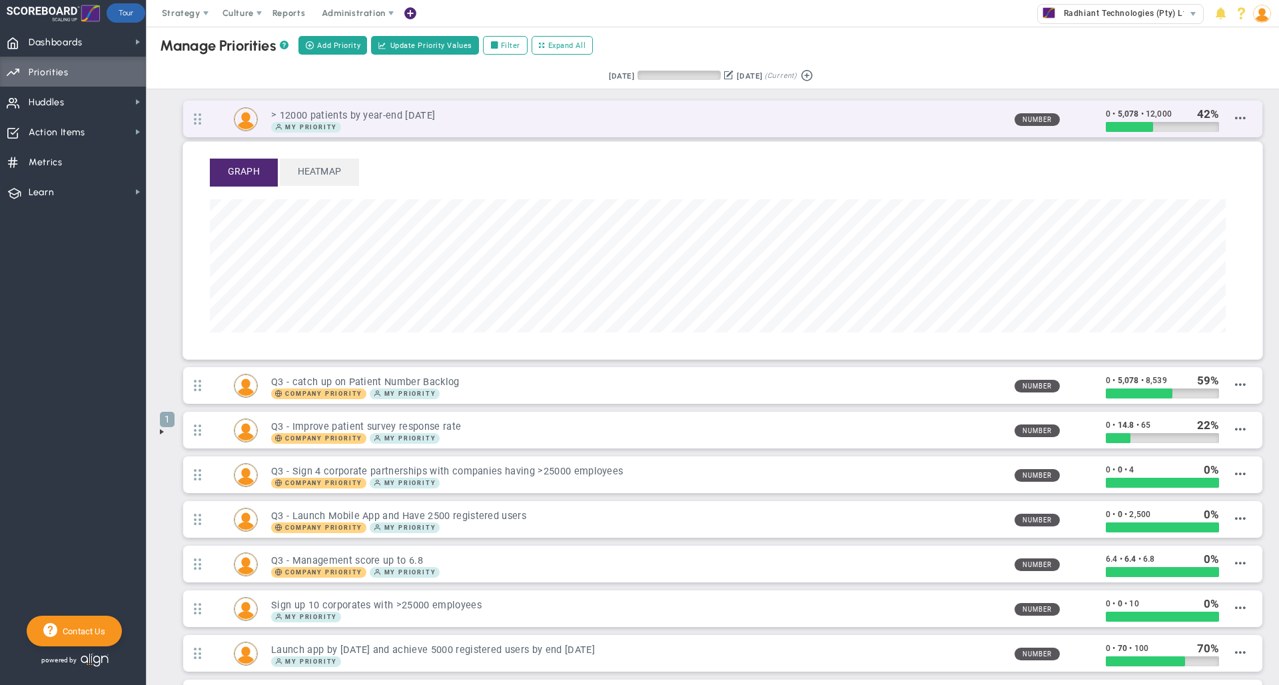
click at [607, 123] on div "My Priority" at bounding box center [637, 127] width 732 height 11
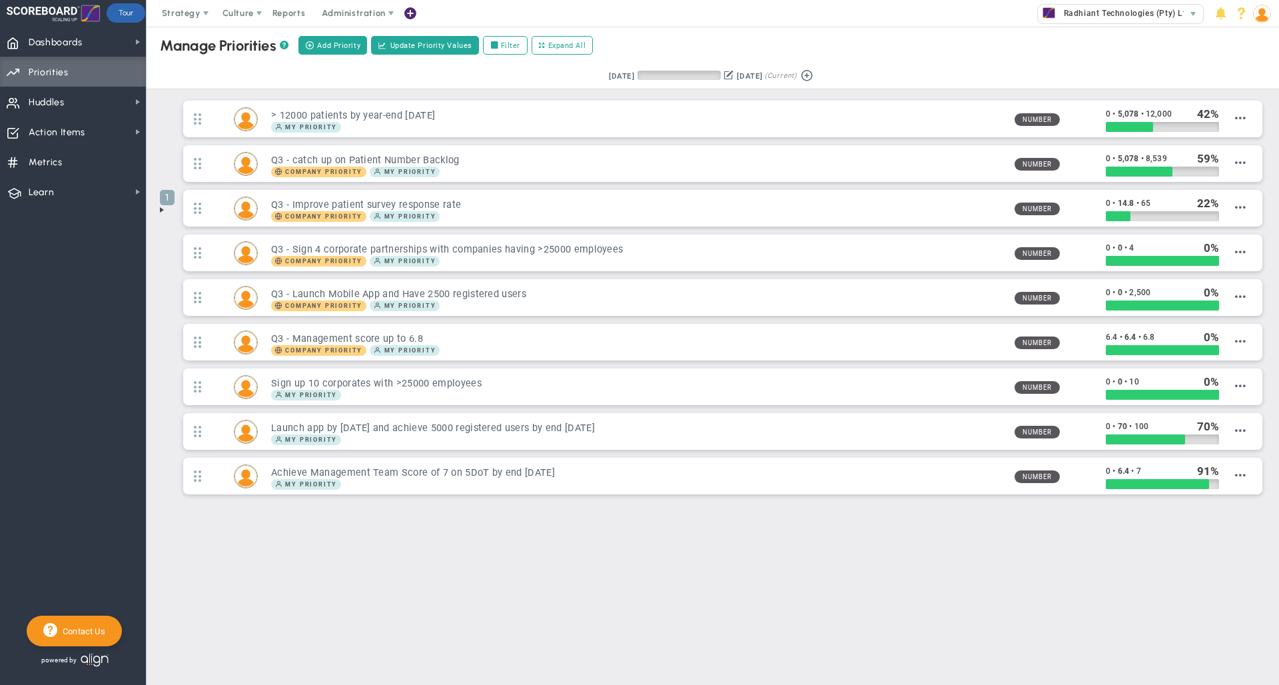
click at [1043, 63] on div "Retrieving period... [DATE] [DATE] (Current)" at bounding box center [712, 76] width 1159 height 26
click at [78, 103] on span "Huddles Huddles" at bounding box center [73, 102] width 146 height 30
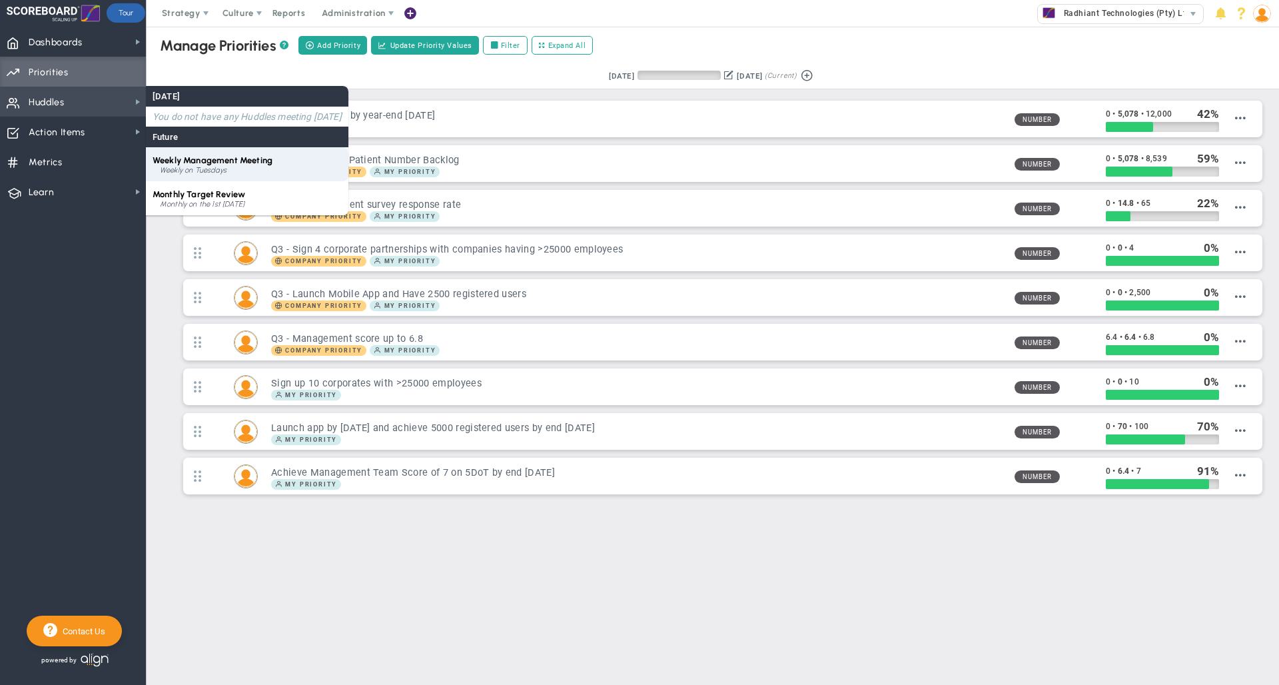
click at [177, 163] on span "Weekly Management Meeting" at bounding box center [213, 160] width 120 height 10
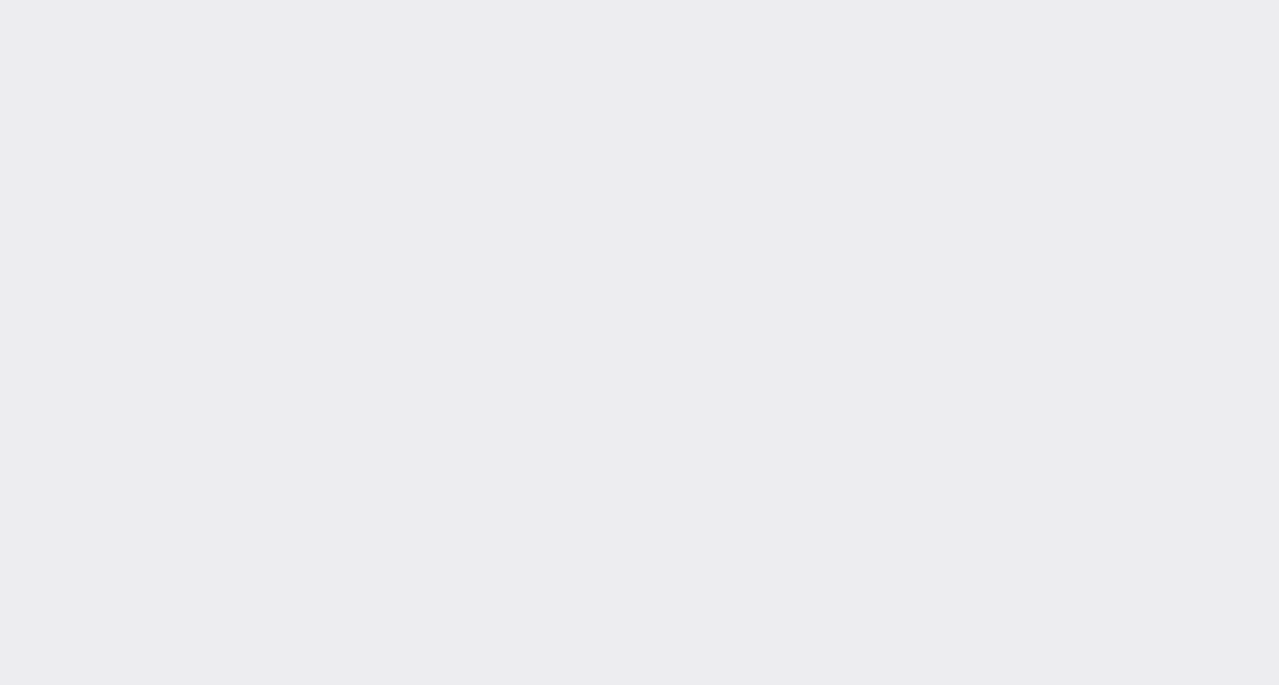
type input "[DATE]"
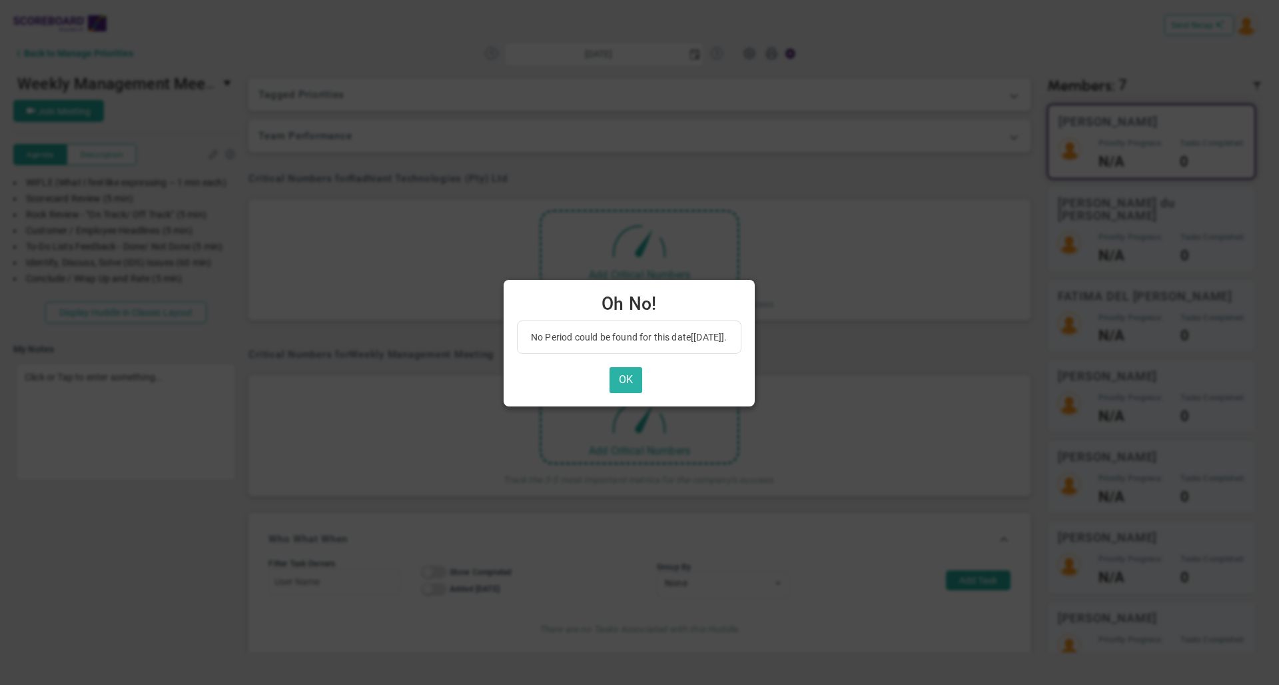
click at [635, 376] on button "OK" at bounding box center [626, 380] width 33 height 26
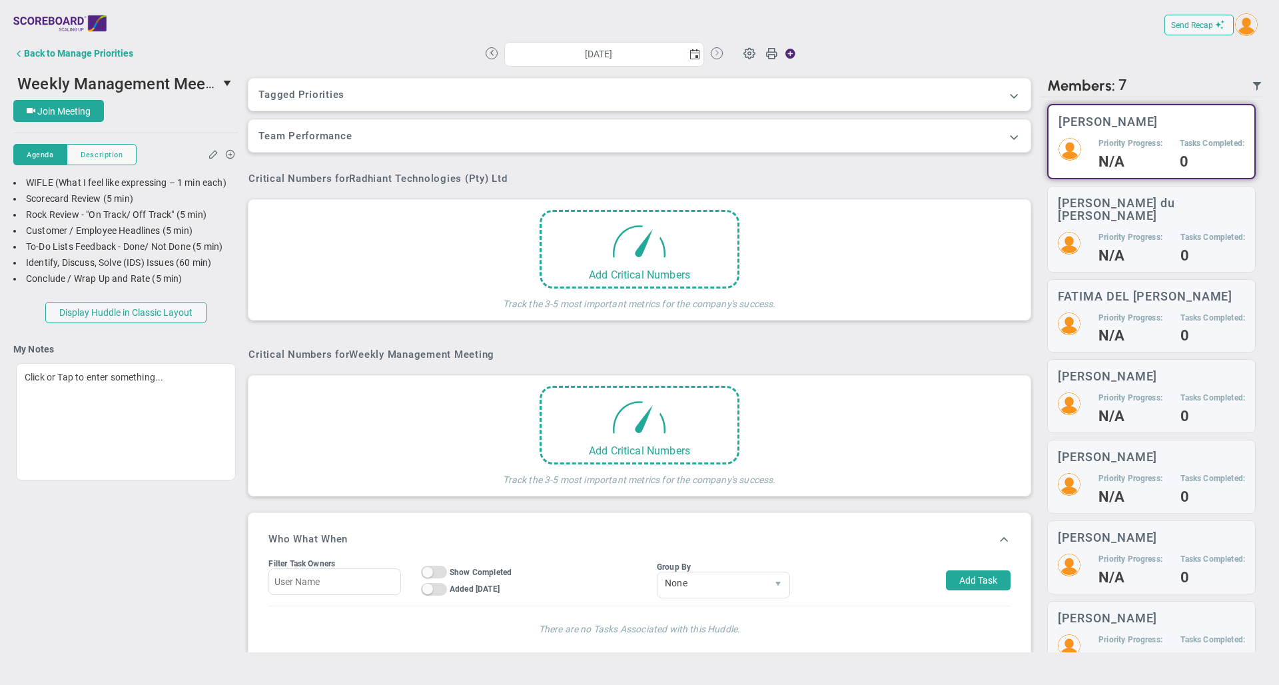
click at [714, 49] on button at bounding box center [717, 53] width 12 height 12
type input "[DATE]"
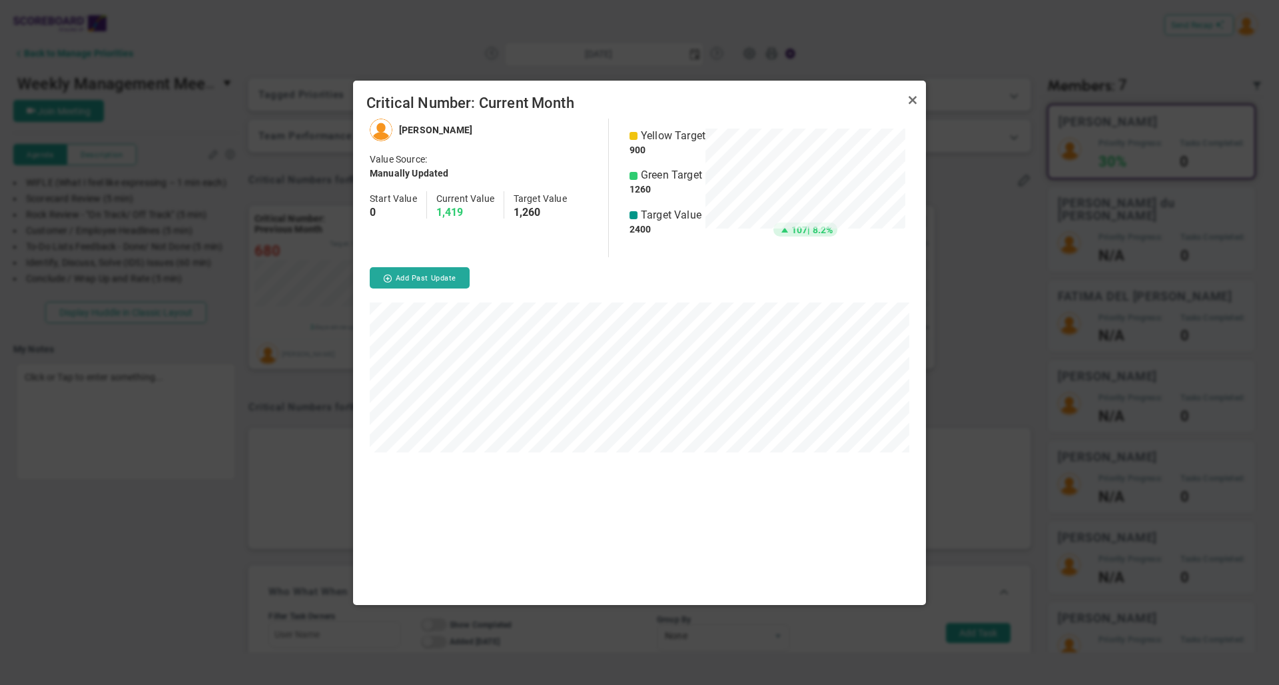
scroll to position [486, 573]
click at [913, 99] on link "Close" at bounding box center [913, 101] width 16 height 16
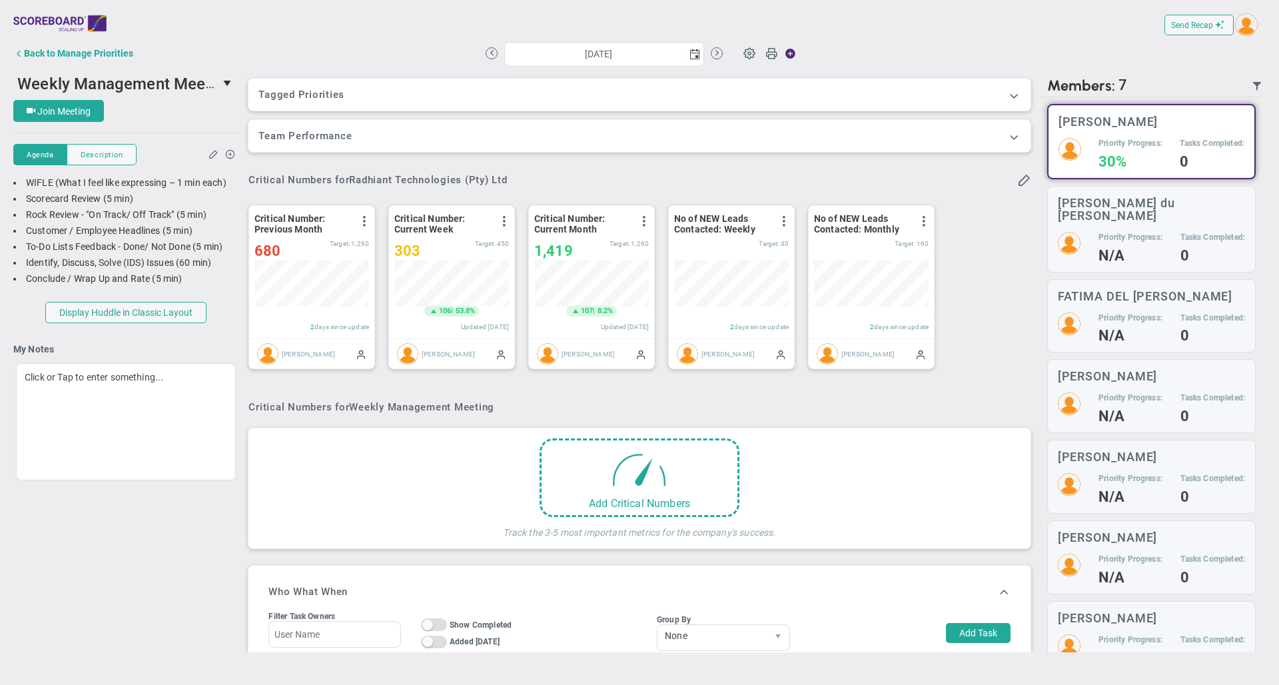
click at [601, 394] on div "Tagged OKRs Tagged Priorities This Huddle doesn’t have a tag. Tagged OKRs Tagge…" at bounding box center [639, 416] width 788 height 692
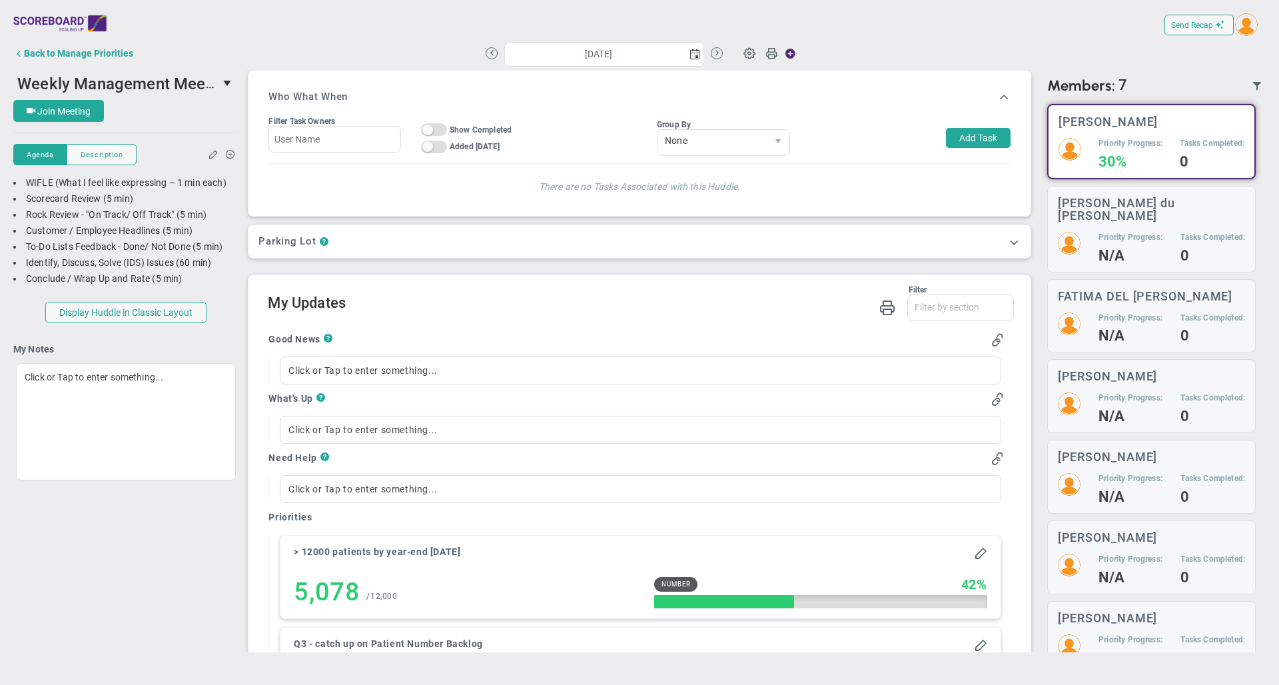
scroll to position [536, 0]
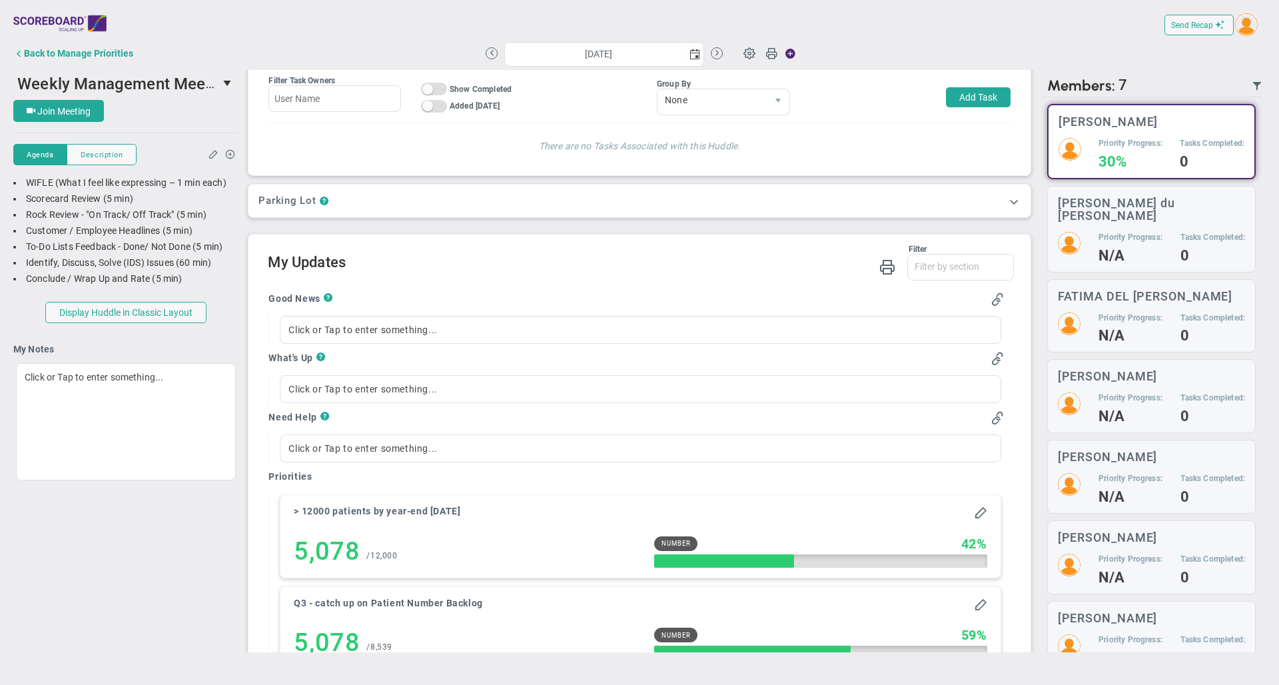
click at [552, 294] on div "Good News ? Click or Tap to enter something... What's Up ? Click or Tap to ente…" at bounding box center [636, 671] width 755 height 778
click at [576, 302] on div "Good News ? Click or Tap to enter something... What's Up ? Click or Tap to ente…" at bounding box center [636, 671] width 755 height 778
drag, startPoint x: 267, startPoint y: 310, endPoint x: 321, endPoint y: 310, distance: 54.0
click at [321, 310] on div "Good News ? Click or Tap to enter something... What's Up ? Click or Tap to ente…" at bounding box center [636, 671] width 755 height 778
click at [440, 304] on div "Good News ?" at bounding box center [636, 299] width 735 height 15
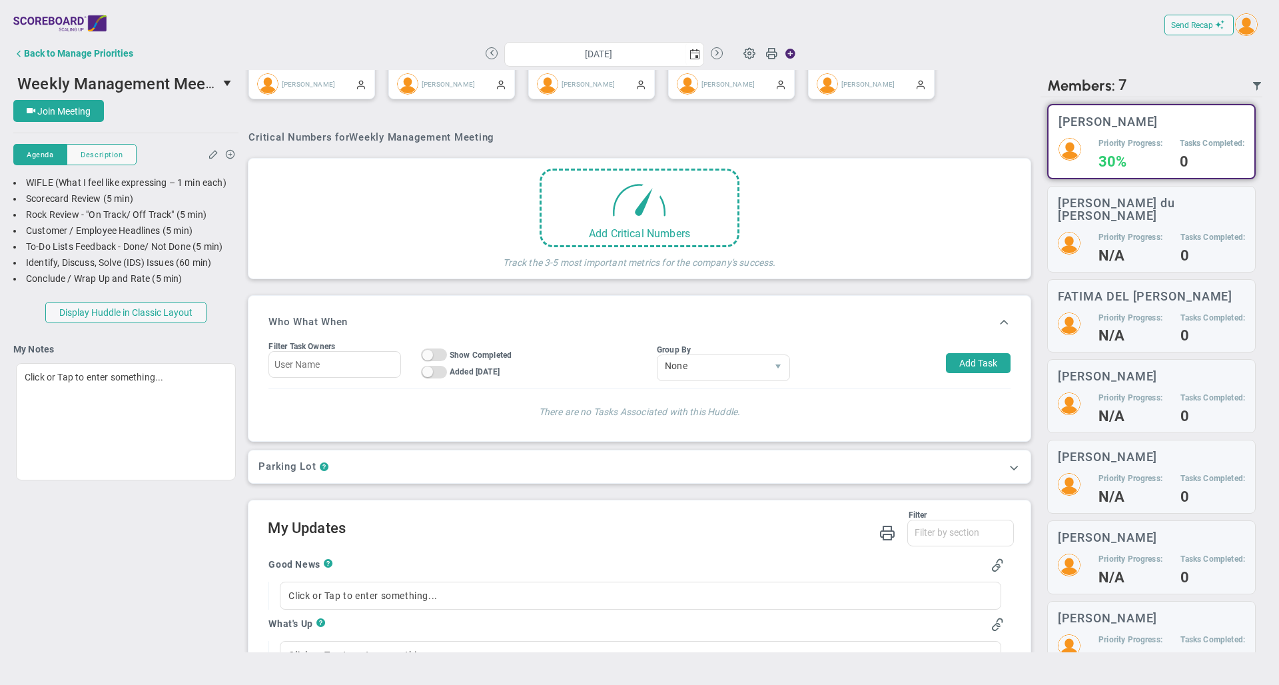
scroll to position [270, 0]
click at [1196, 25] on span "Send Recap" at bounding box center [1192, 25] width 42 height 9
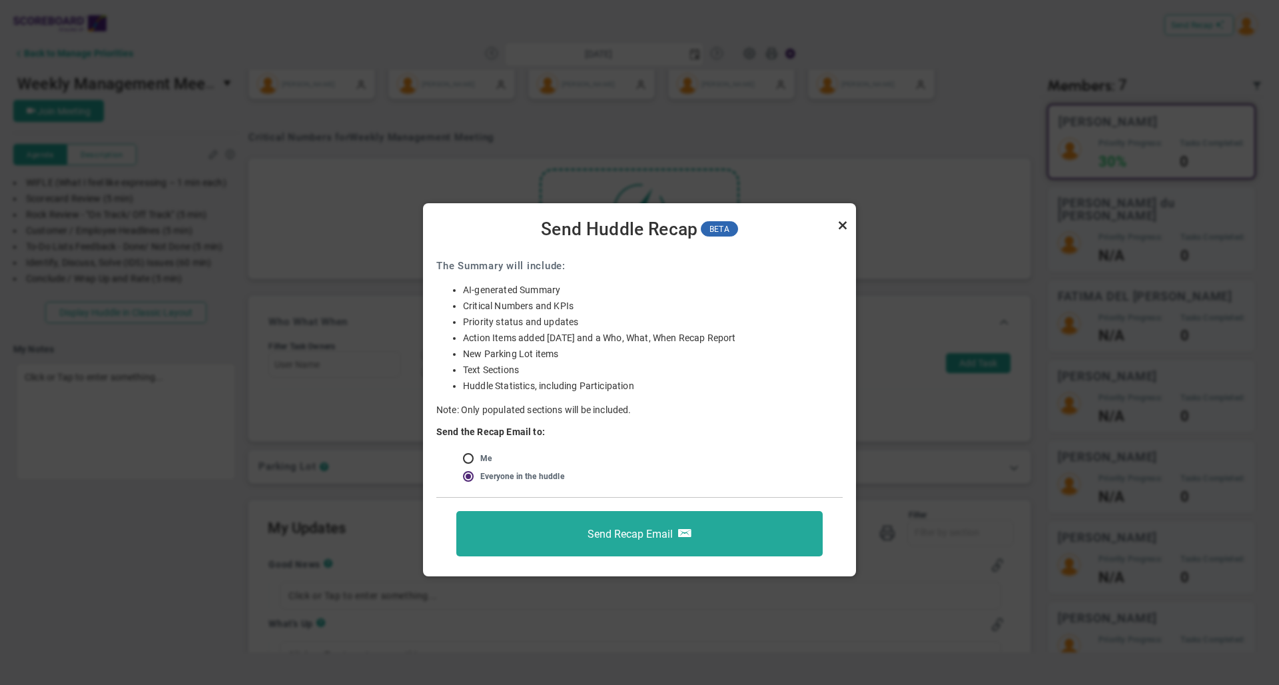
click at [842, 225] on link "Close" at bounding box center [843, 225] width 16 height 16
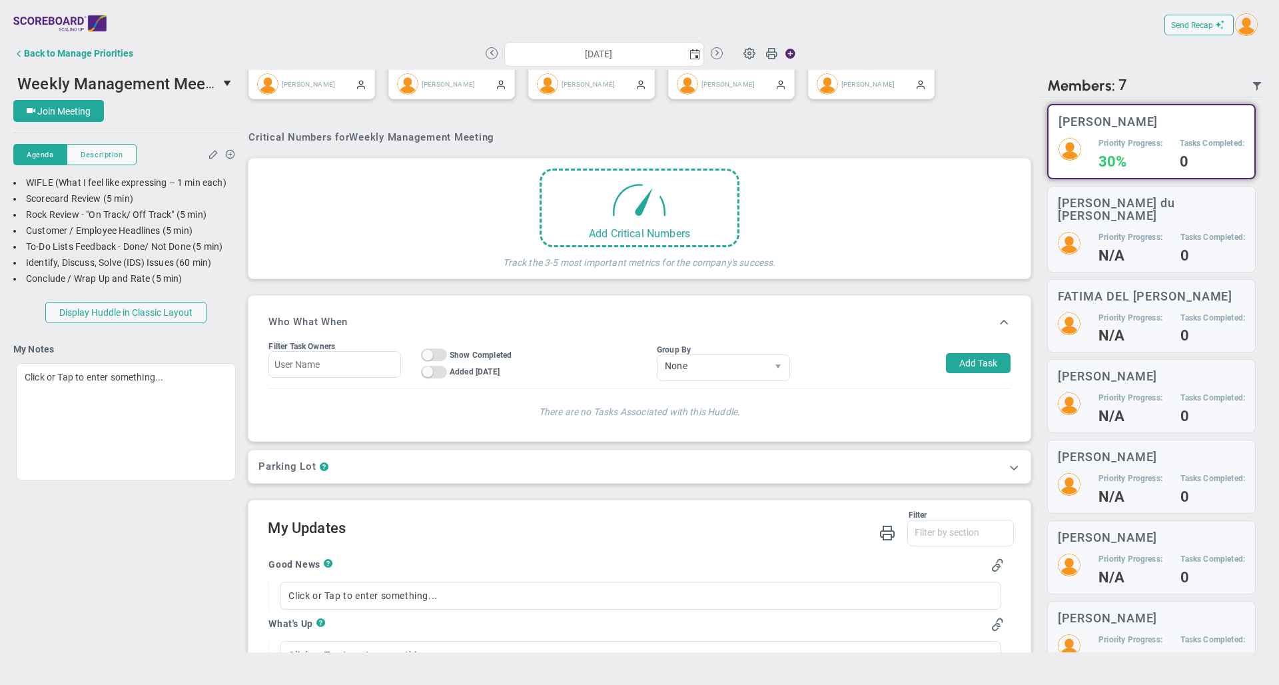
click at [787, 142] on div "Critical Numbers for Weekly Management Meeting" at bounding box center [640, 137] width 782 height 12
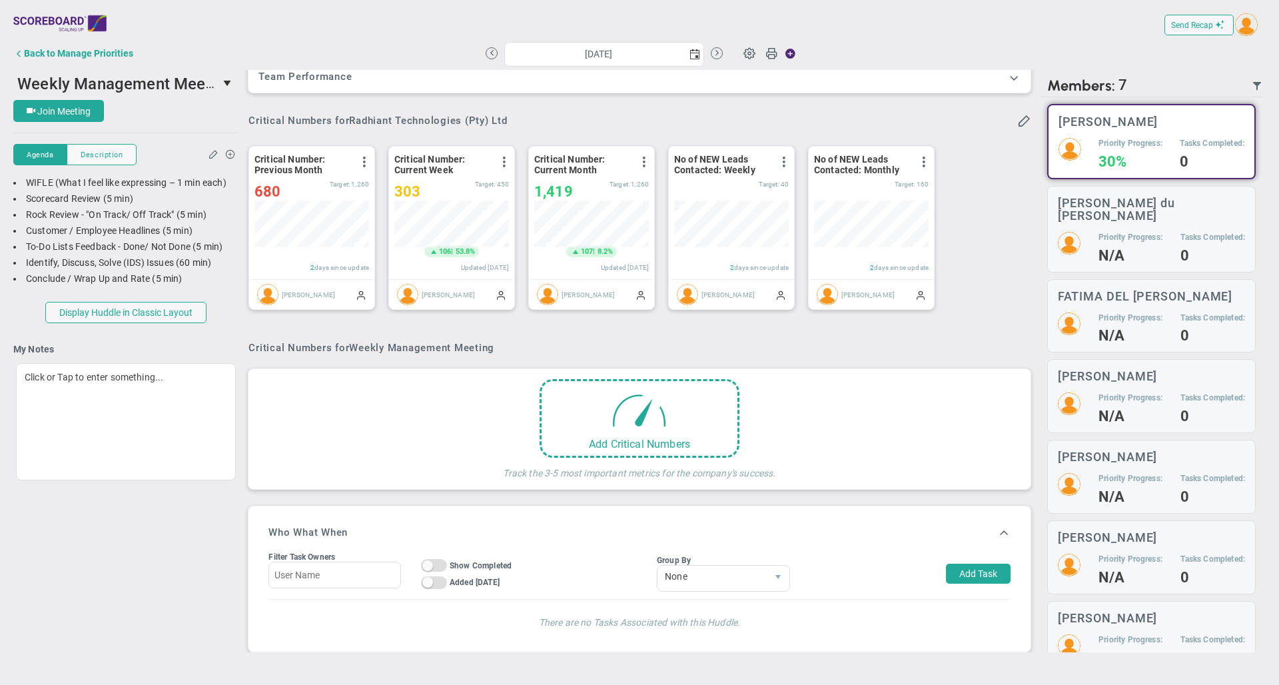
scroll to position [0, 0]
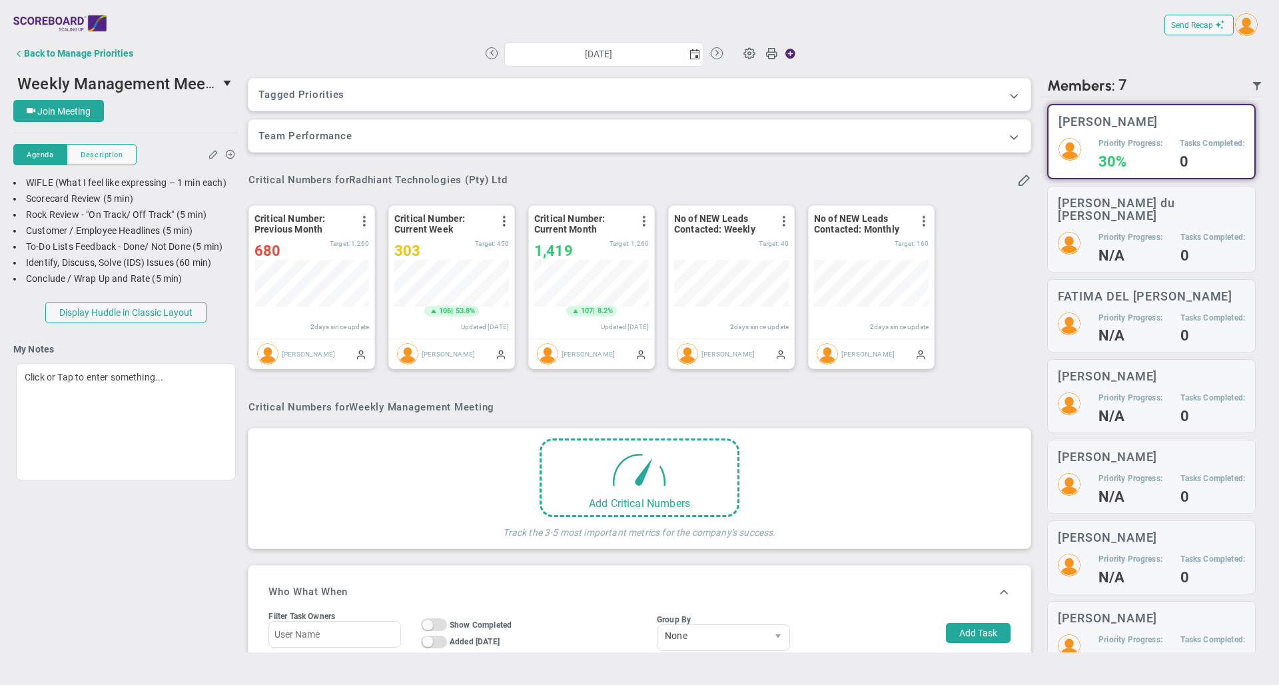
click at [680, 173] on div "Critical Numbers for Radhiant Technologies (Pty) Ltd" at bounding box center [640, 180] width 782 height 15
click at [107, 54] on div "Back to Manage Priorities" at bounding box center [78, 53] width 109 height 11
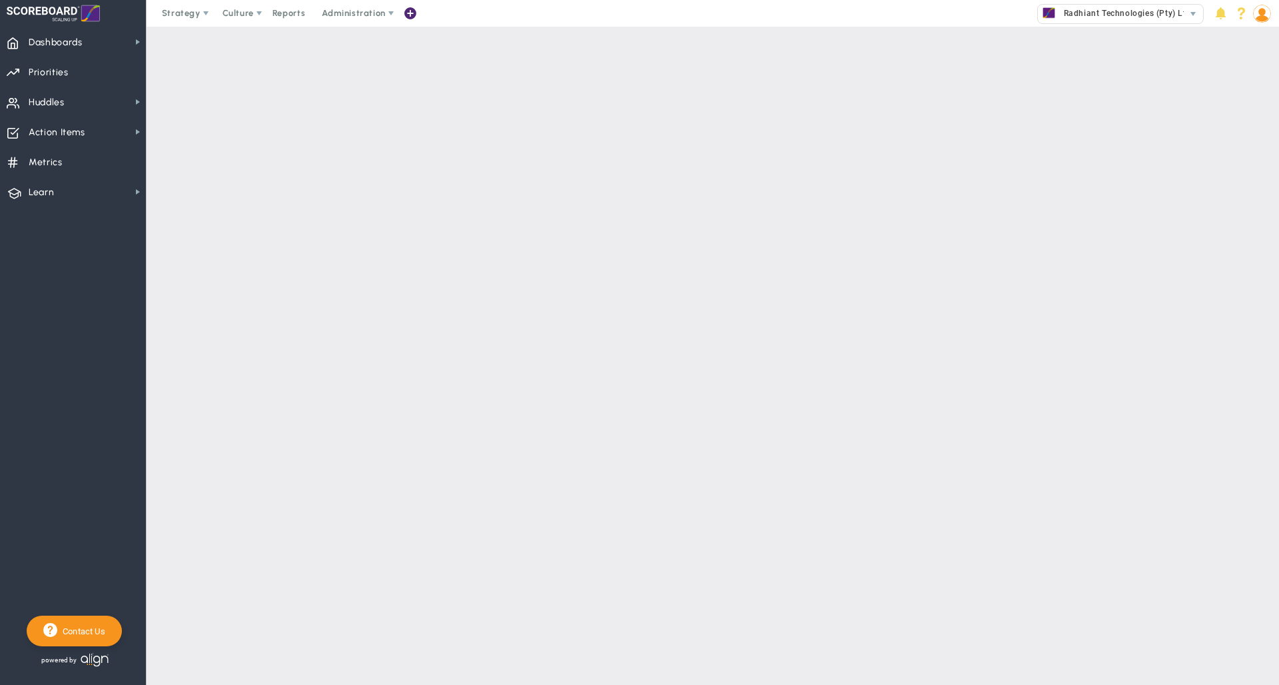
checkbox input "false"
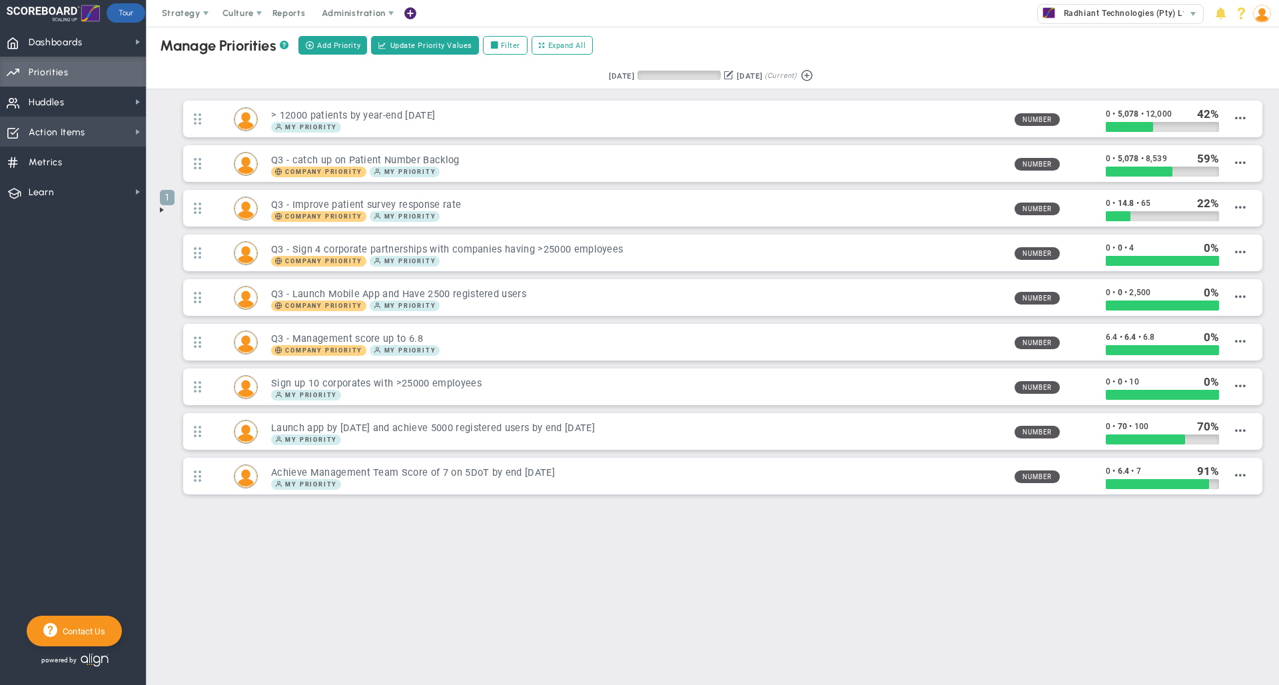
click at [65, 137] on span "Action Items" at bounding box center [57, 133] width 57 height 28
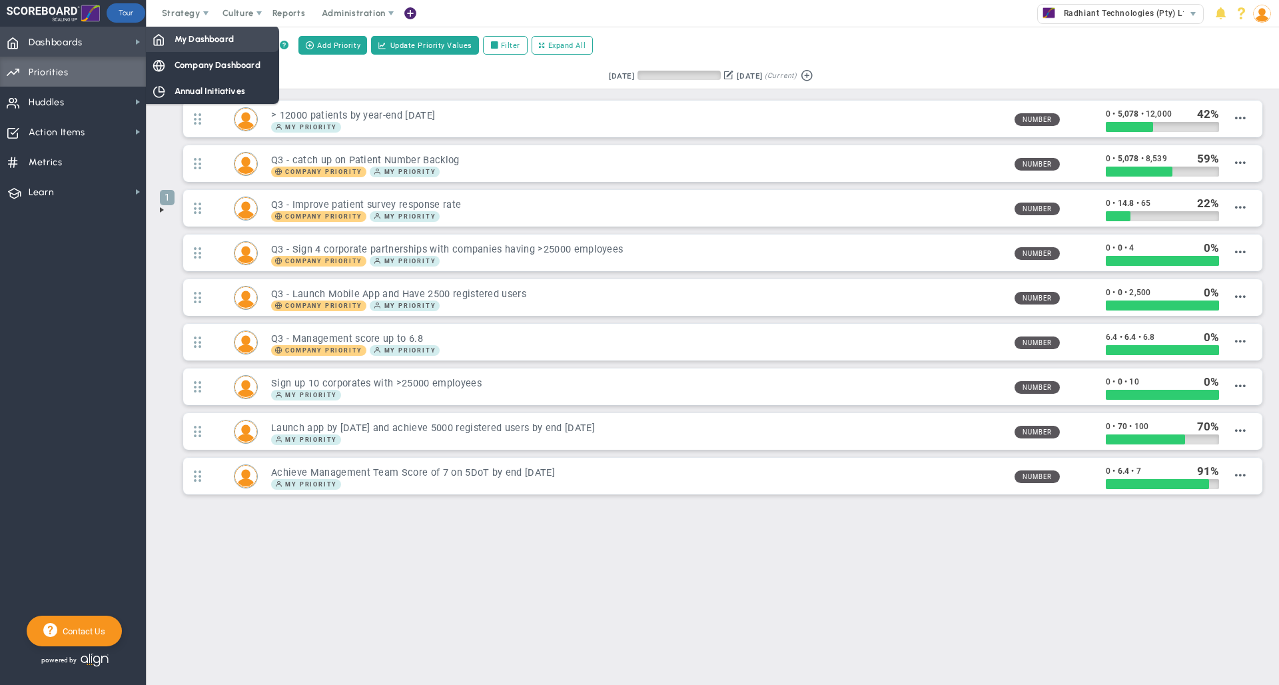
click at [203, 36] on span "My Dashboard" at bounding box center [204, 39] width 59 height 13
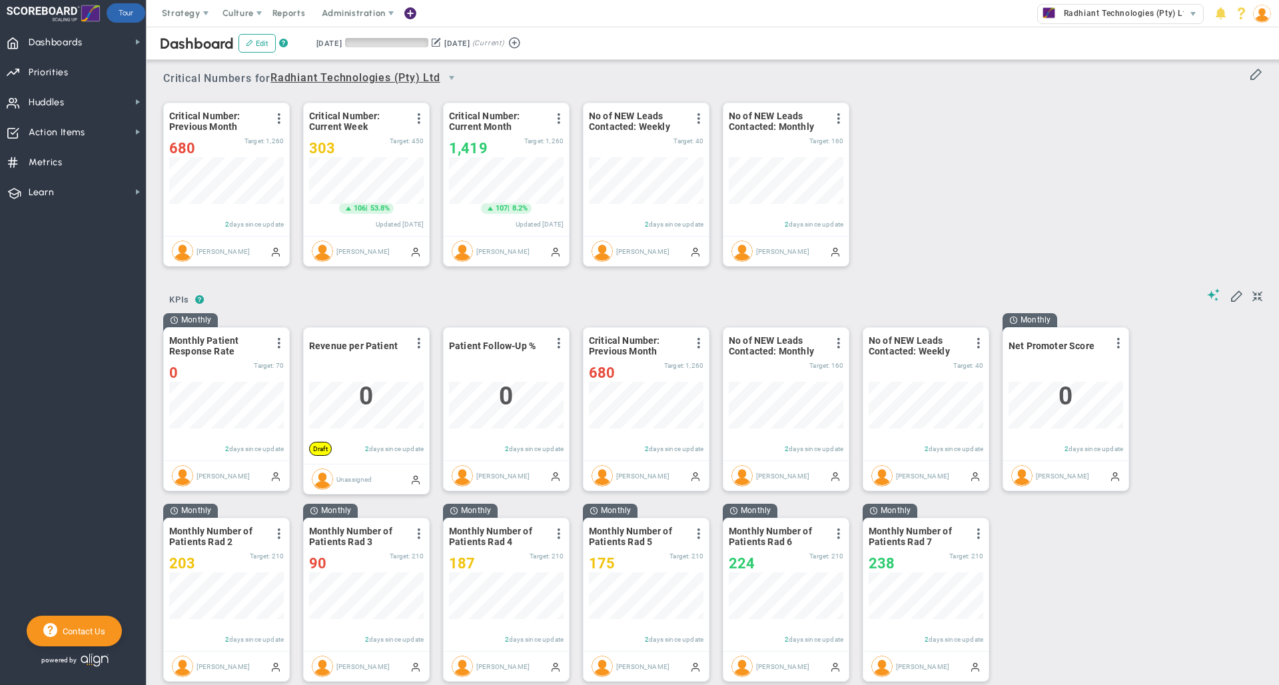
scroll to position [47, 115]
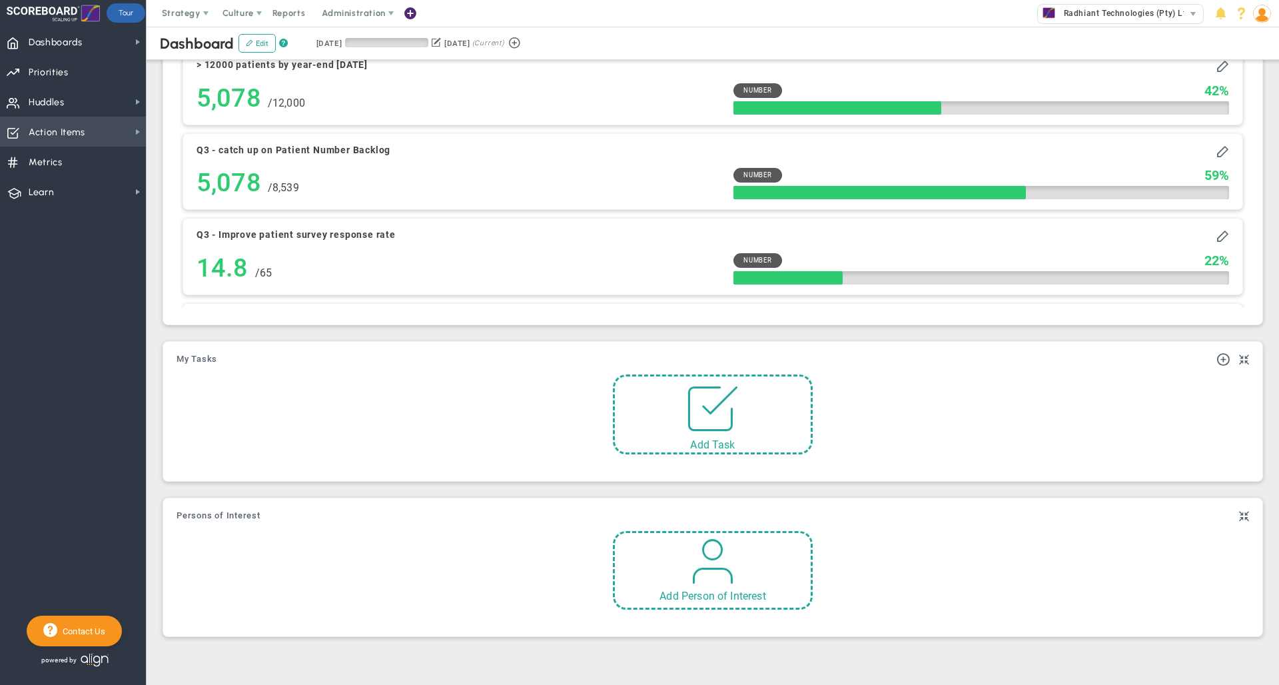
click at [81, 144] on span "Action Items" at bounding box center [57, 133] width 57 height 28
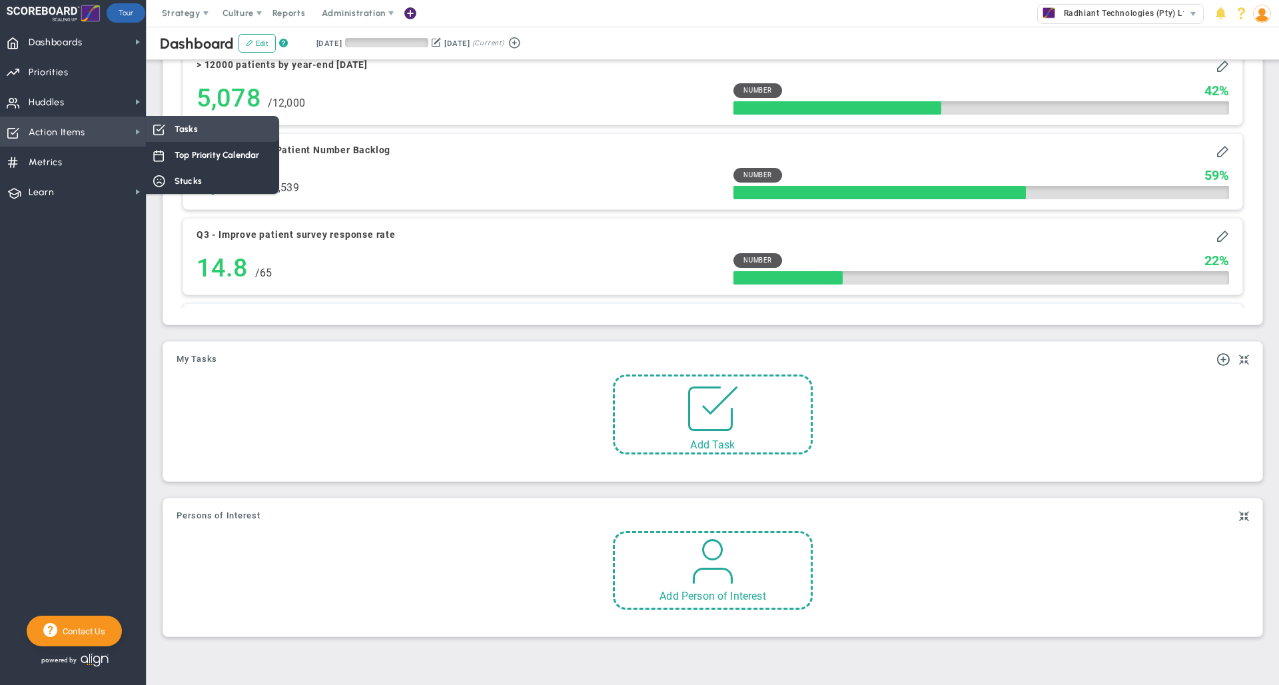
click at [210, 133] on div "Tasks" at bounding box center [212, 129] width 133 height 26
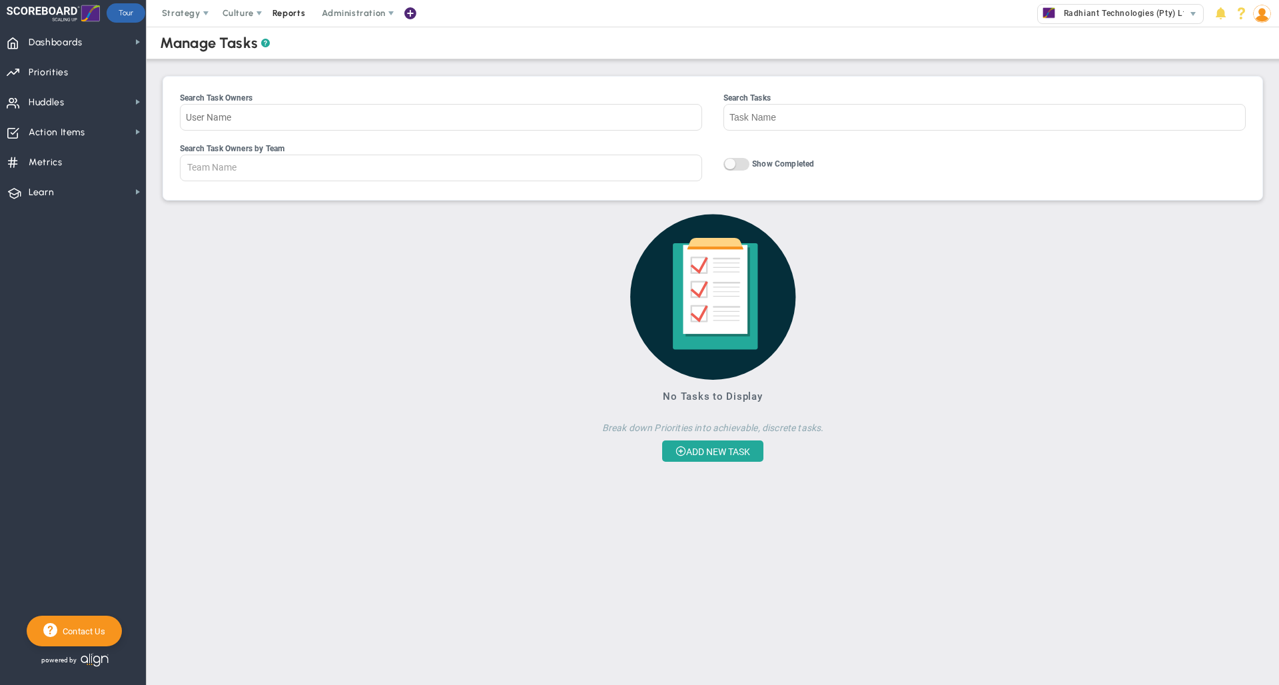
click at [286, 14] on span "Reports" at bounding box center [289, 13] width 47 height 27
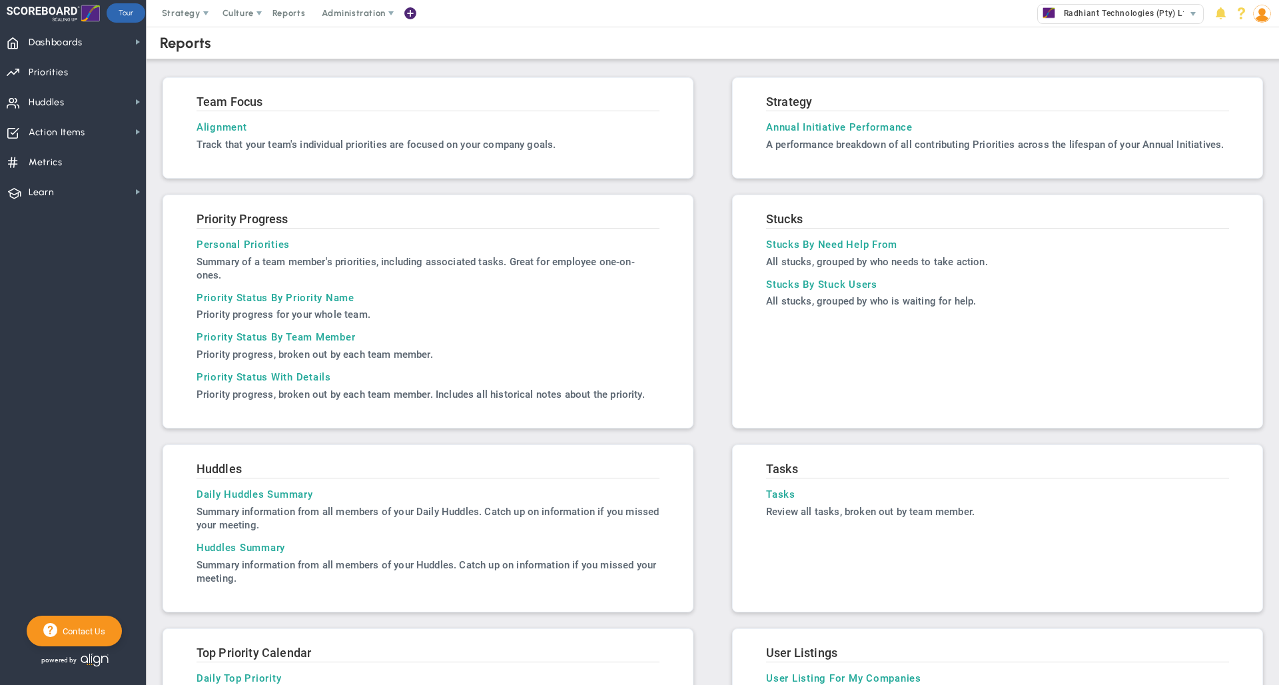
click at [692, 103] on div "Team Focus Alignment Track that your team's individual OKRs are focused on your…" at bounding box center [713, 481] width 1106 height 825
click at [1265, 15] on img at bounding box center [1262, 14] width 18 height 18
click at [1255, 44] on span "Profile" at bounding box center [1224, 40] width 108 height 27
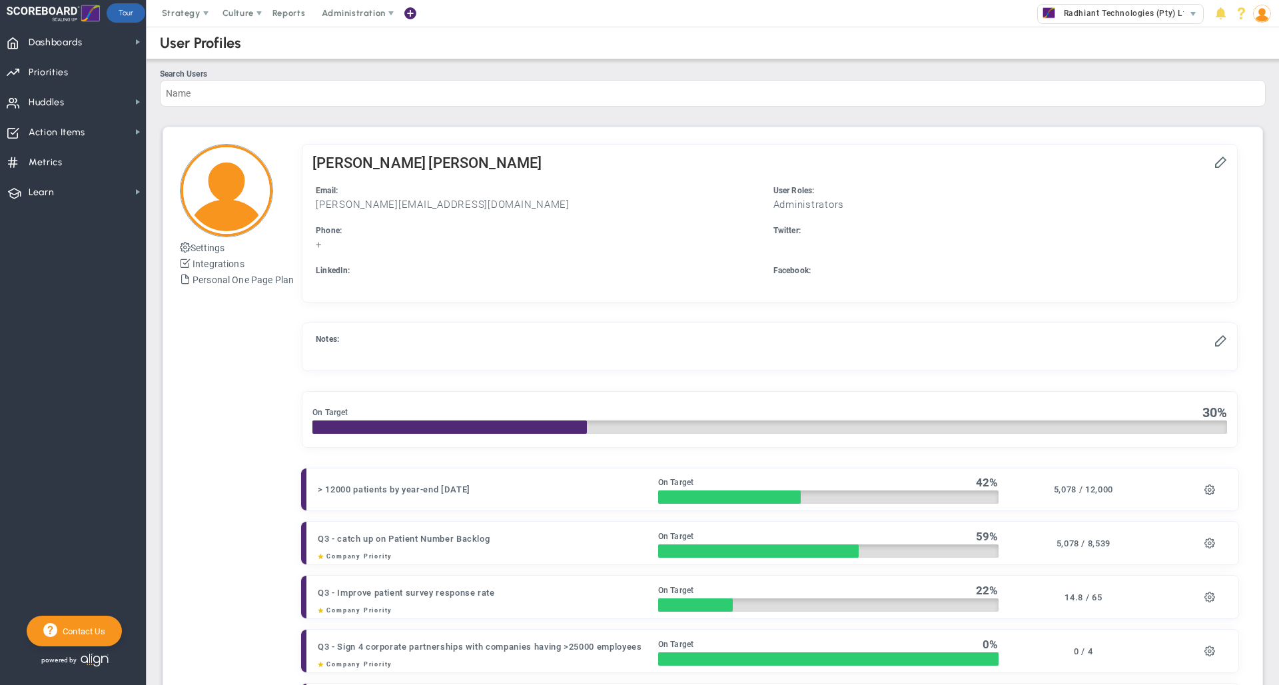
checkbox input "true"
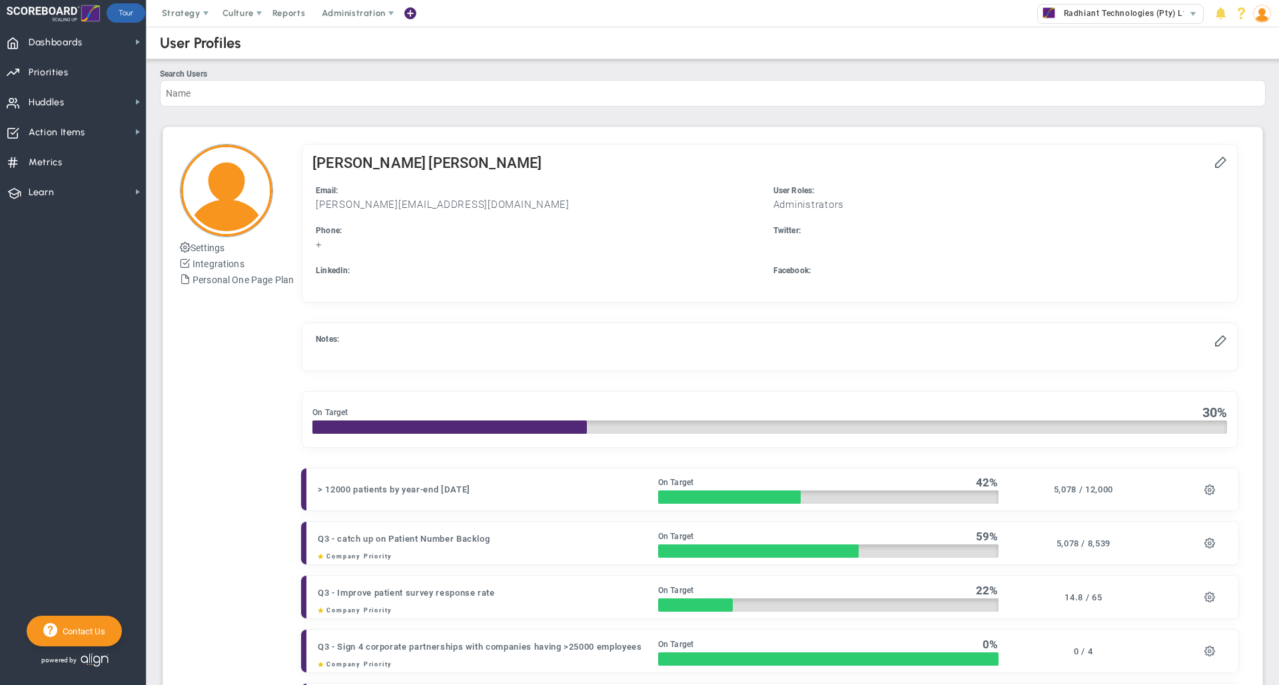
checkbox input "true"
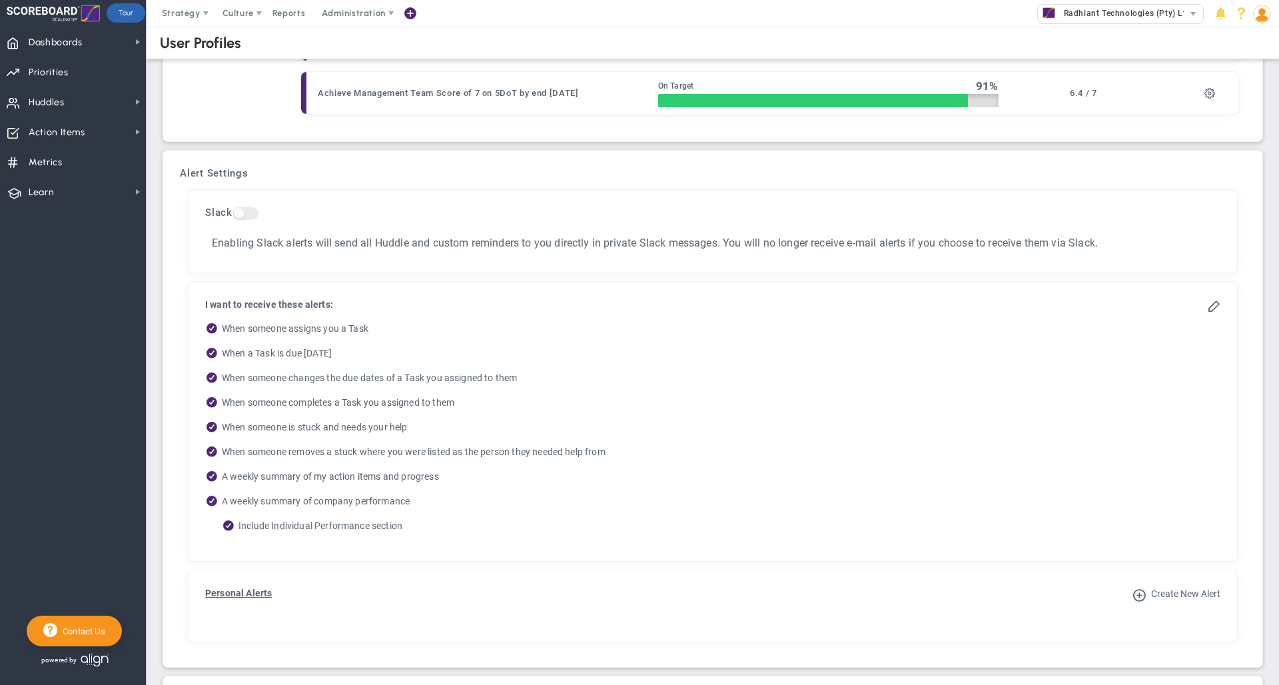
scroll to position [927, 0]
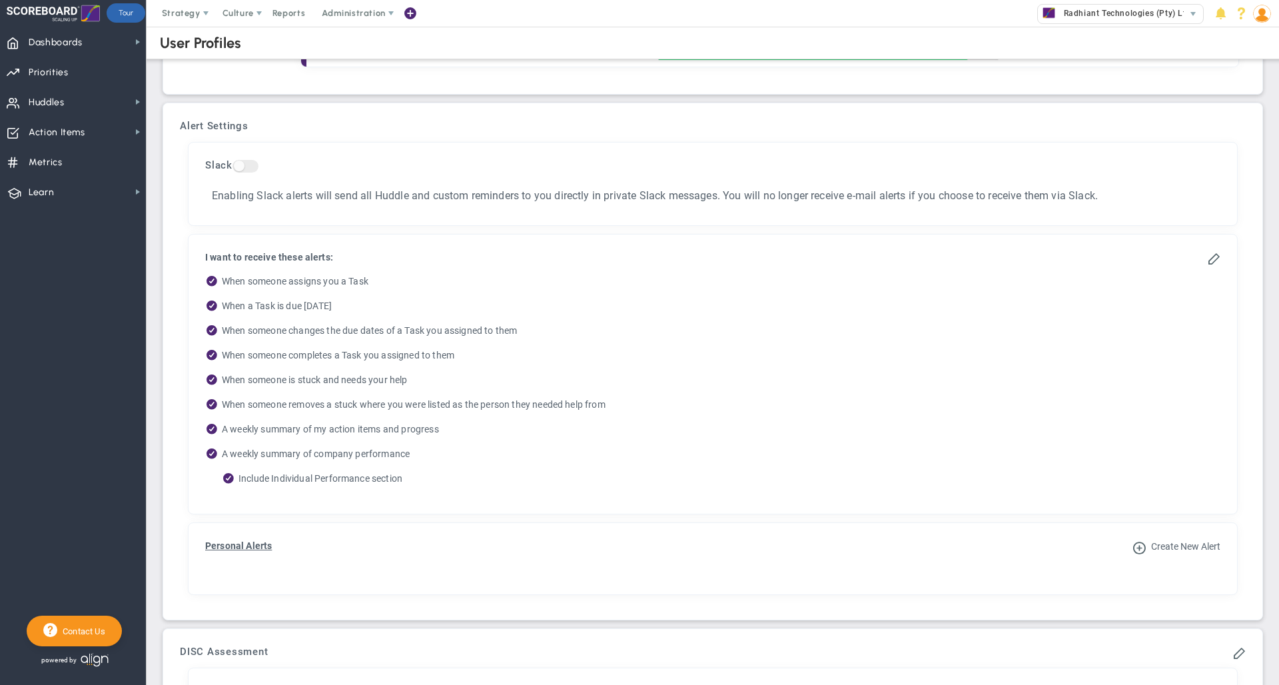
click at [1261, 19] on img at bounding box center [1262, 14] width 18 height 18
click at [96, 39] on span "Dashboards Dashboards" at bounding box center [73, 42] width 146 height 30
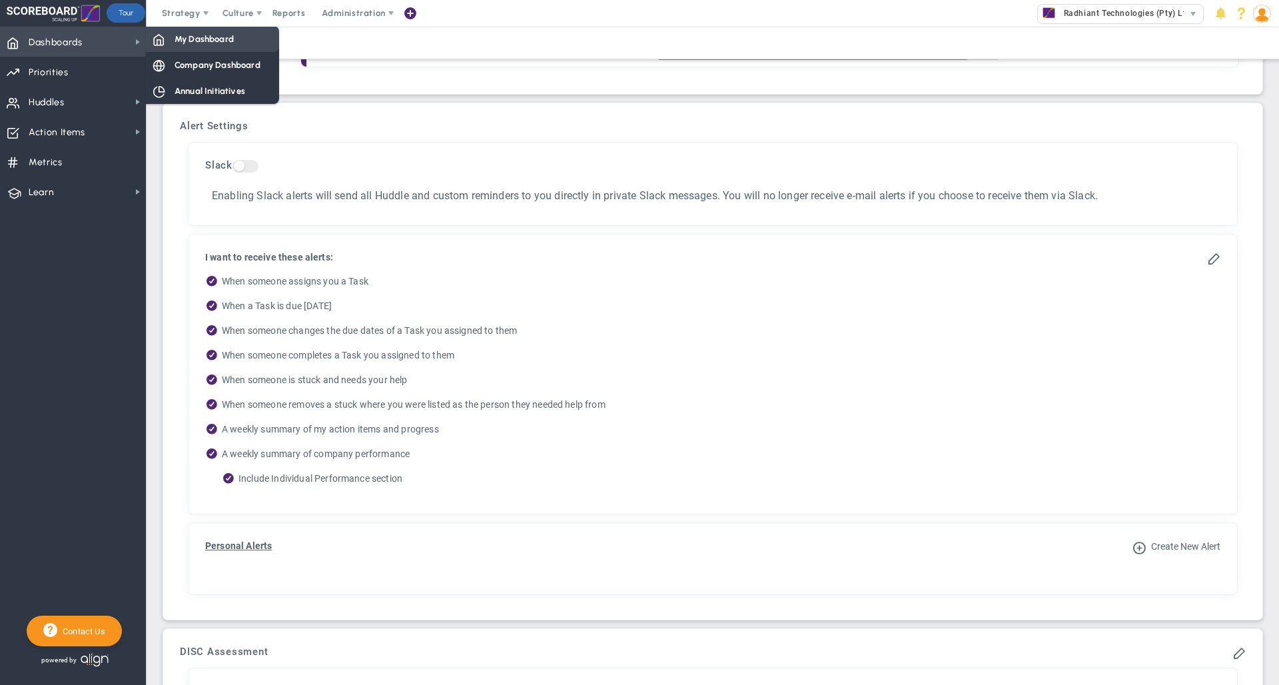
click at [195, 42] on span "My Dashboard" at bounding box center [204, 39] width 59 height 13
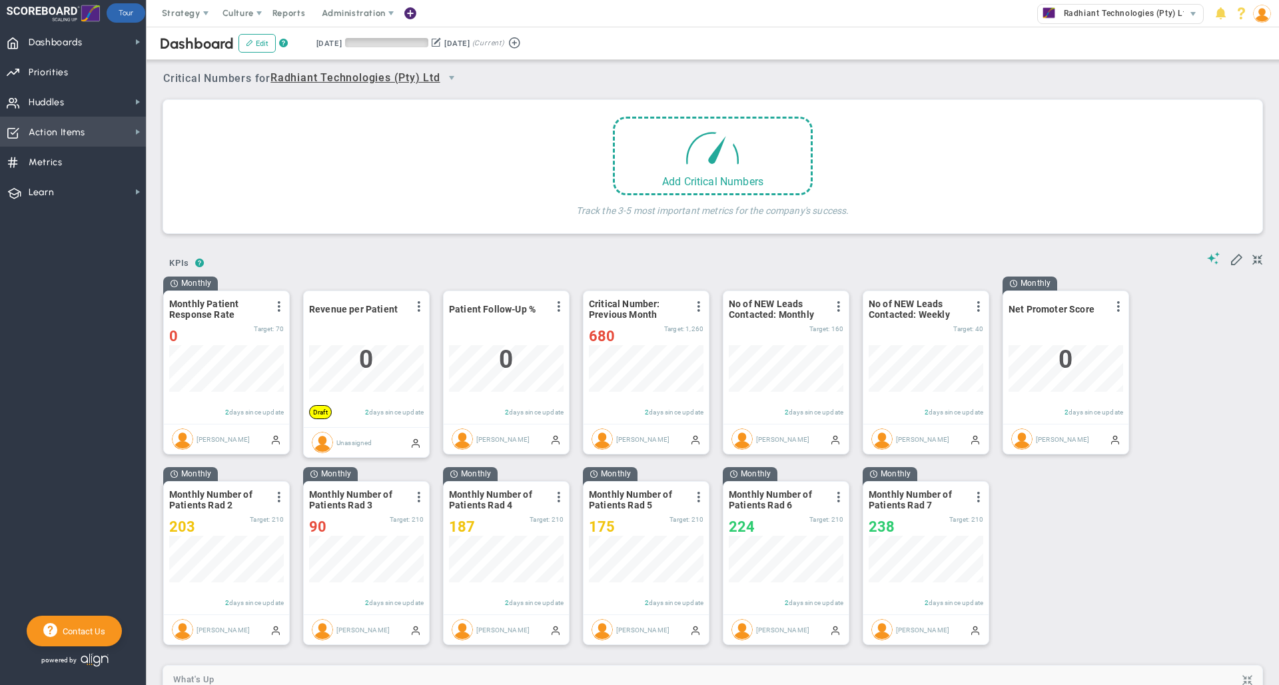
click at [68, 141] on span "Action Items" at bounding box center [57, 133] width 57 height 28
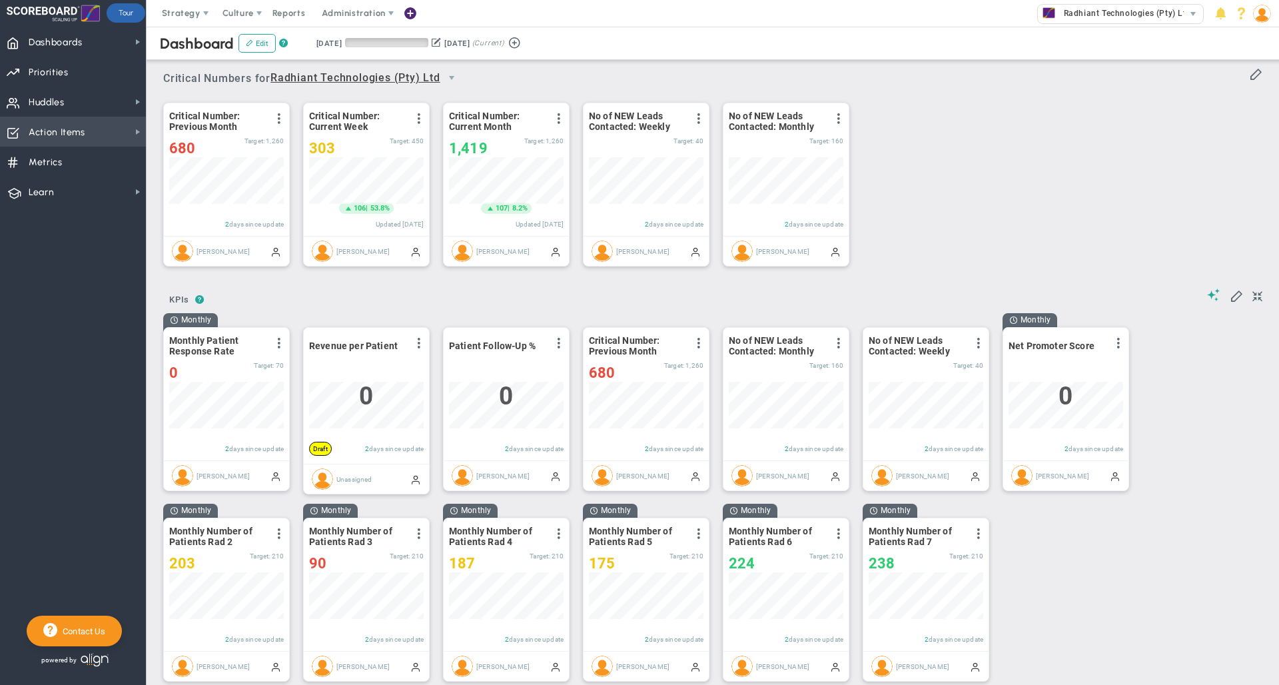
click at [67, 136] on span "Action Items" at bounding box center [57, 133] width 57 height 28
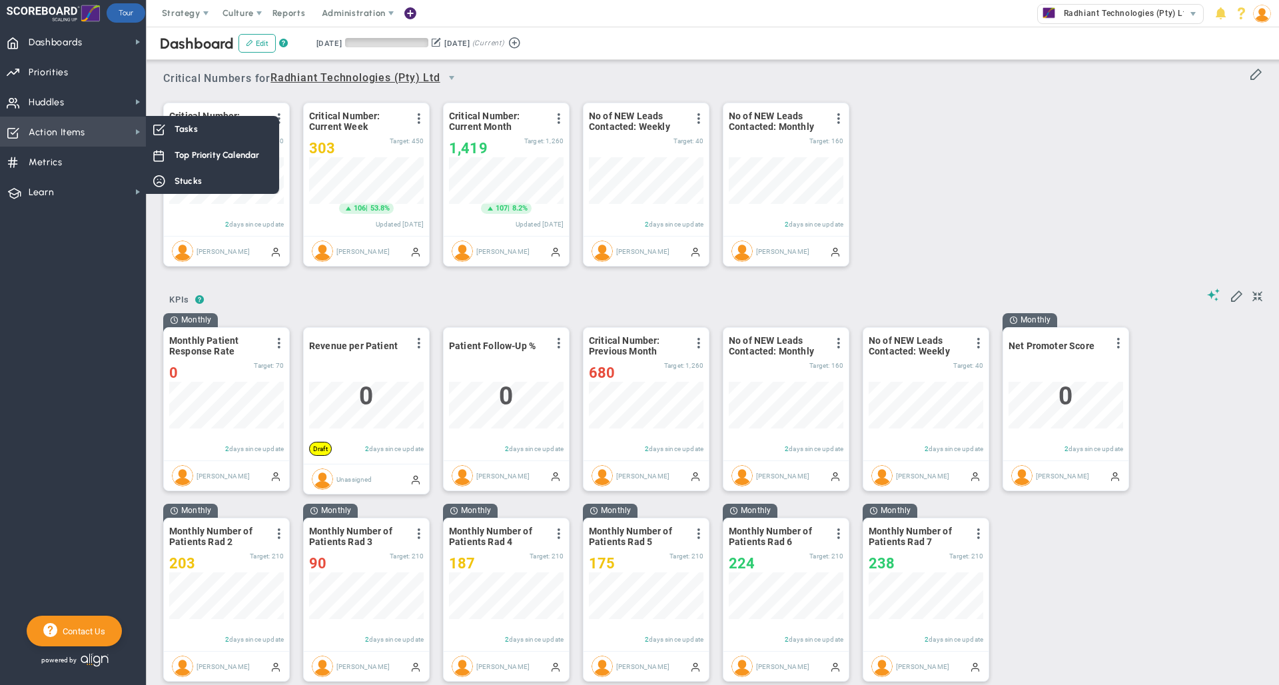
scroll to position [47, 115]
click at [88, 136] on span "Action Items Action Items" at bounding box center [73, 132] width 146 height 30
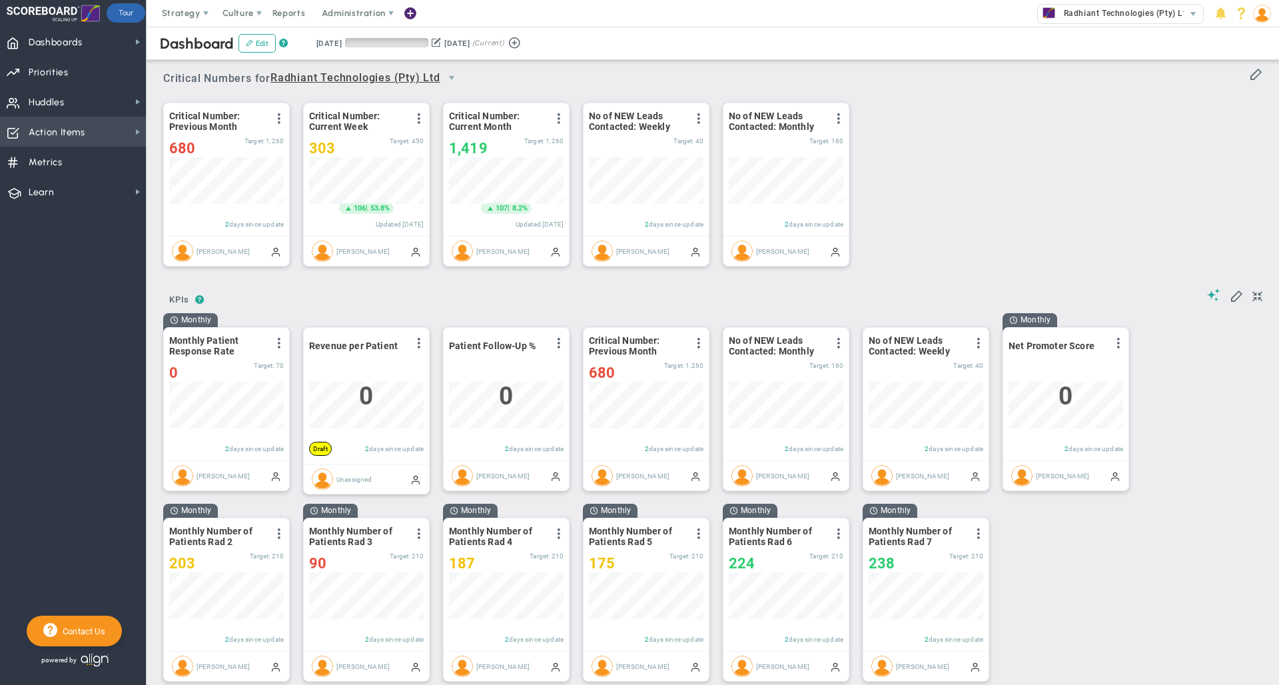
click at [88, 136] on span "Action Items Action Items" at bounding box center [73, 132] width 146 height 30
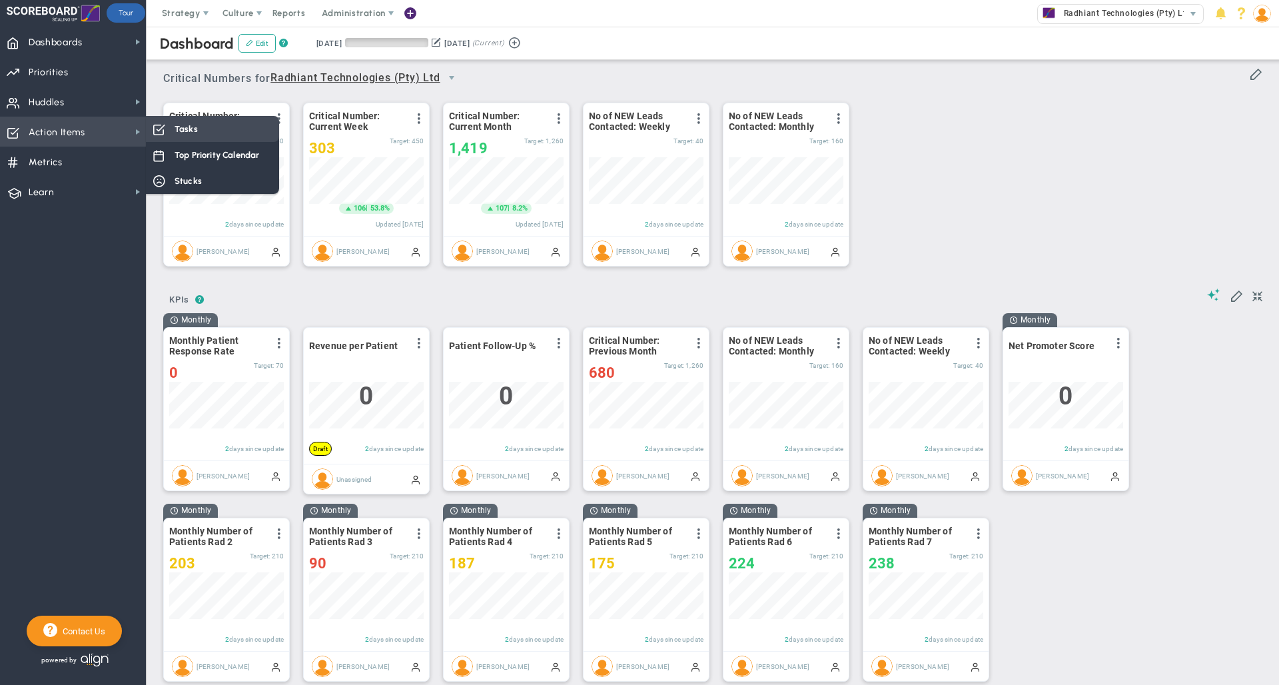
click at [214, 137] on div "Tasks" at bounding box center [212, 129] width 133 height 26
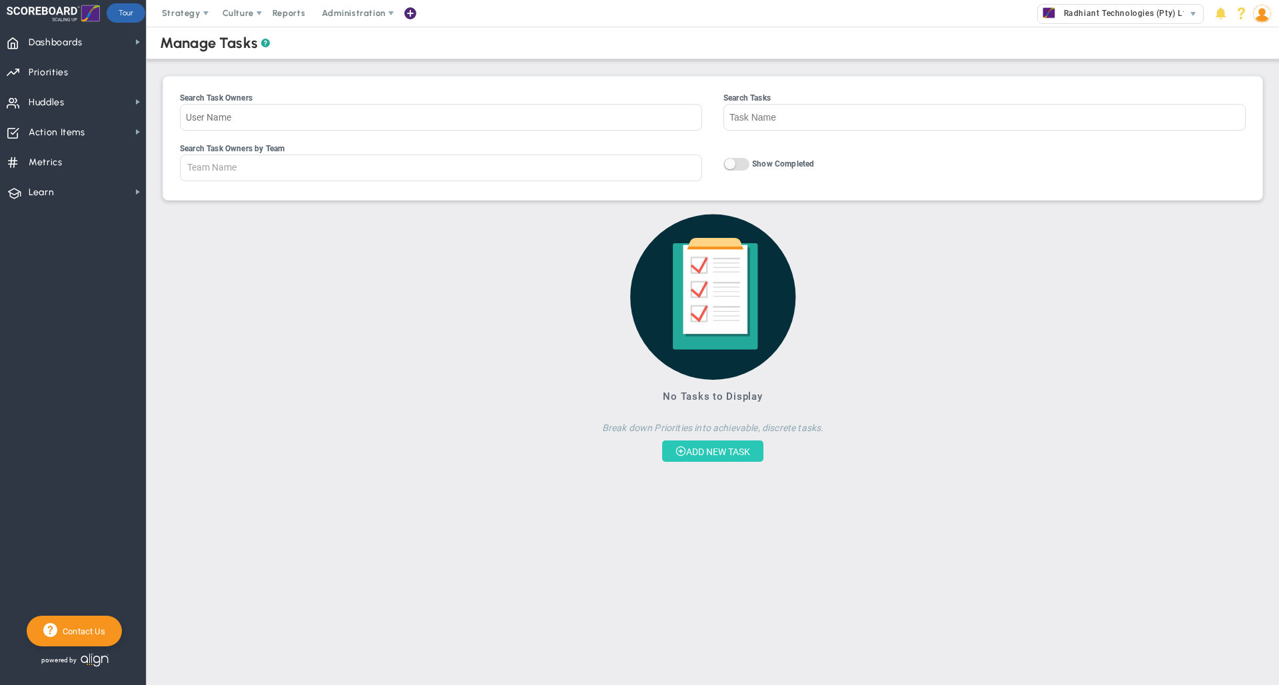
click at [712, 460] on button "ADD NEW TASK" at bounding box center [712, 450] width 101 height 21
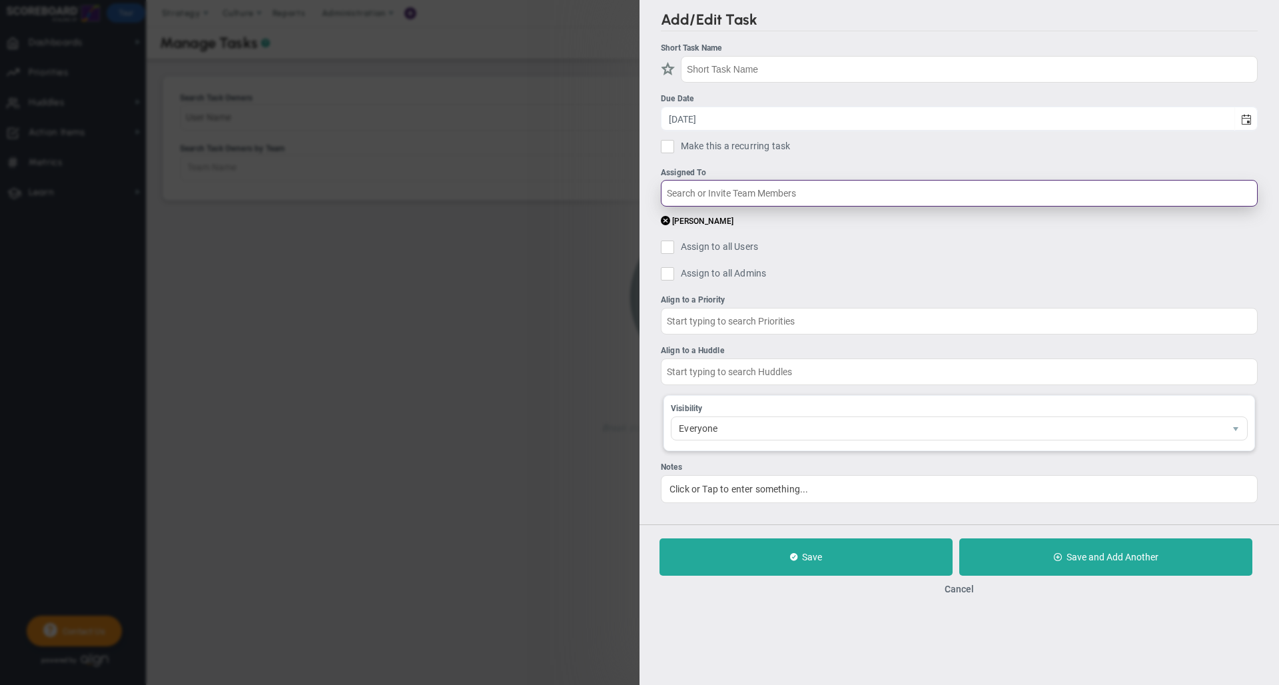
click at [707, 195] on input "text" at bounding box center [959, 193] width 597 height 27
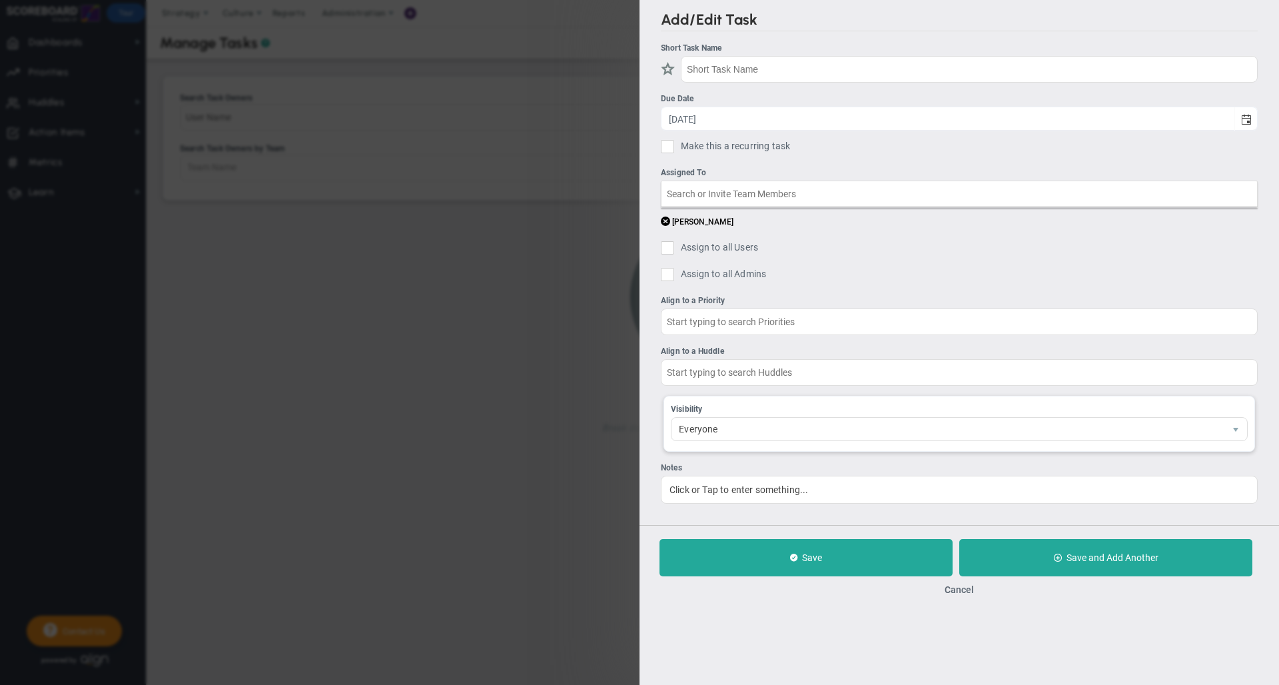
click at [877, 161] on ul "Short Task Name Due Date [DATE] Make this a recurring task You are creating a r…" at bounding box center [959, 273] width 597 height 462
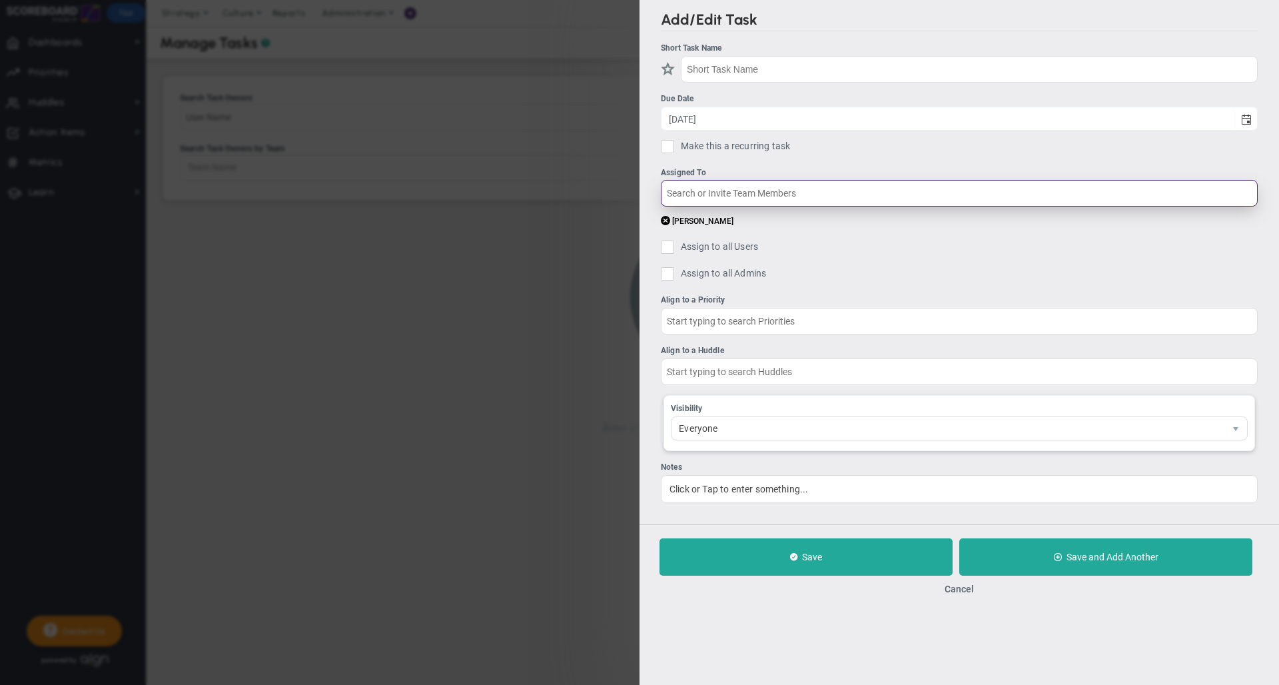
click at [827, 197] on input "text" at bounding box center [959, 193] width 597 height 27
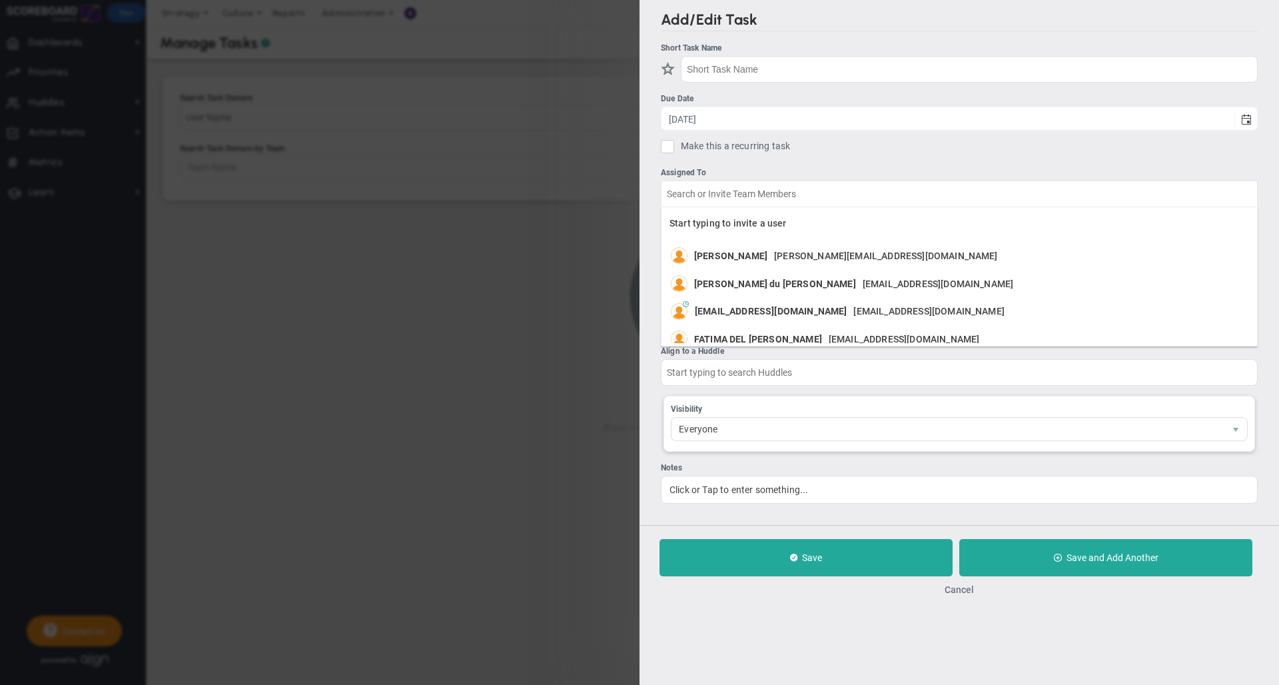
click at [965, 592] on button "Cancel" at bounding box center [959, 589] width 29 height 11
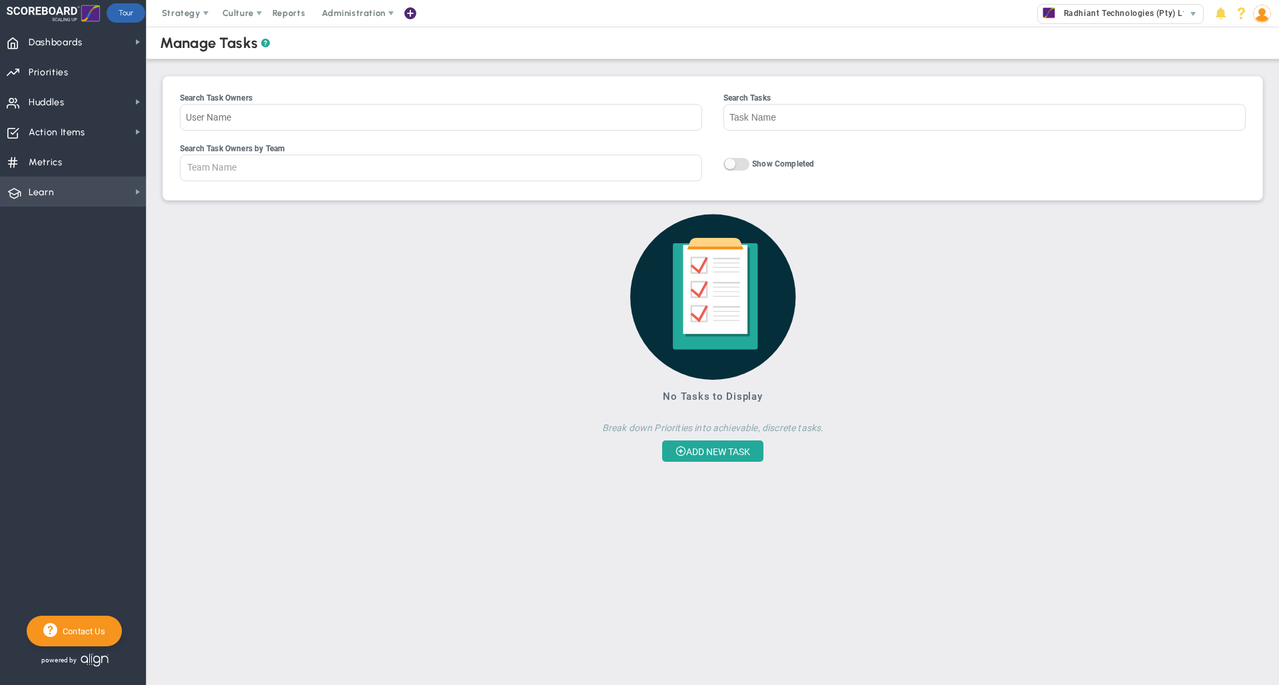
click at [71, 193] on span "Learn Learn" at bounding box center [73, 192] width 146 height 30
click at [207, 219] on span "Align Academy" at bounding box center [205, 215] width 61 height 13
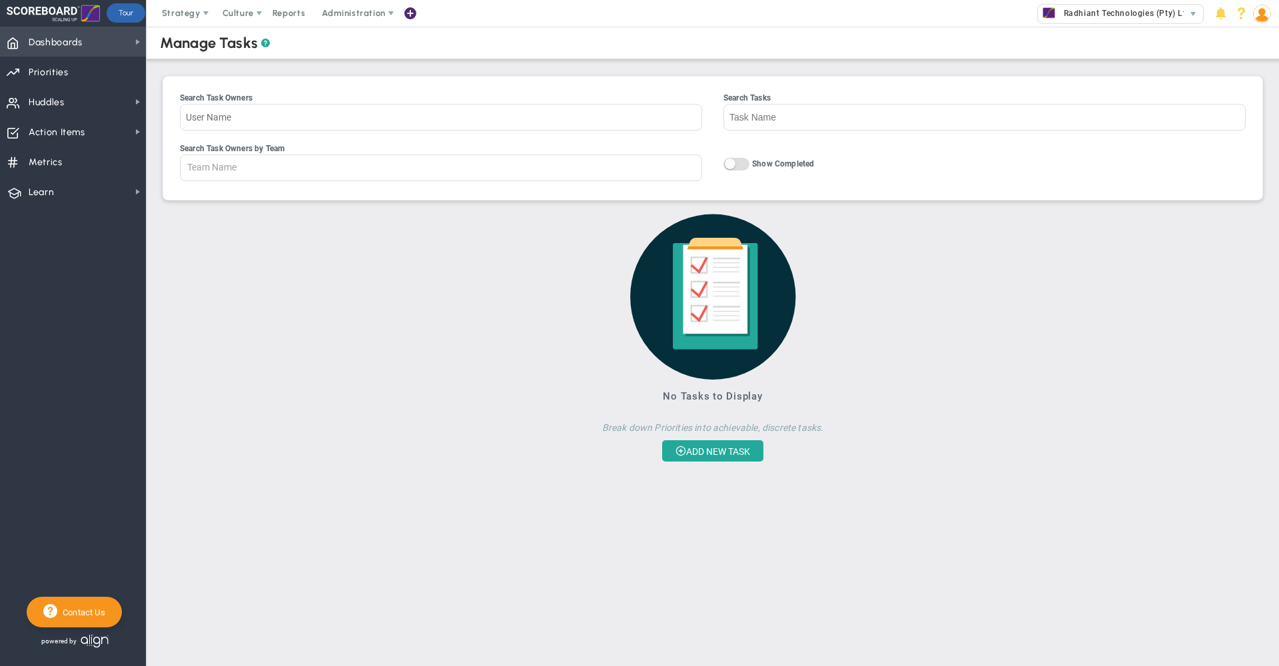
click at [122, 41] on span "Dashboards Dashboards" at bounding box center [73, 42] width 146 height 30
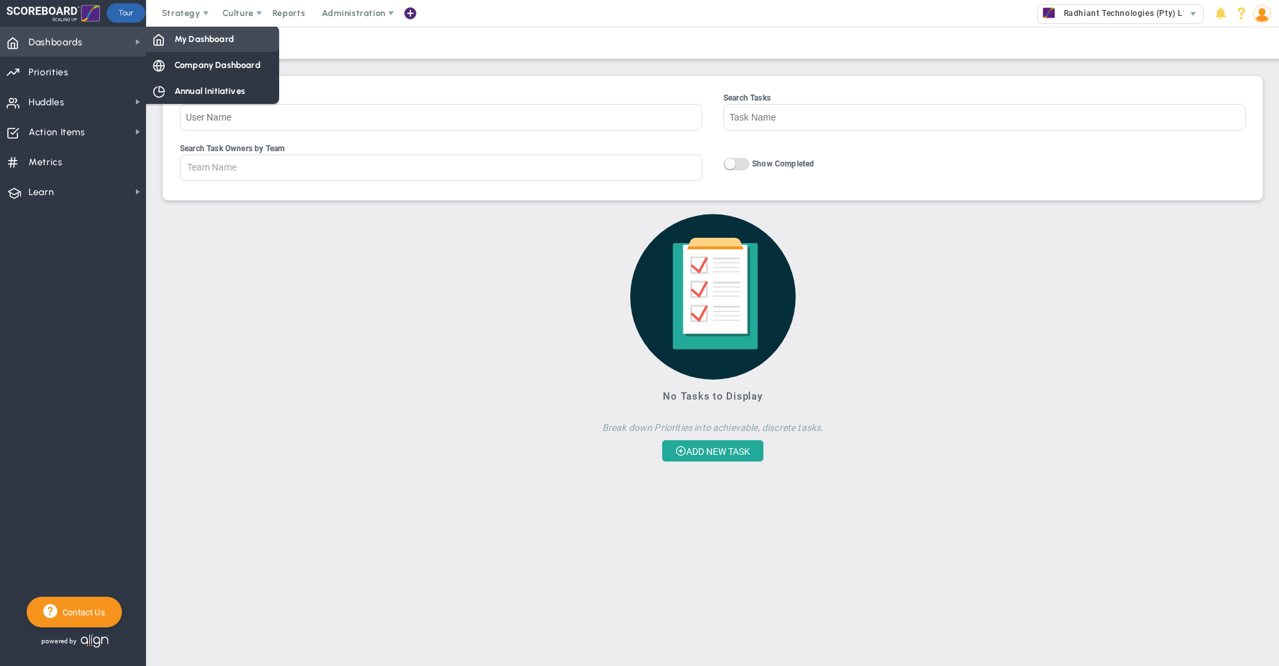
click at [192, 45] on span "My Dashboard" at bounding box center [204, 39] width 59 height 13
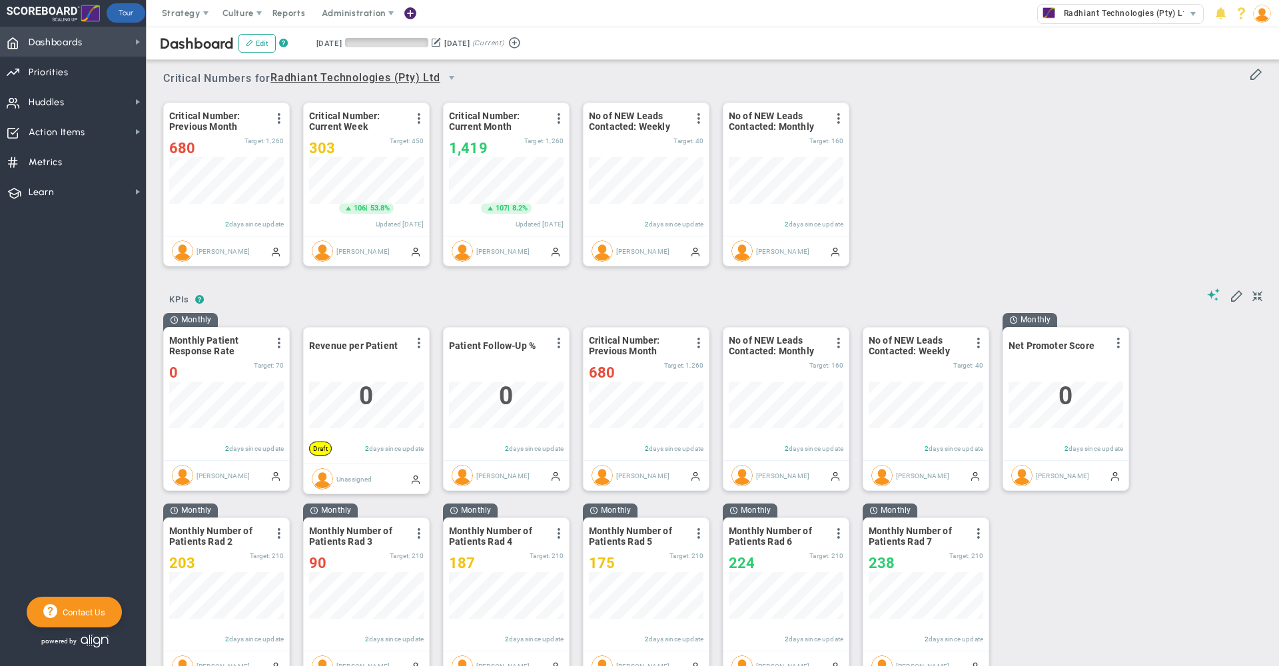
scroll to position [47, 115]
click at [686, 33] on div "Dashboard Edit ? Retrieving period... [DATE] [DATE] (Current)" at bounding box center [712, 43] width 1159 height 33
click at [69, 97] on span "Huddles Huddles" at bounding box center [73, 102] width 146 height 30
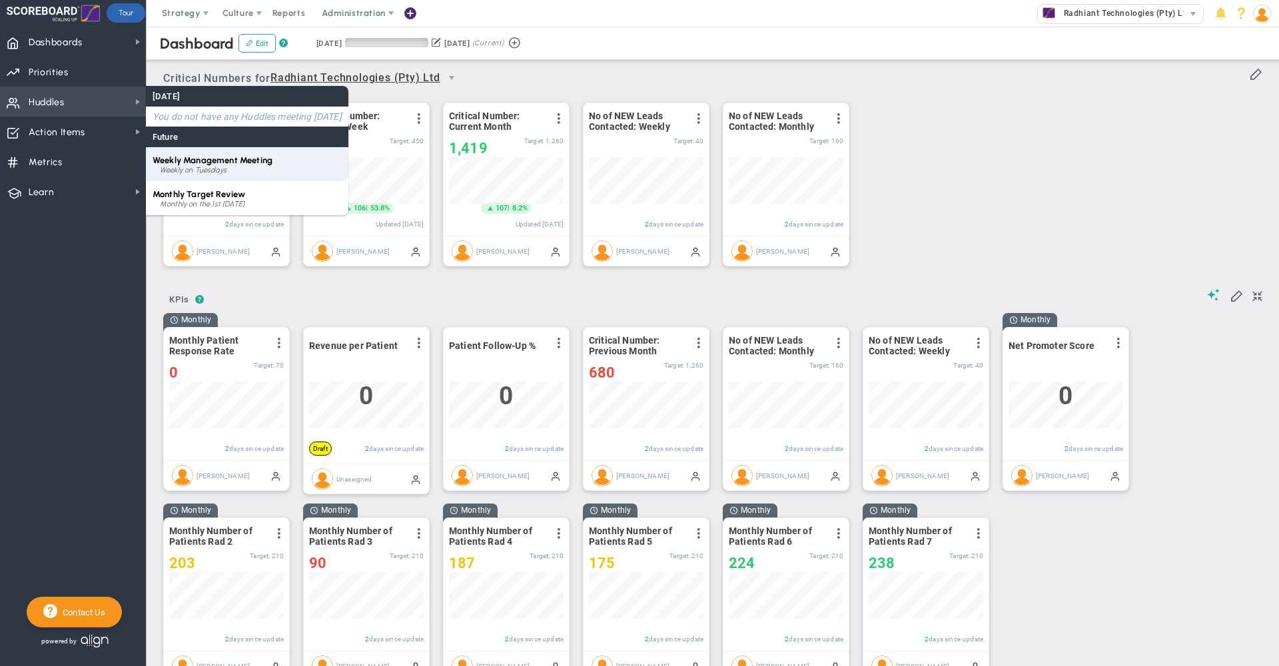
click at [219, 165] on span "Weekly Management Meeting" at bounding box center [213, 160] width 120 height 10
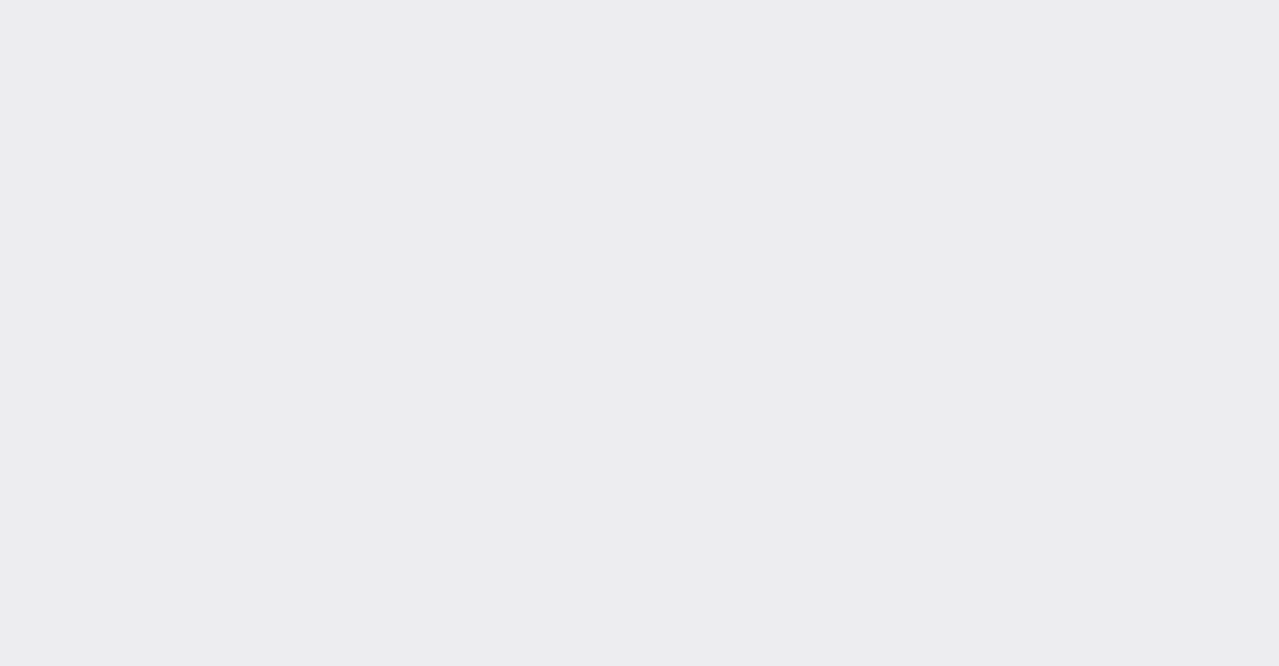
type input "[DATE]"
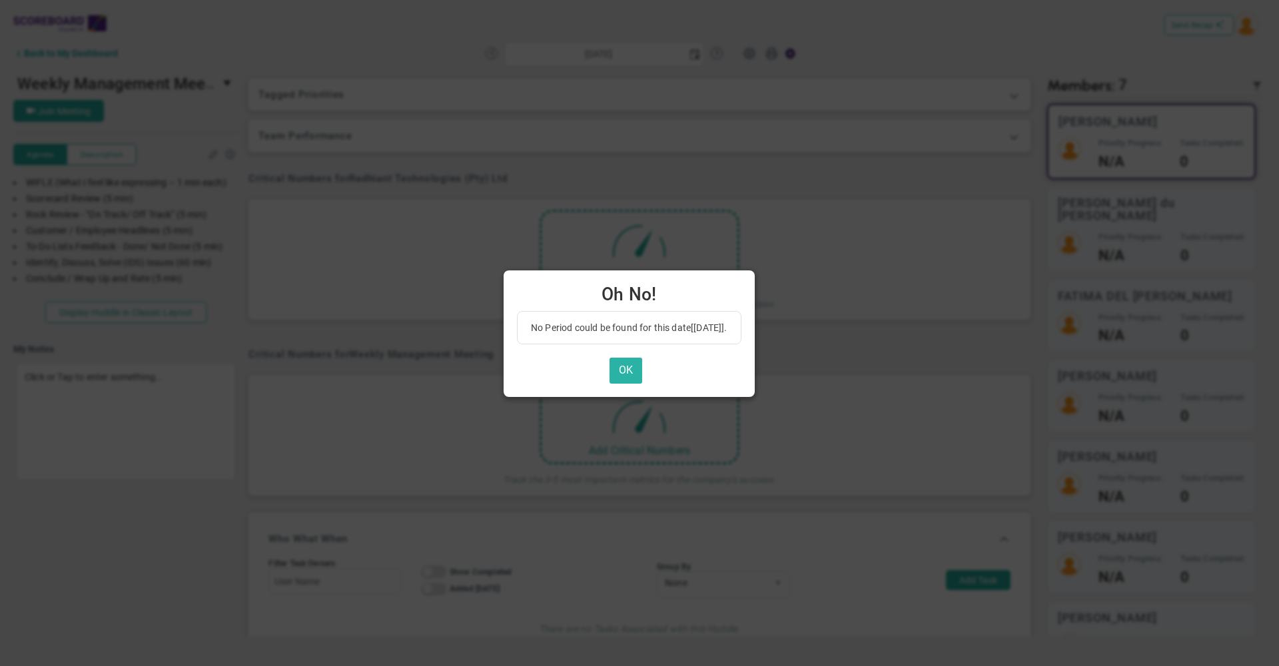
click at [632, 371] on button "OK" at bounding box center [626, 371] width 33 height 26
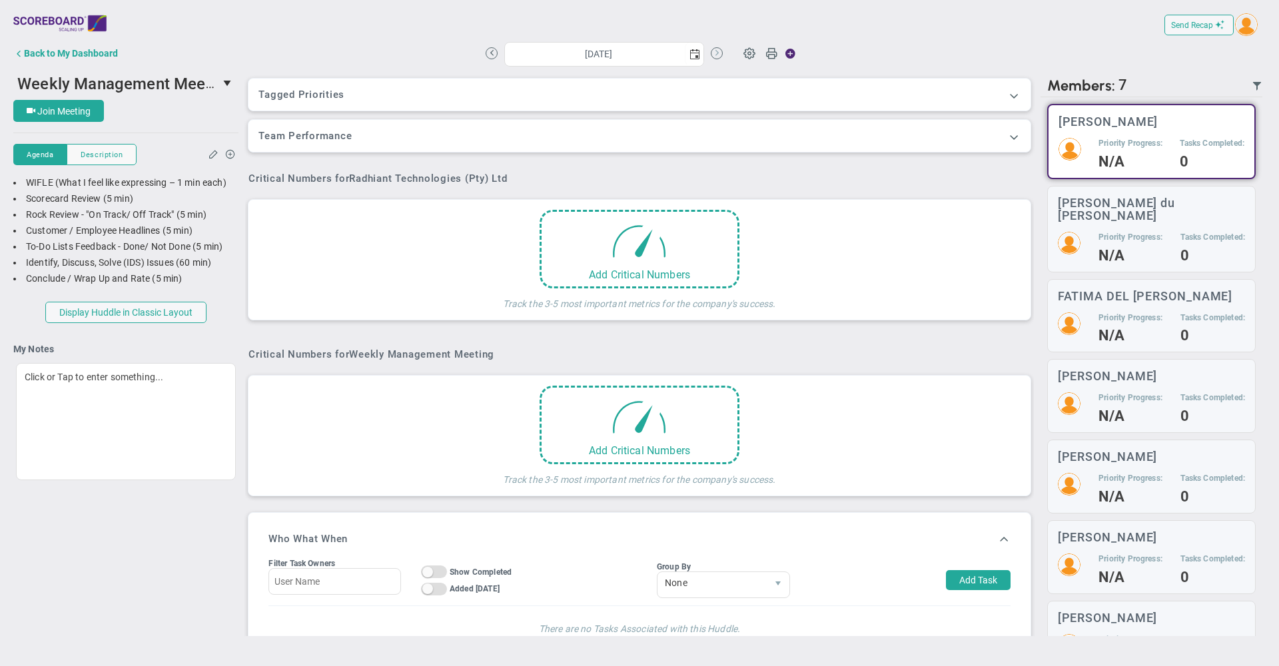
click at [714, 55] on button at bounding box center [717, 53] width 12 height 12
type input "[DATE]"
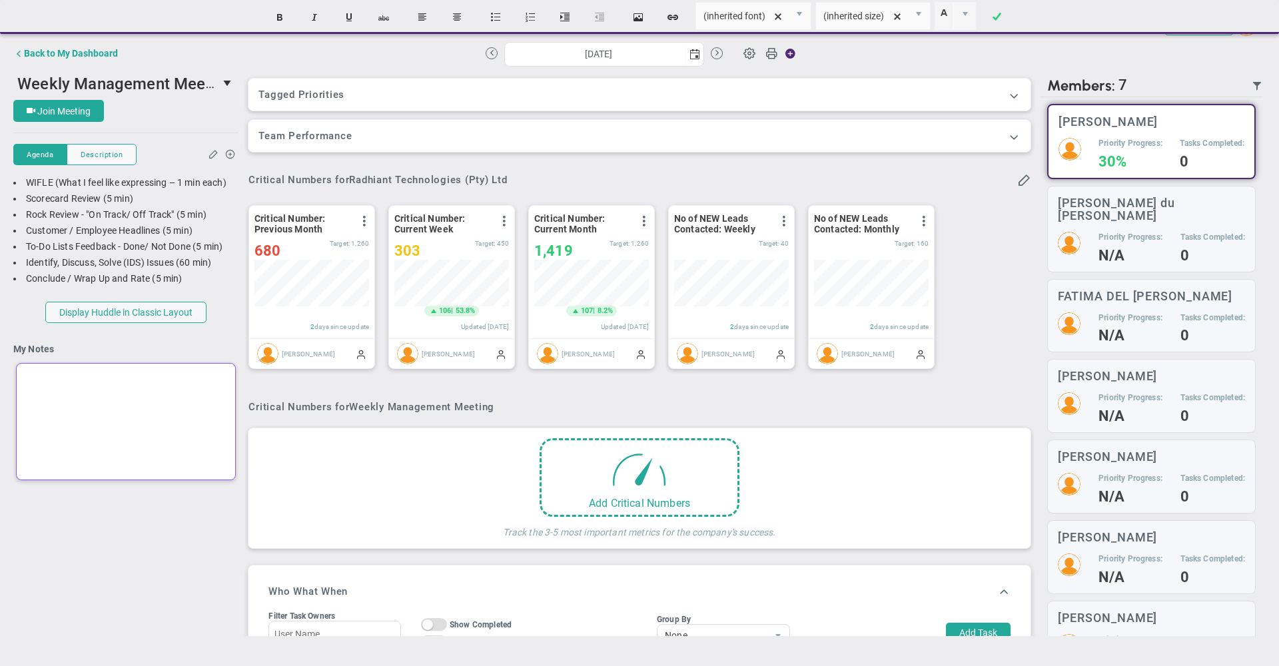
click at [111, 396] on div at bounding box center [126, 421] width 220 height 117
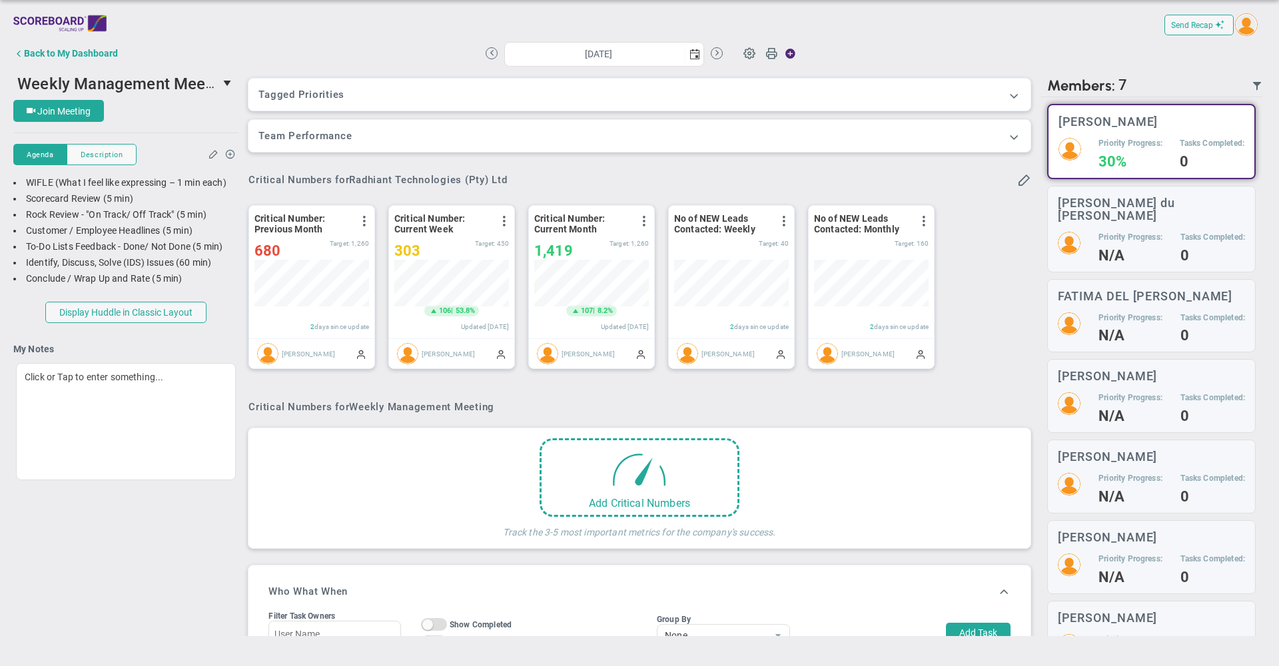
click at [62, 351] on h4 "My Notes" at bounding box center [125, 349] width 225 height 12
click at [95, 52] on div "Back to My Dashboard" at bounding box center [71, 53] width 94 height 11
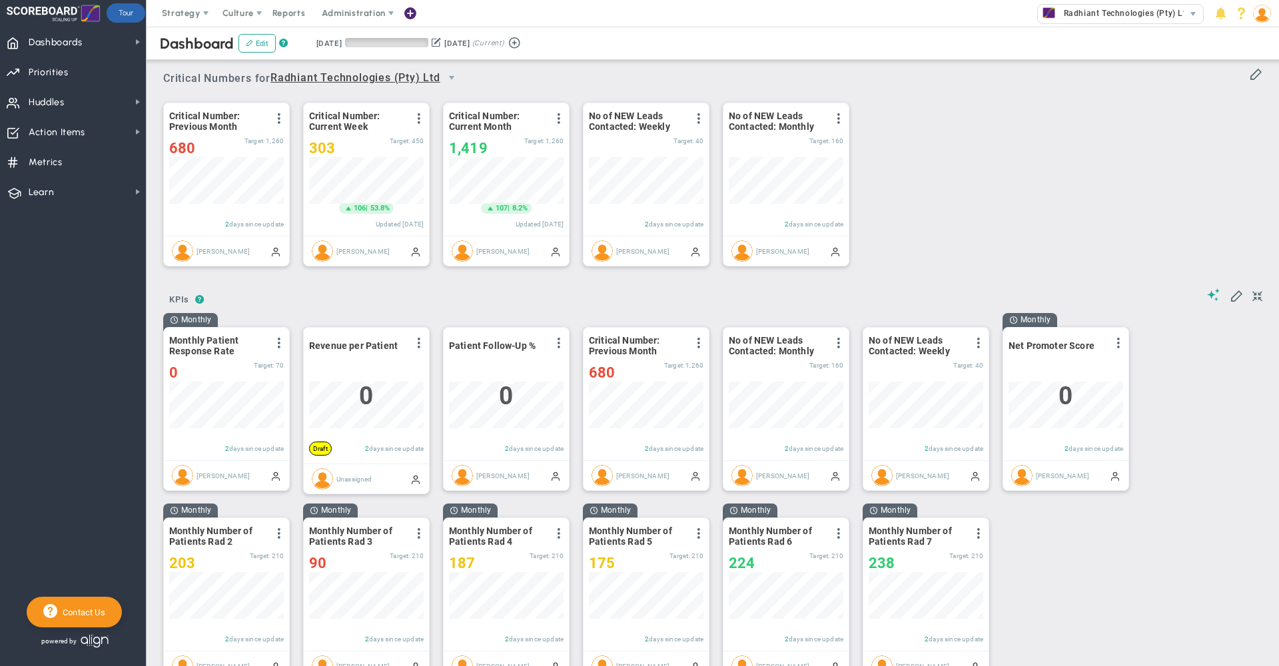
scroll to position [47, 115]
click at [1265, 22] on img at bounding box center [1262, 14] width 18 height 18
click at [1249, 145] on span "Sign Out" at bounding box center [1224, 146] width 108 height 27
